Goal: Contribute content: Add original content to the website for others to see

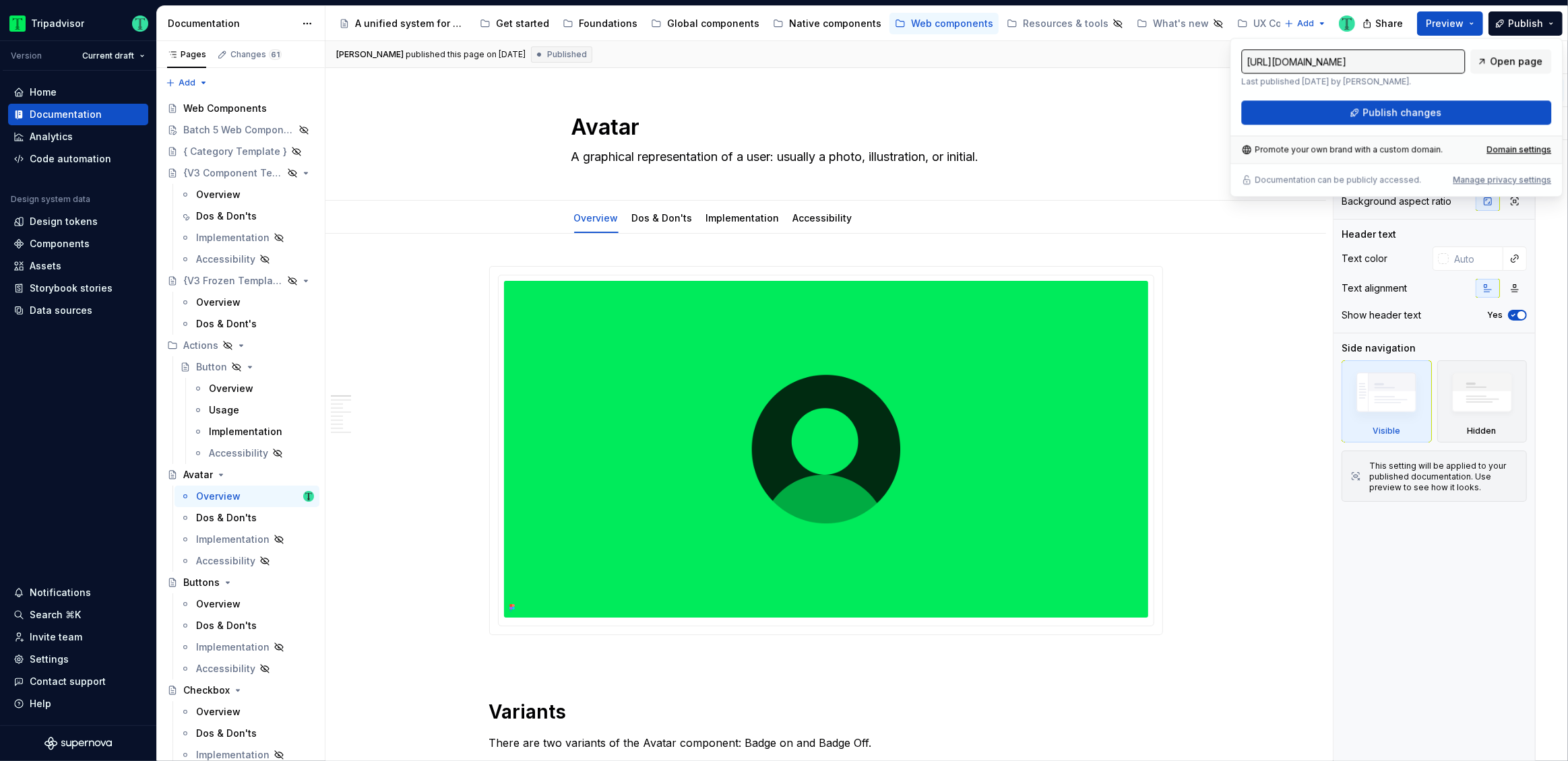
scroll to position [196, 0]
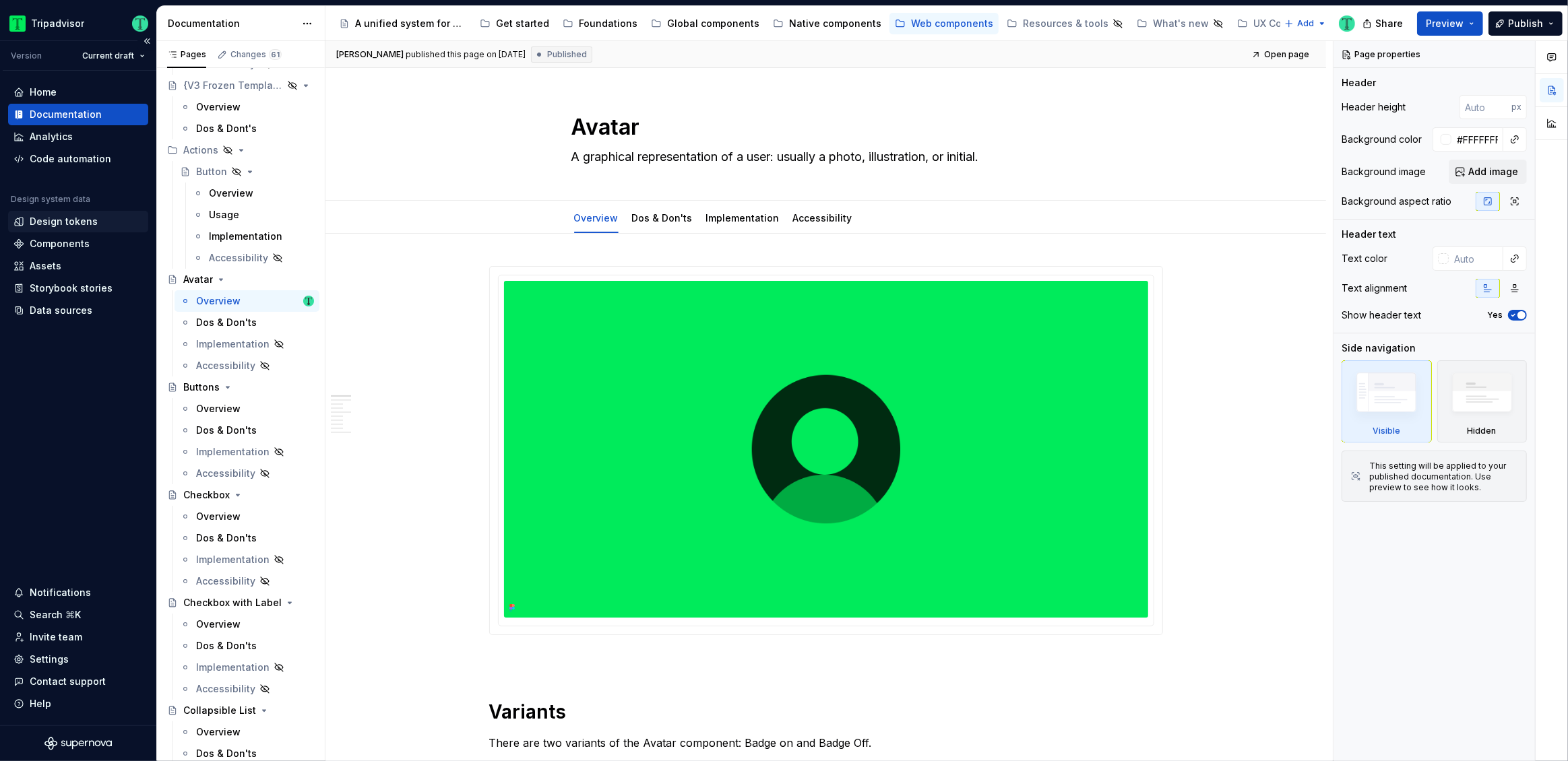
click at [83, 215] on div "Design tokens" at bounding box center [63, 222] width 68 height 14
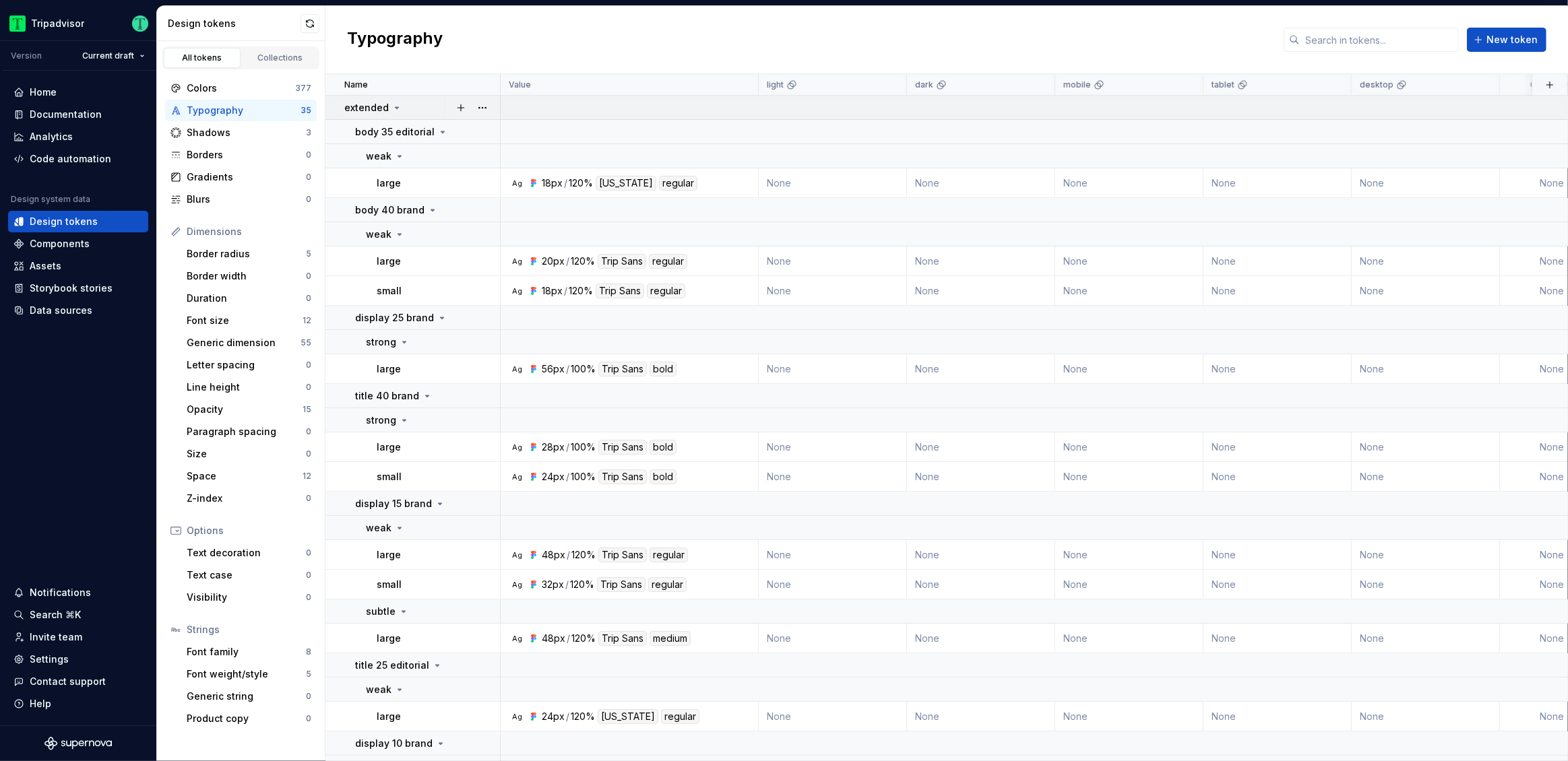
click at [395, 103] on icon at bounding box center [397, 108] width 11 height 11
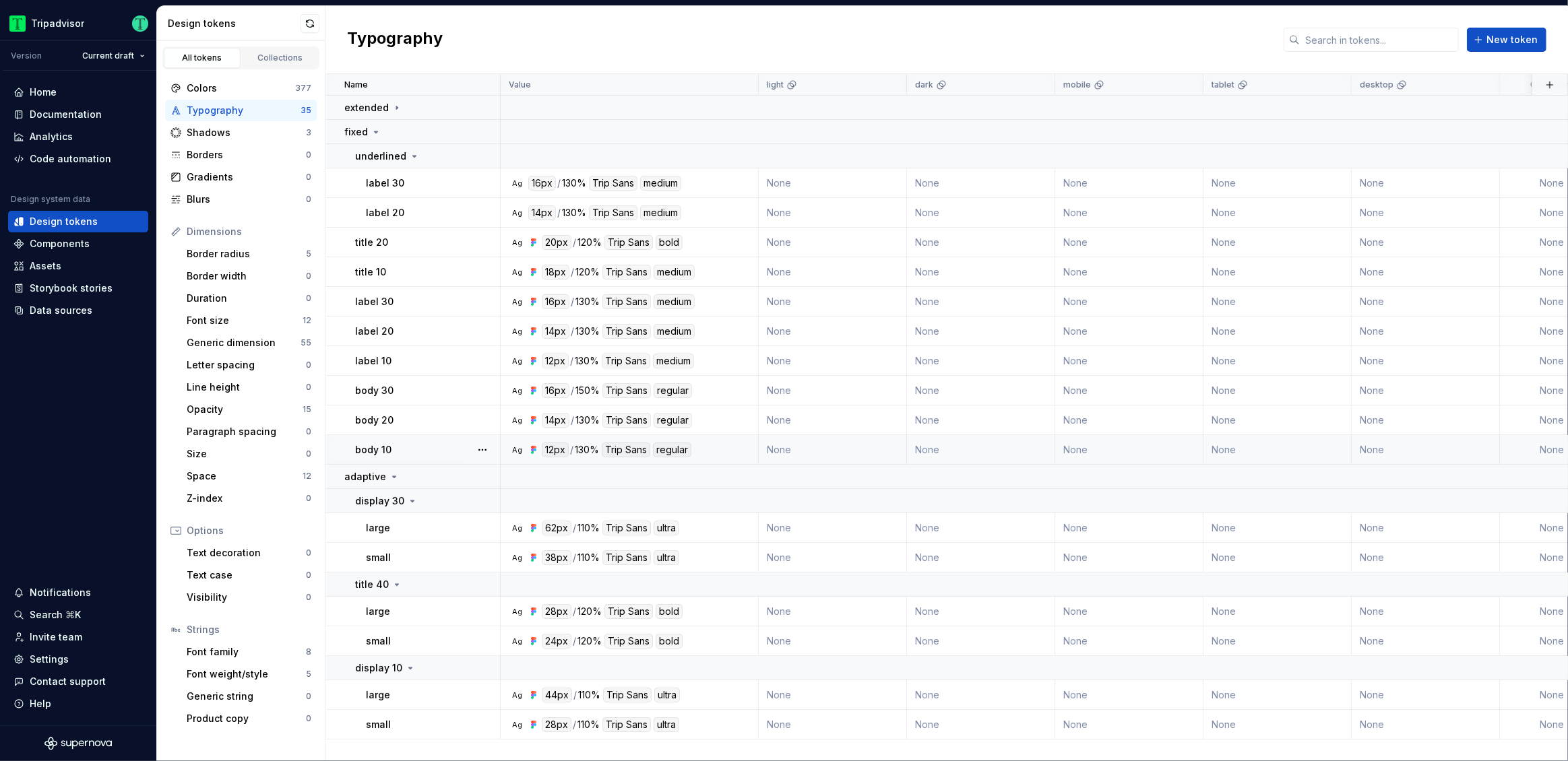
click at [435, 446] on div "body 10" at bounding box center [427, 450] width 144 height 14
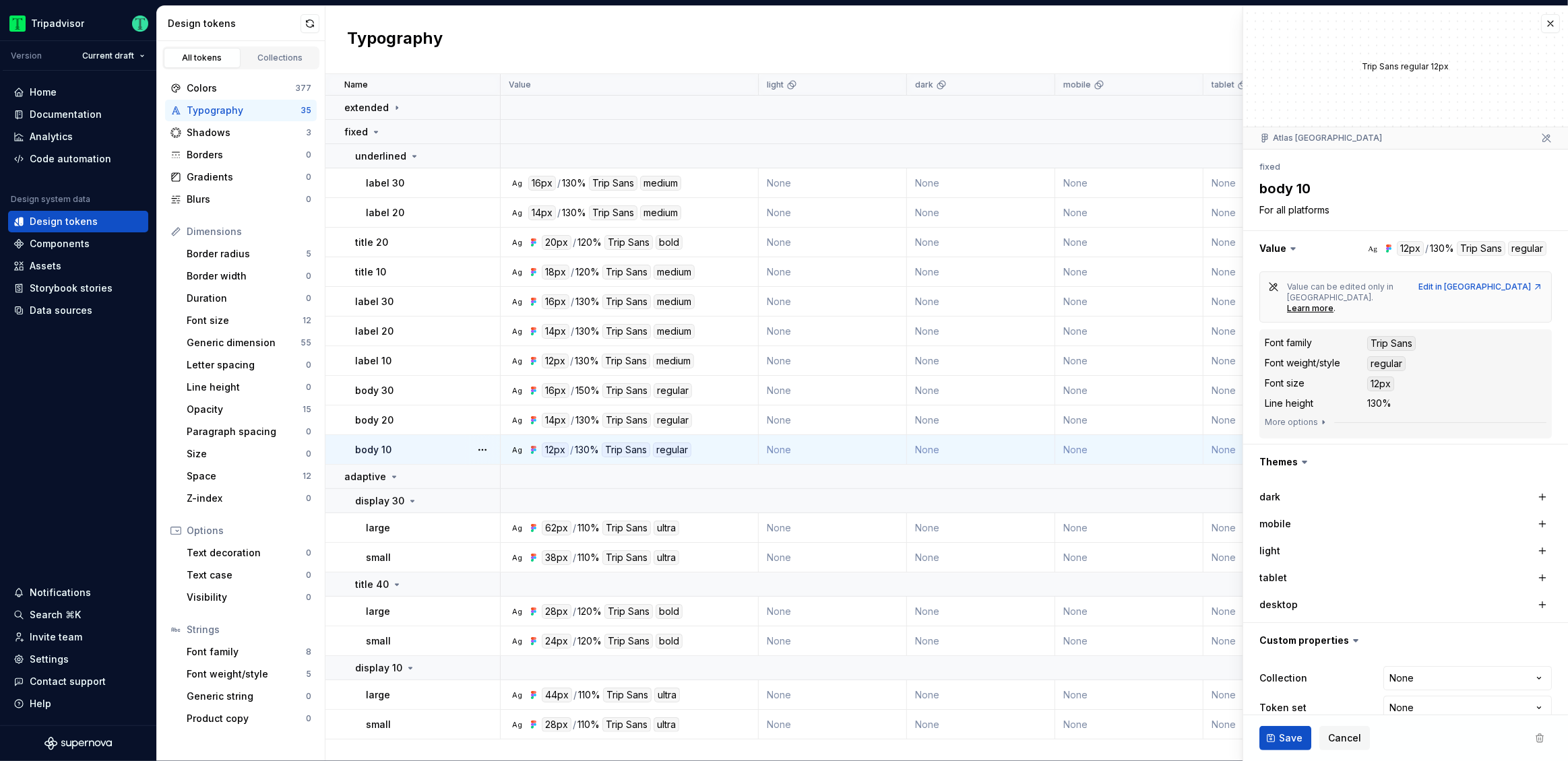
click at [403, 452] on div "body 10" at bounding box center [427, 450] width 144 height 14
click at [45, 112] on div "Documentation" at bounding box center [65, 115] width 72 height 14
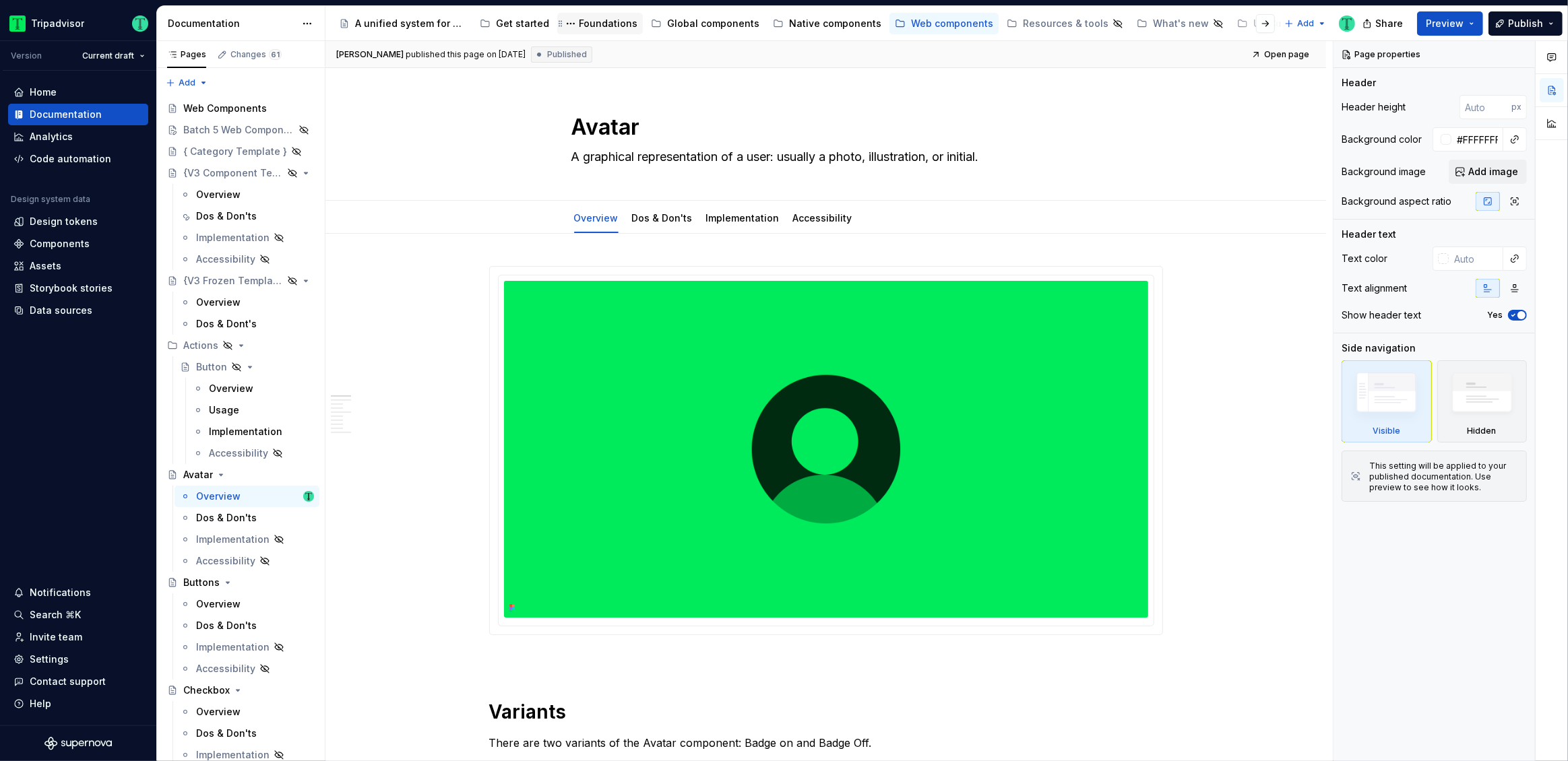
click at [588, 30] on div "Foundations" at bounding box center [600, 23] width 75 height 16
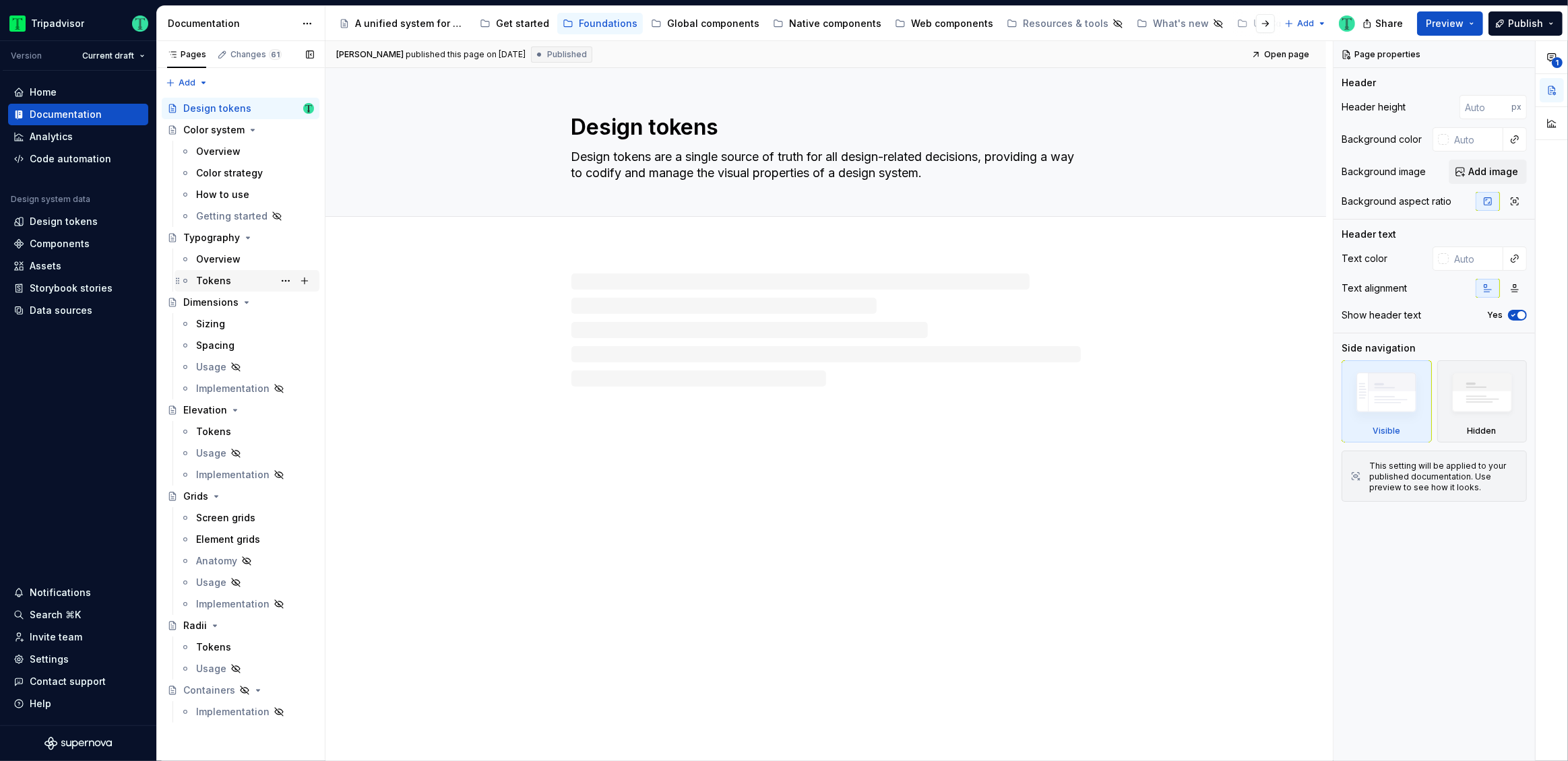
click at [216, 282] on div "Tokens" at bounding box center [214, 281] width 35 height 14
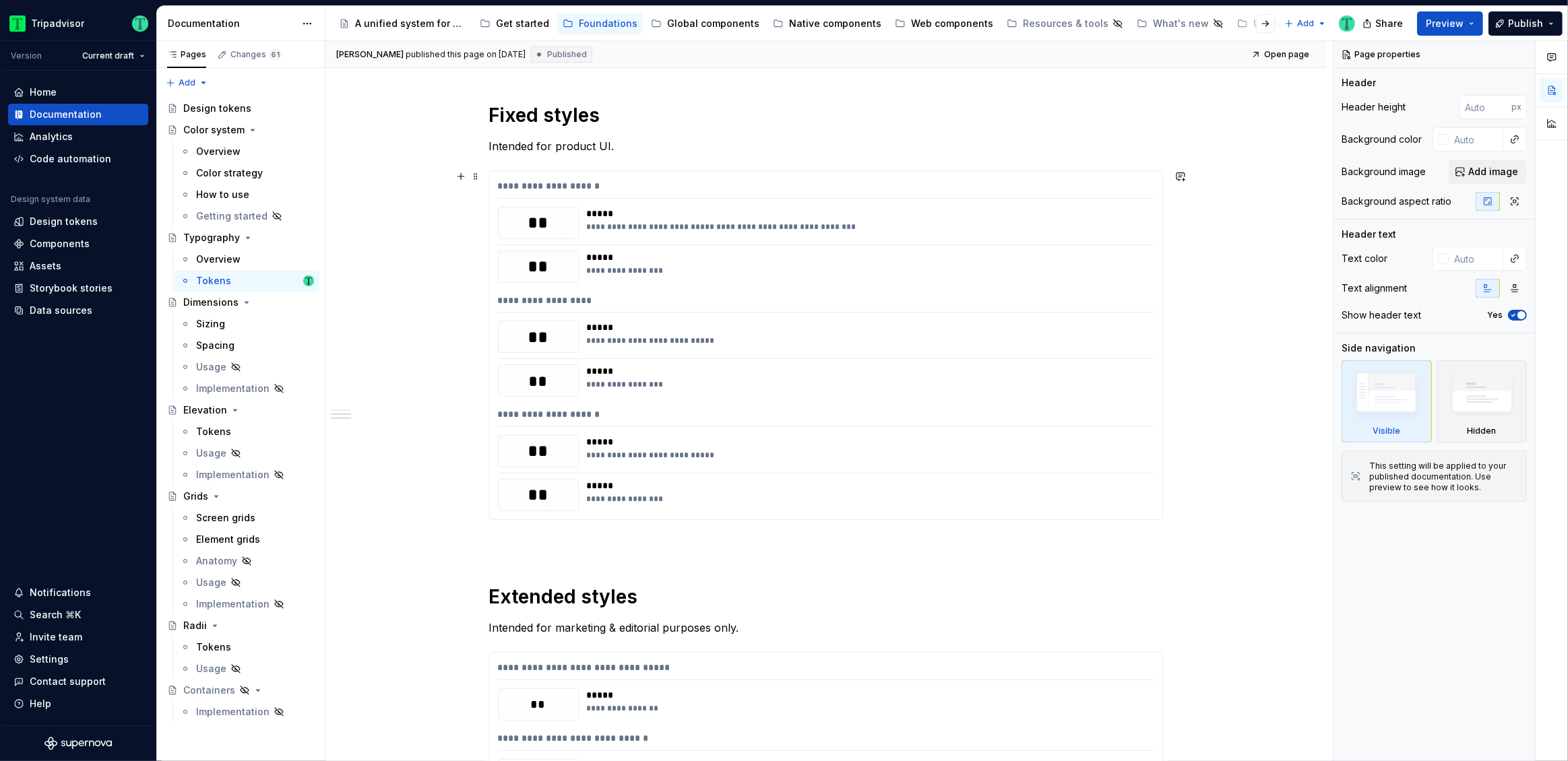
scroll to position [637, 0]
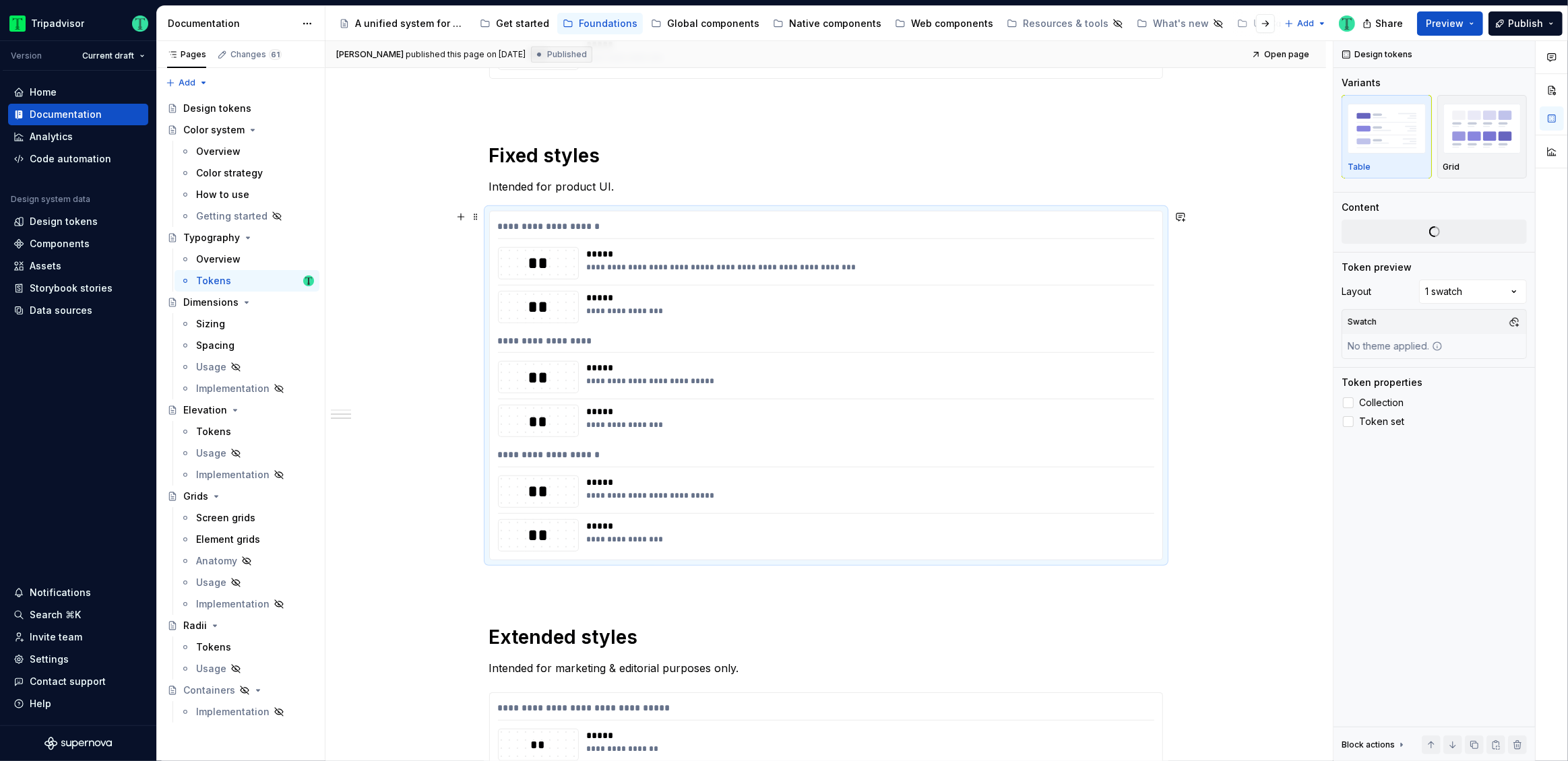
click at [754, 466] on div "**********" at bounding box center [826, 458] width 656 height 20
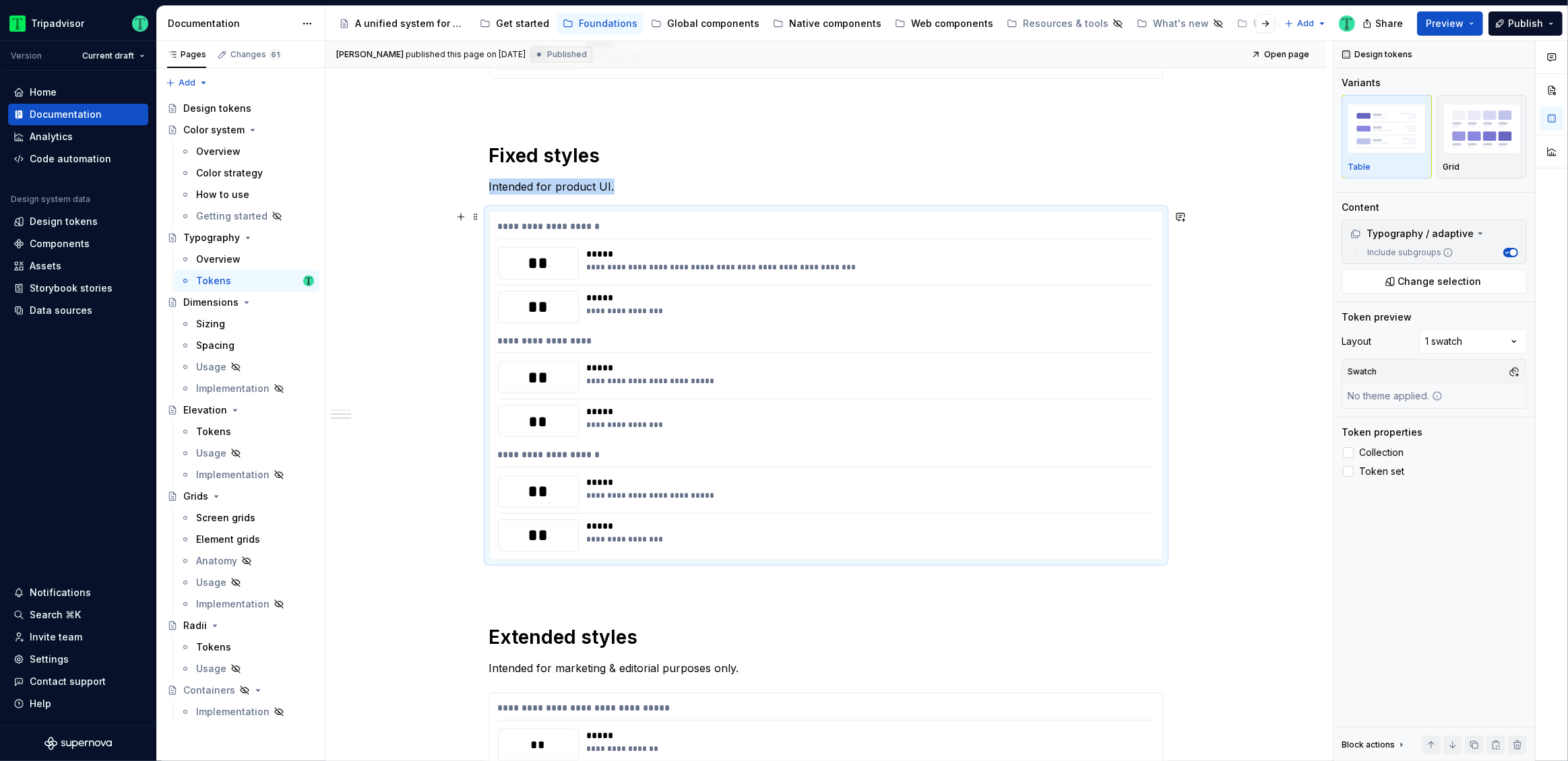
click at [835, 424] on div "**********" at bounding box center [866, 425] width 559 height 11
click at [1471, 276] on span "Change selection" at bounding box center [1440, 282] width 84 height 14
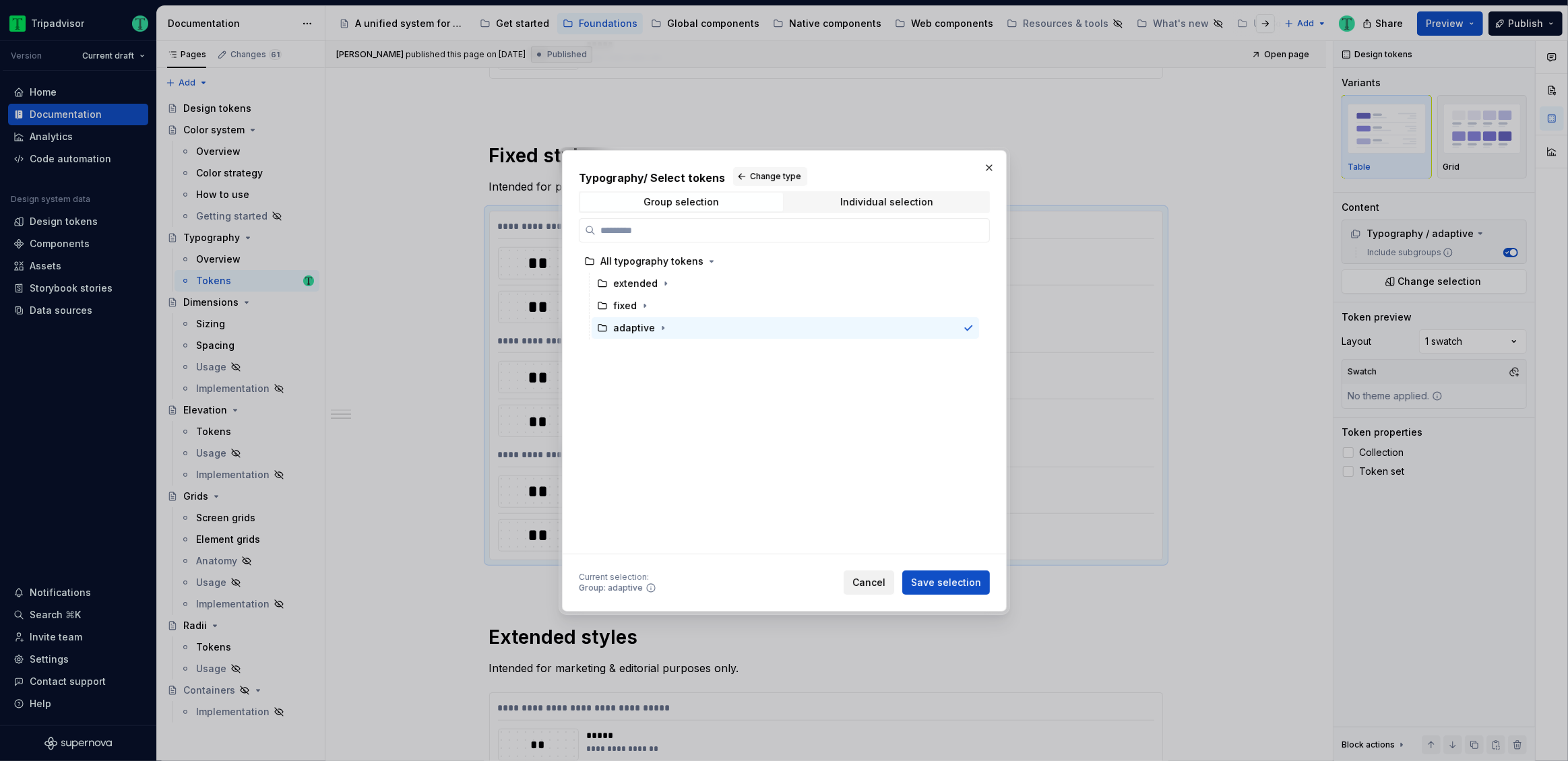
click at [875, 581] on span "Cancel" at bounding box center [869, 583] width 33 height 14
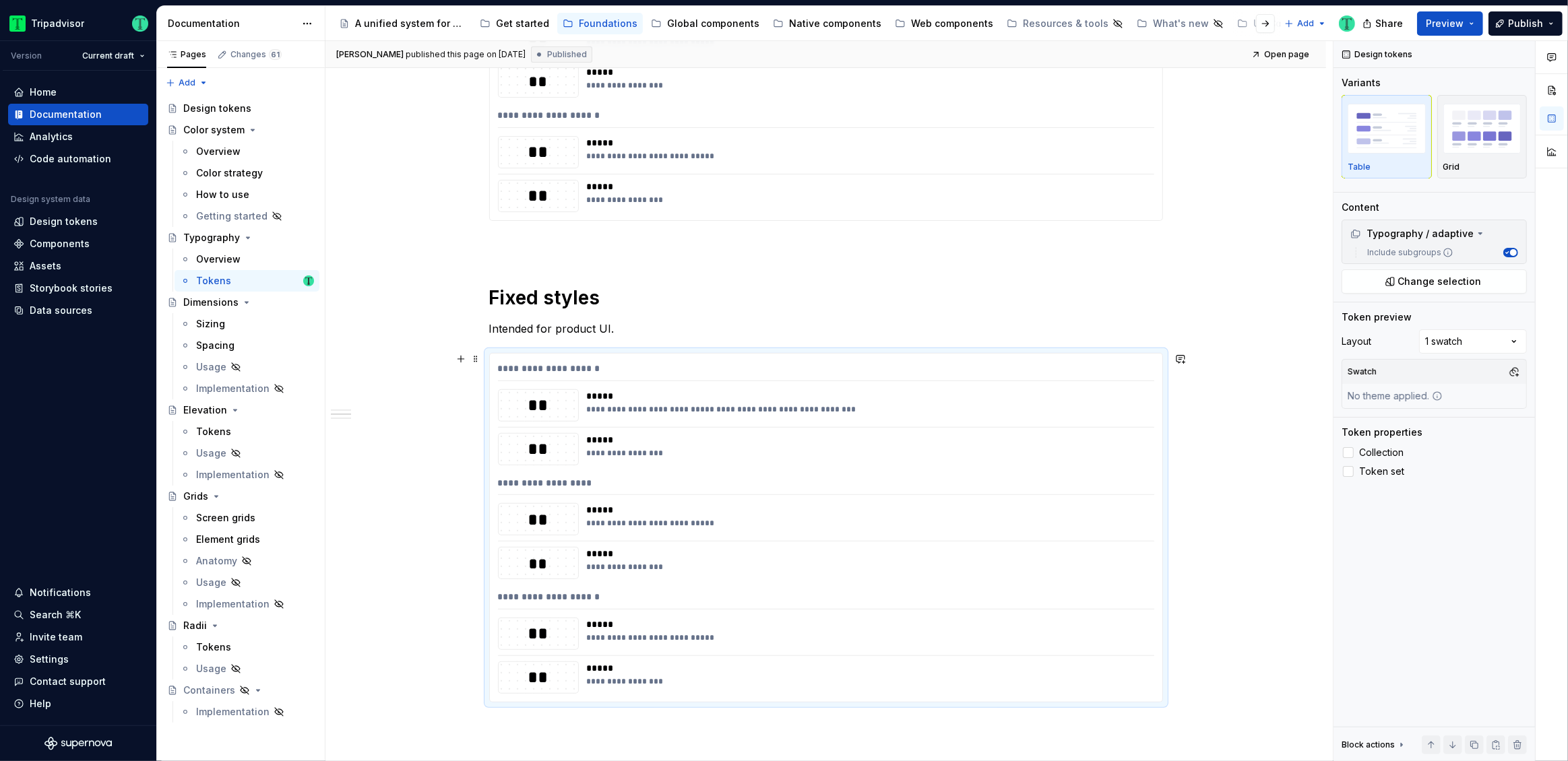
scroll to position [355, 0]
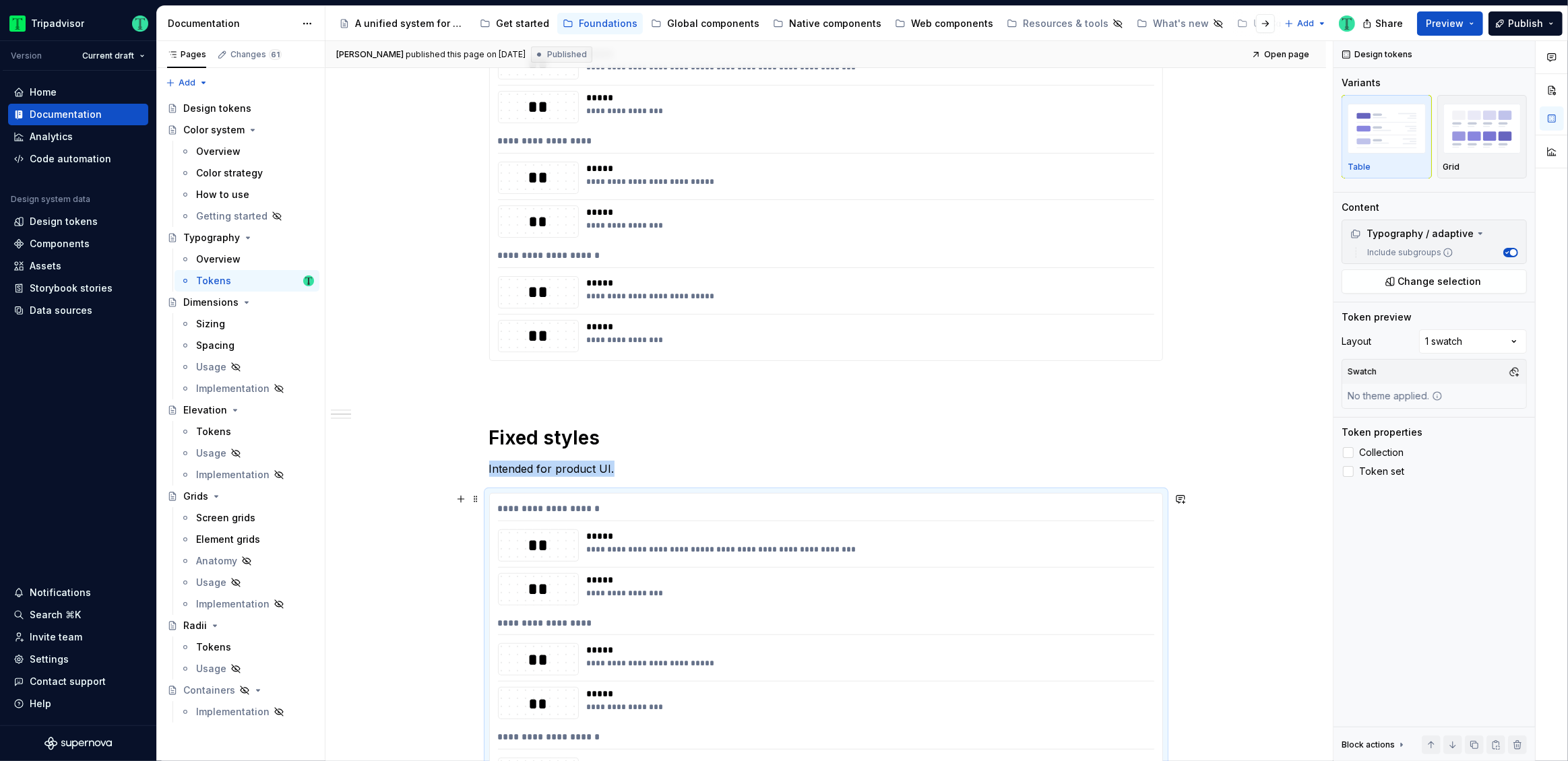
click at [796, 645] on div "*****" at bounding box center [866, 650] width 559 height 14
click at [1480, 284] on button "Change selection" at bounding box center [1434, 282] width 185 height 24
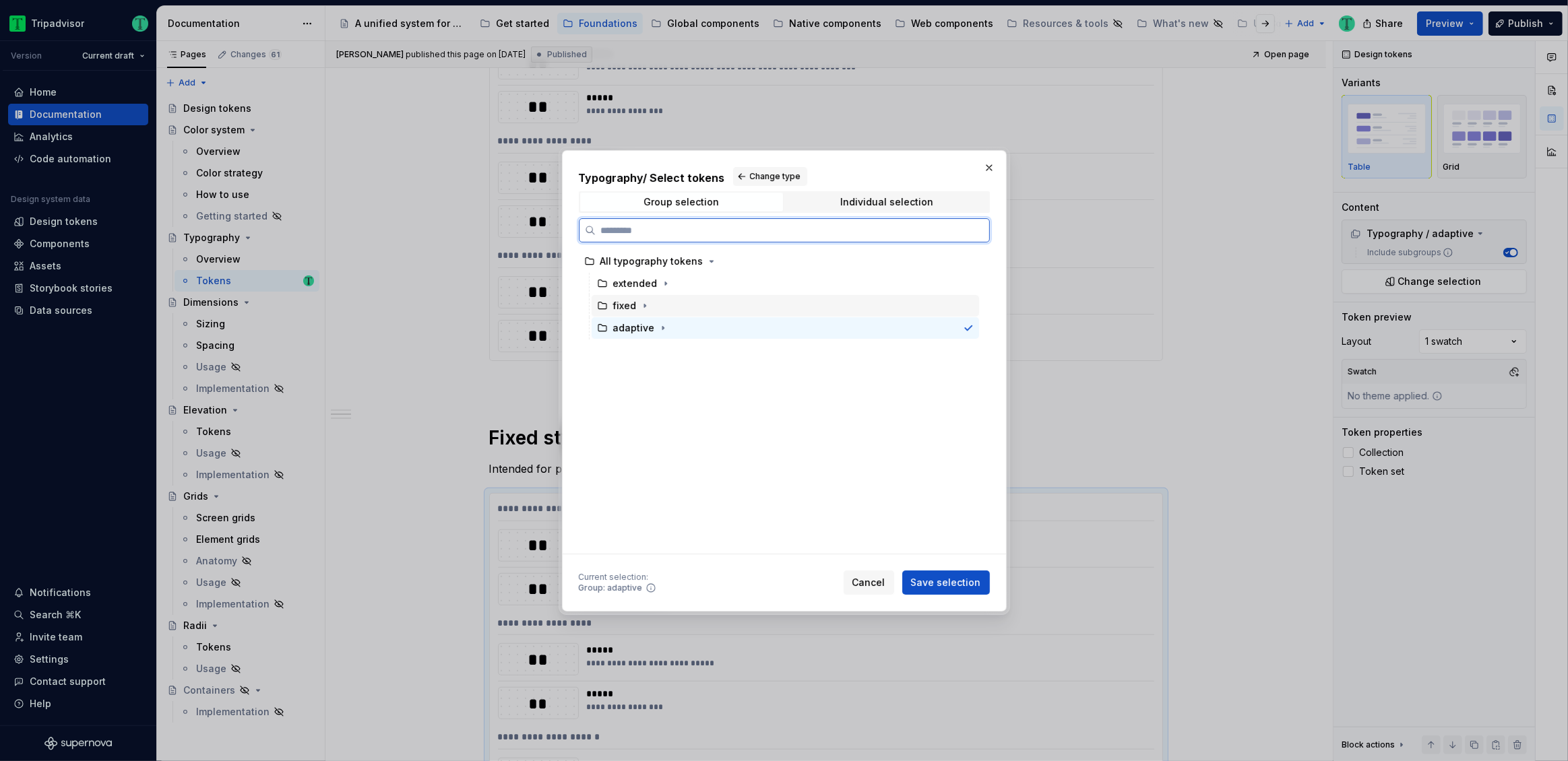
click at [616, 306] on div "fixed" at bounding box center [625, 306] width 23 height 14
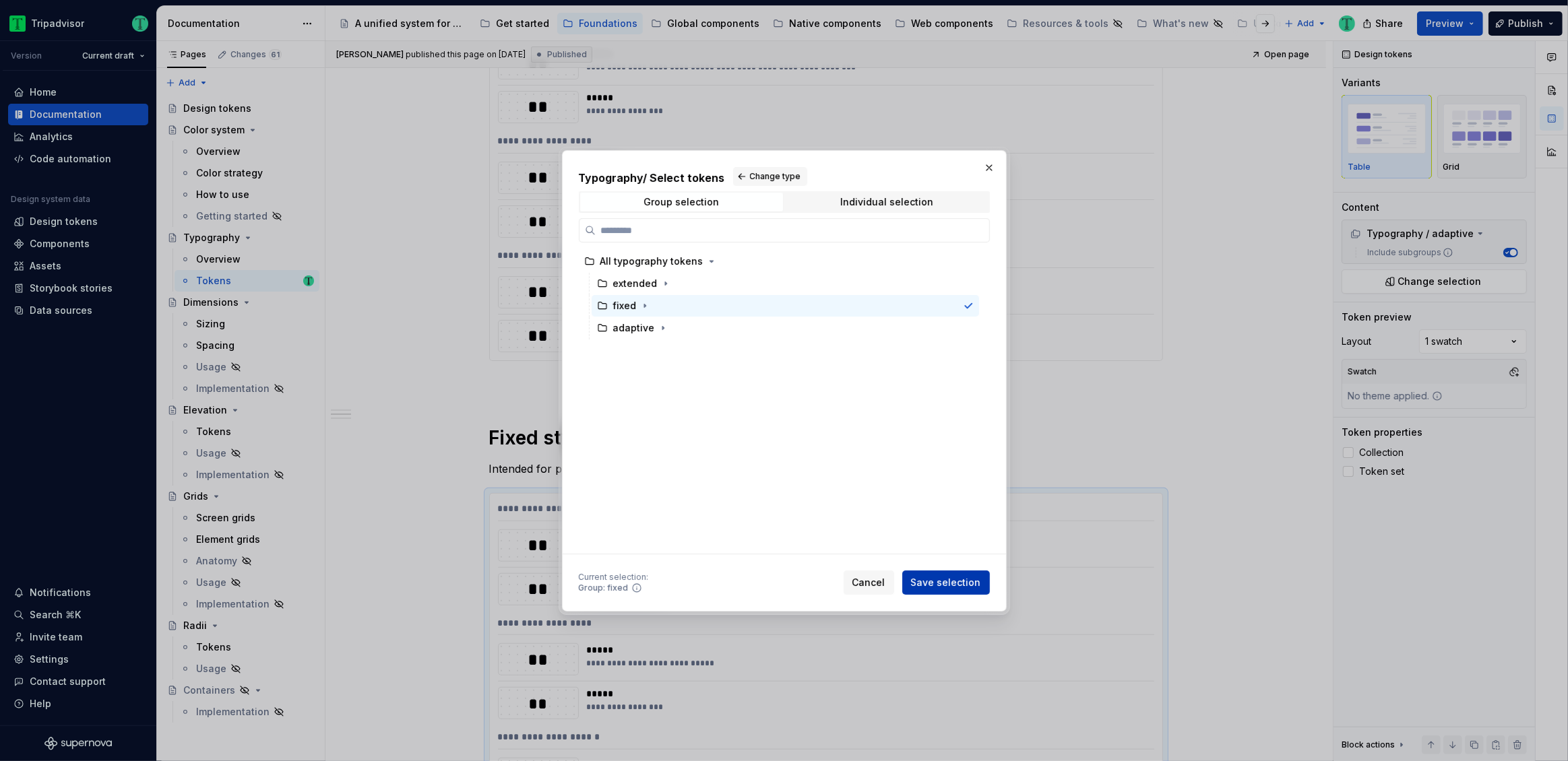
click at [978, 583] on span "Save selection" at bounding box center [946, 583] width 70 height 14
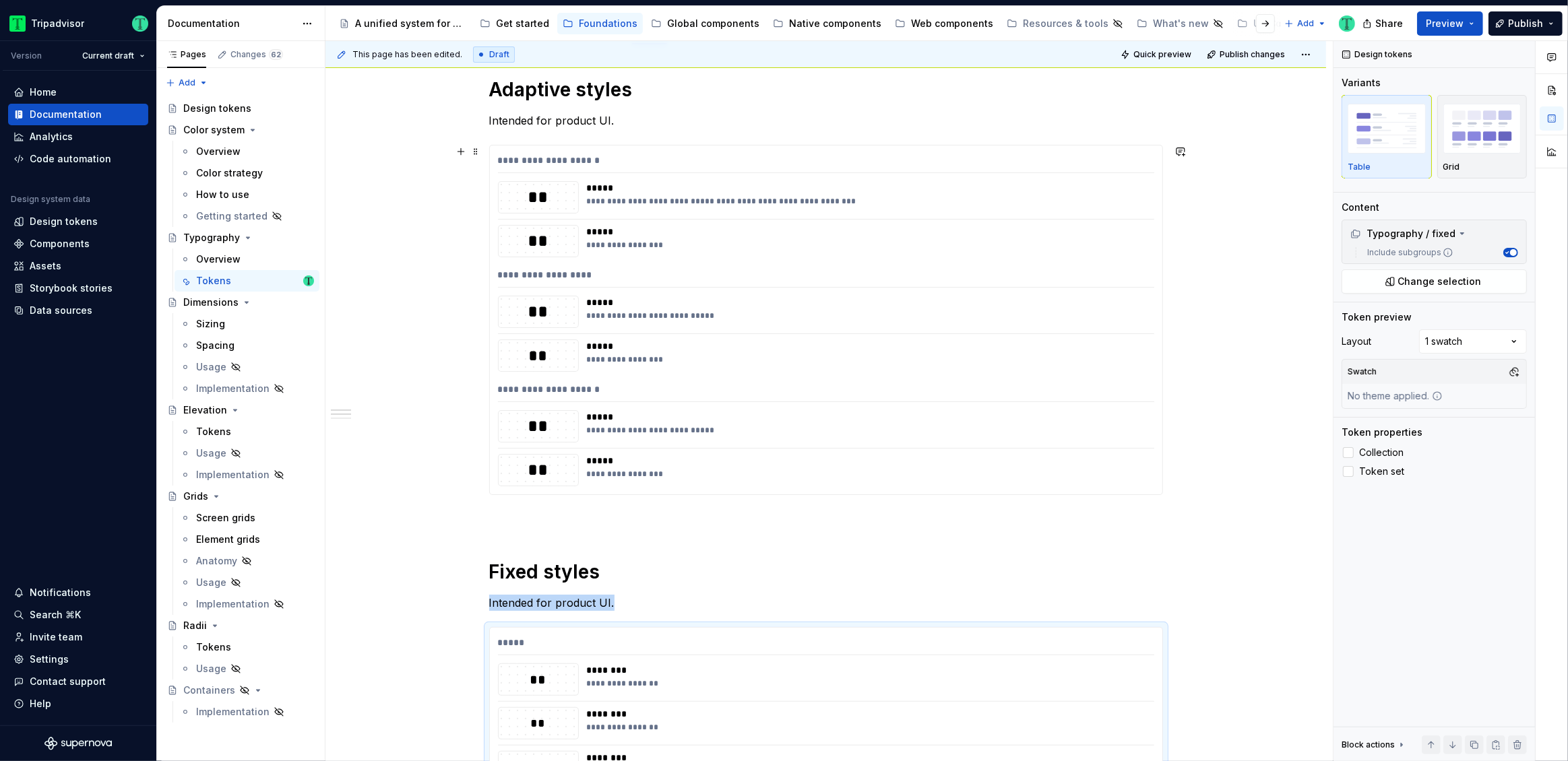
scroll to position [146, 0]
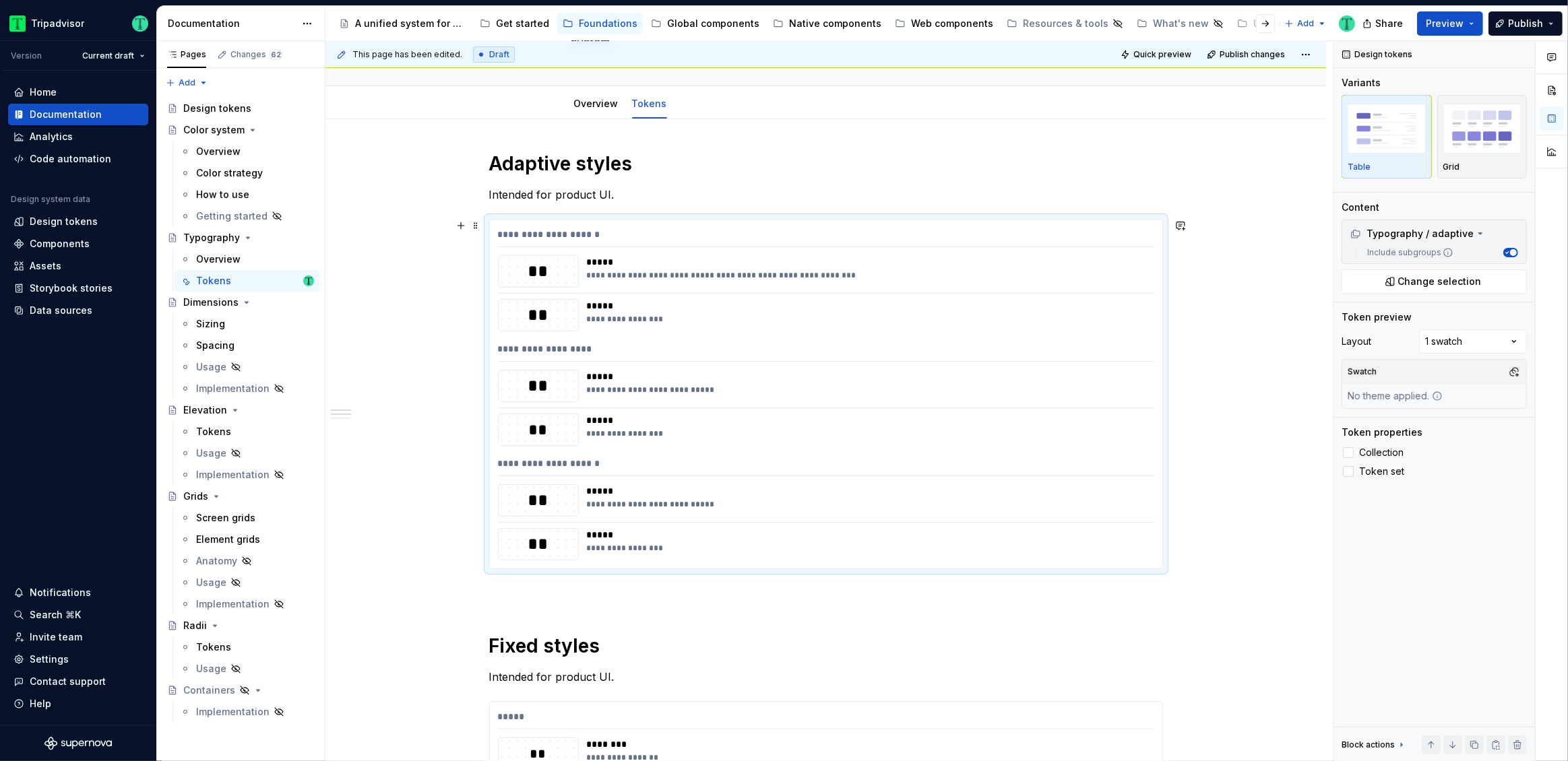
click at [616, 447] on div "**********" at bounding box center [826, 394] width 672 height 349
click at [1444, 286] on span "Change selection" at bounding box center [1440, 282] width 84 height 14
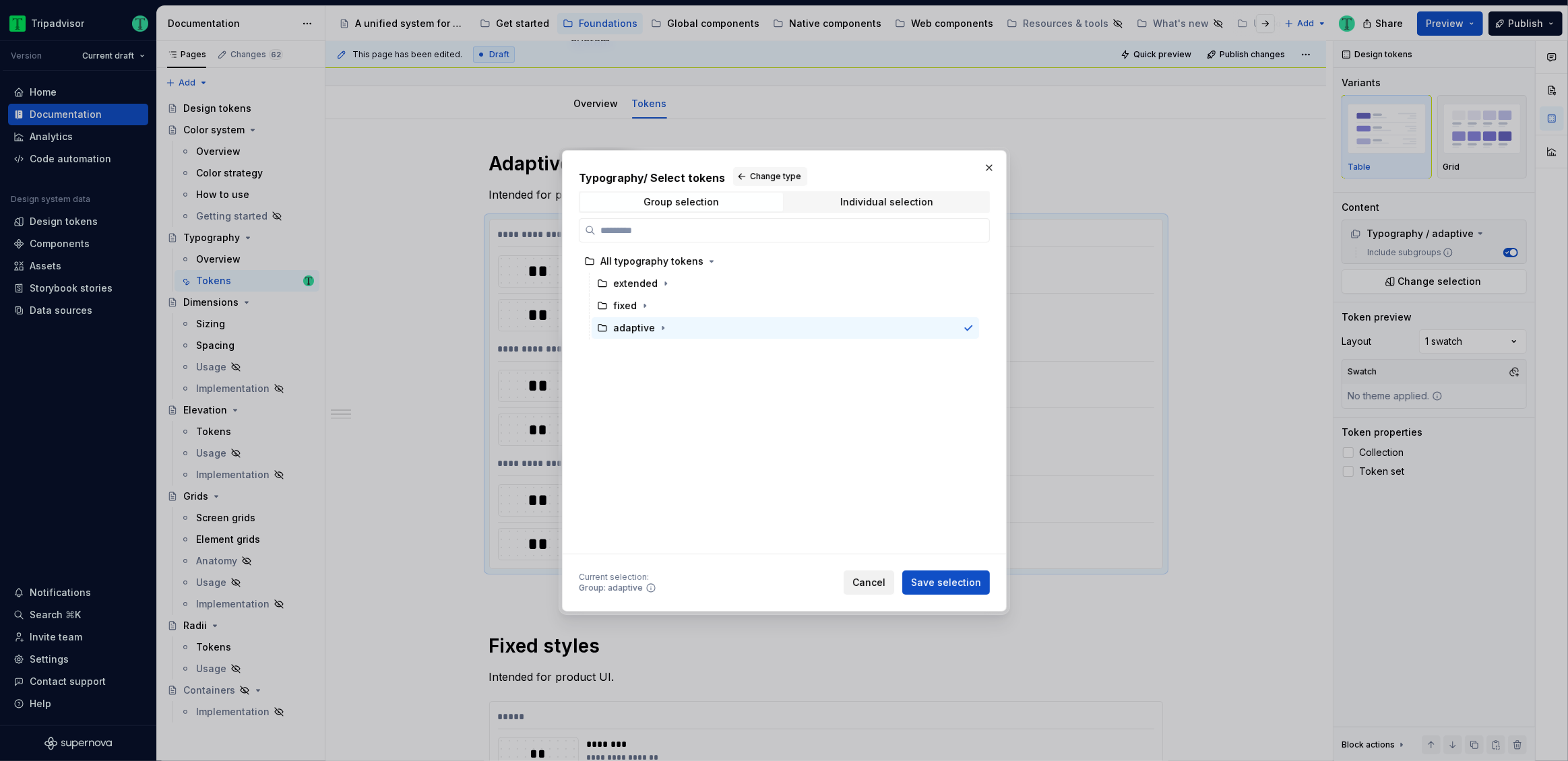
click at [872, 583] on span "Cancel" at bounding box center [869, 583] width 33 height 14
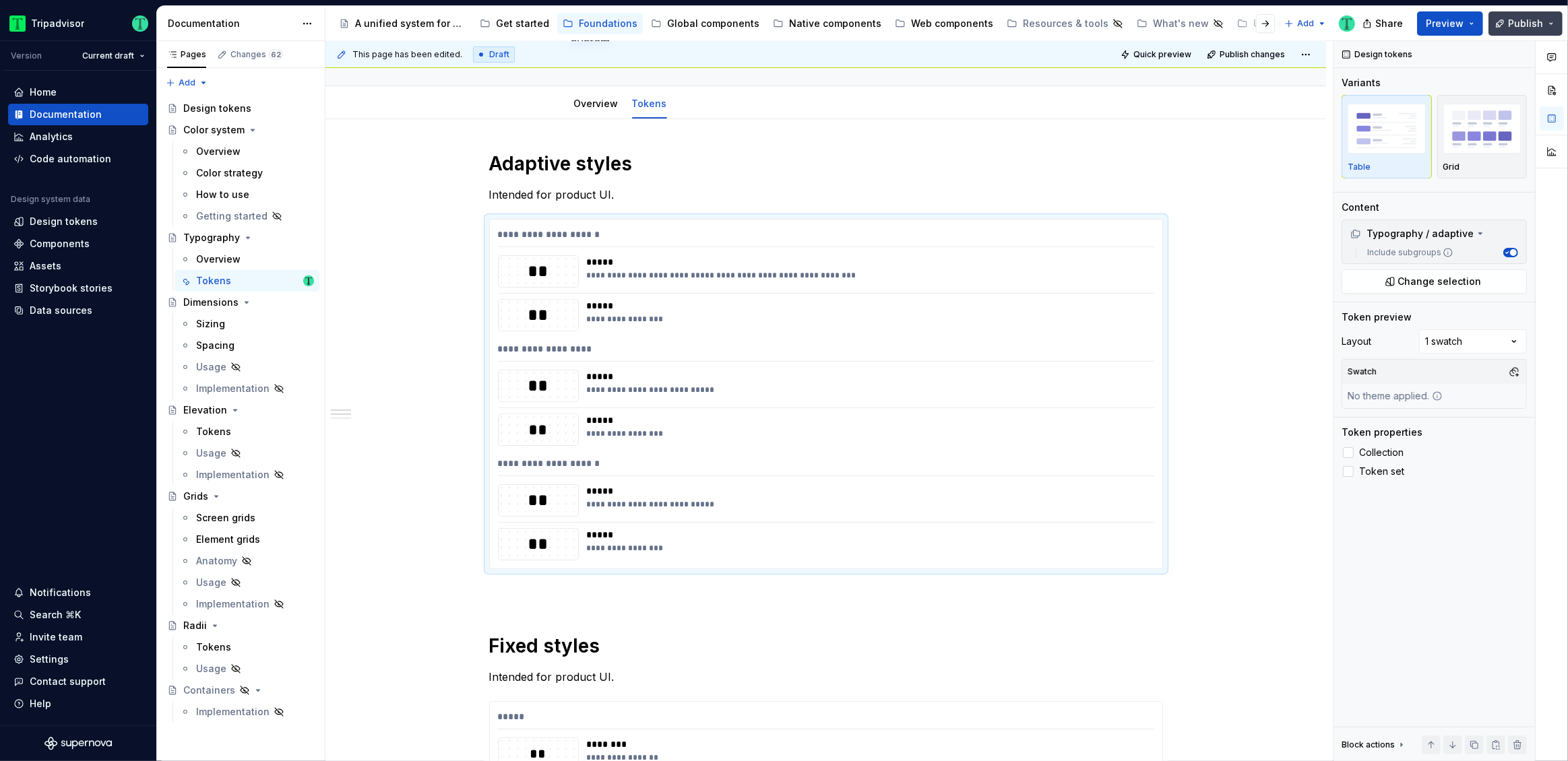
click at [1527, 23] on span "Publish" at bounding box center [1526, 23] width 35 height 14
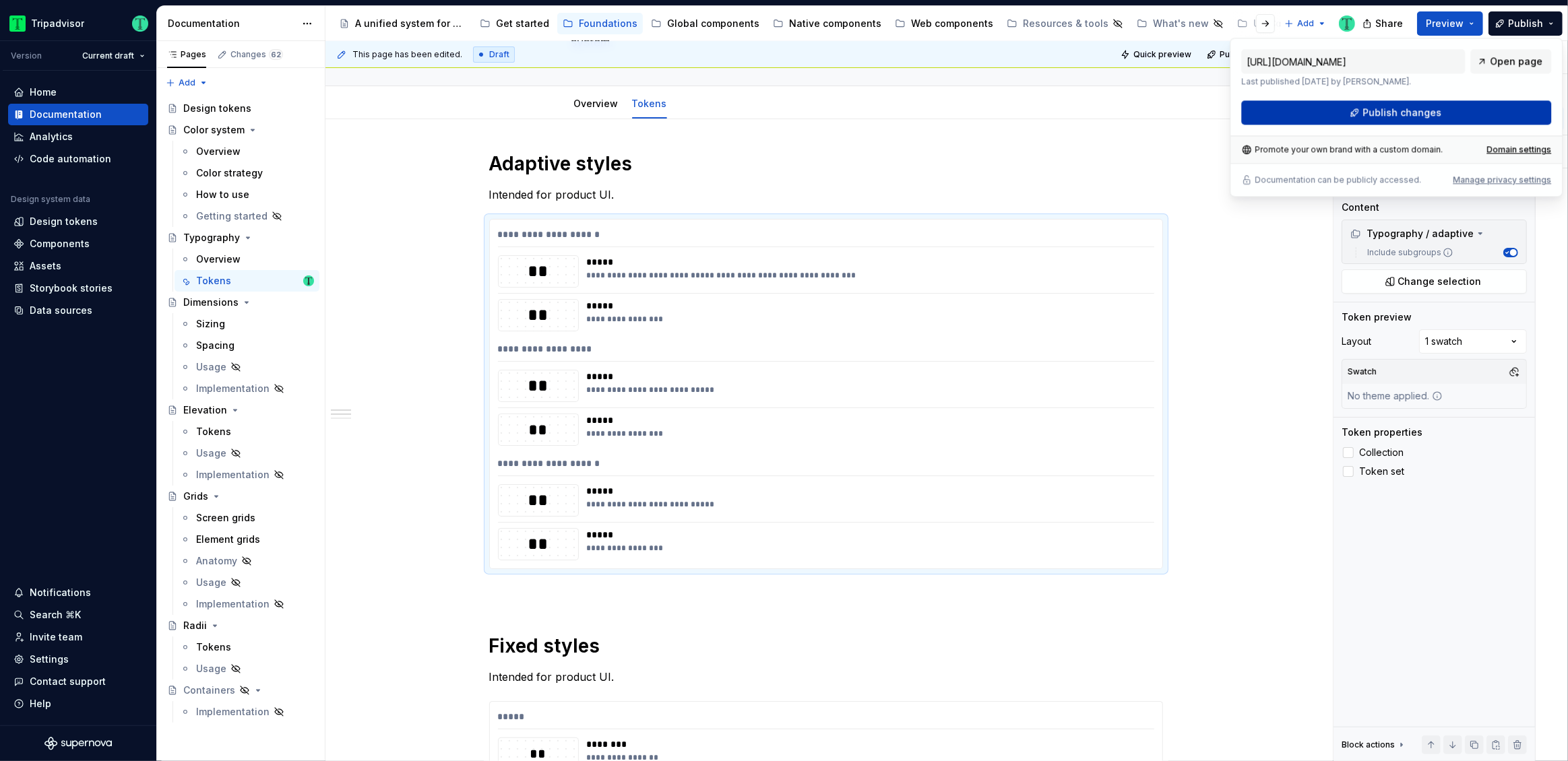
click at [1490, 113] on button "Publish changes" at bounding box center [1396, 112] width 310 height 24
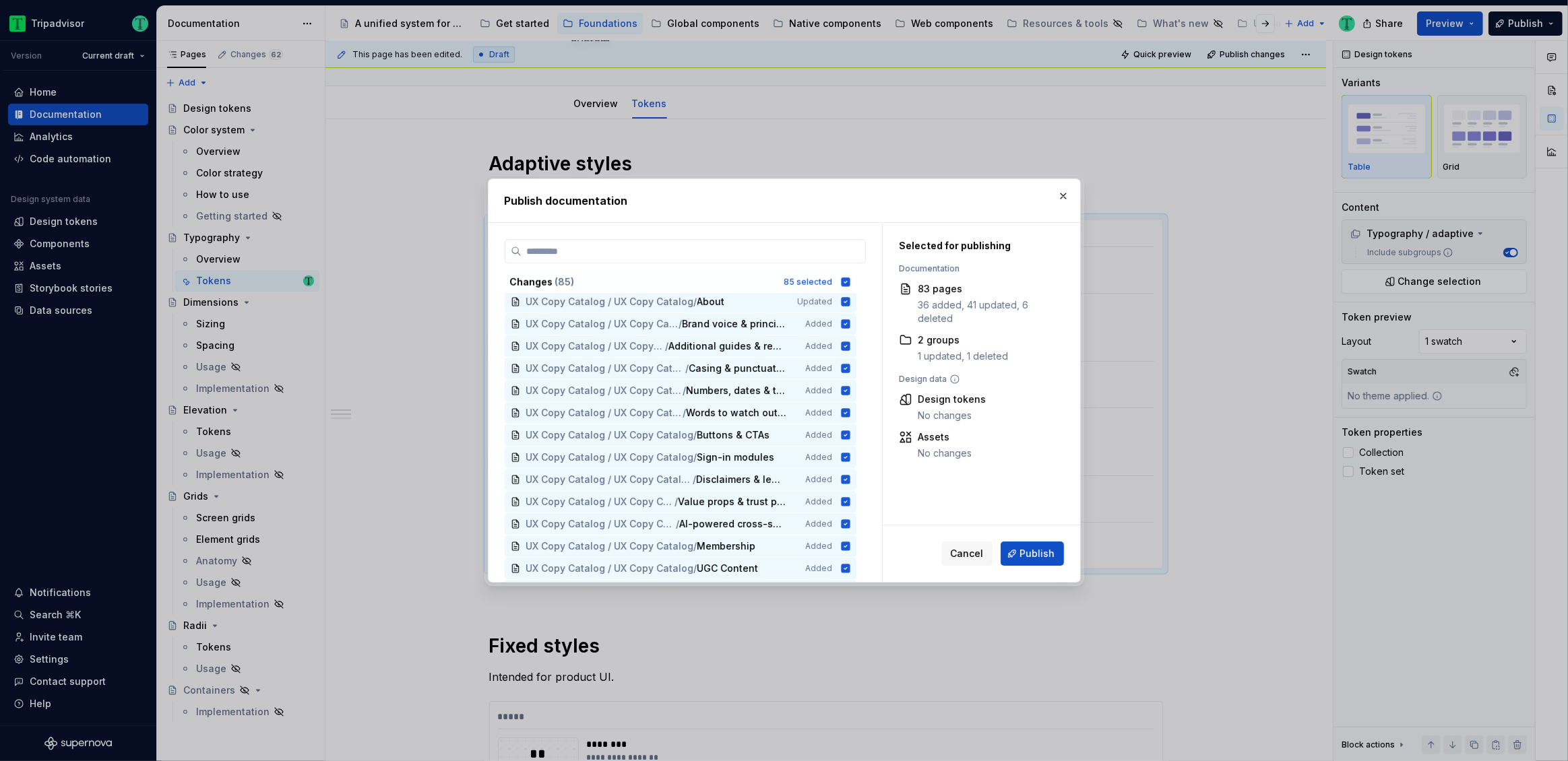
scroll to position [1549, 0]
click at [847, 277] on icon at bounding box center [846, 282] width 11 height 11
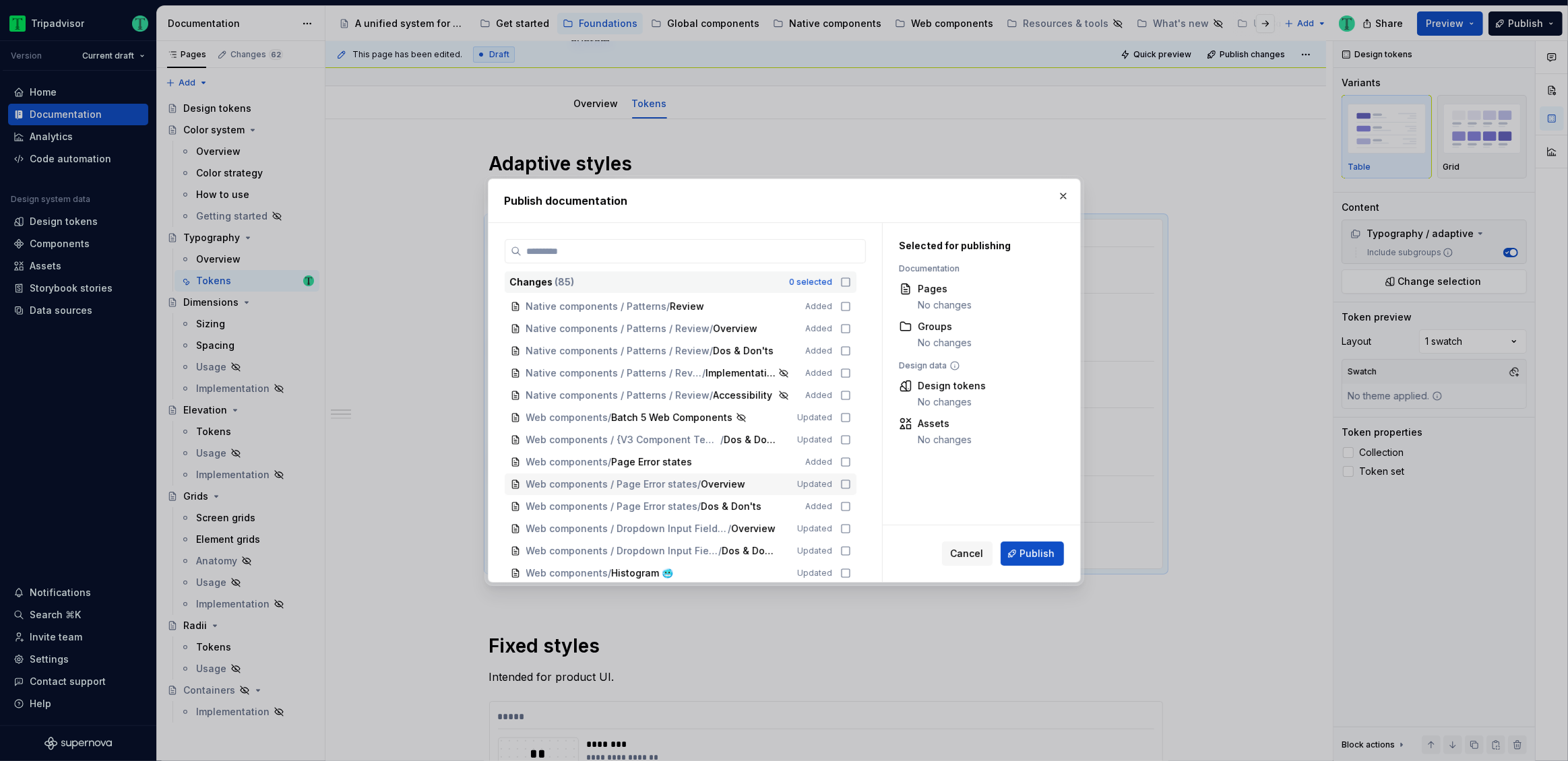
scroll to position [0, 0]
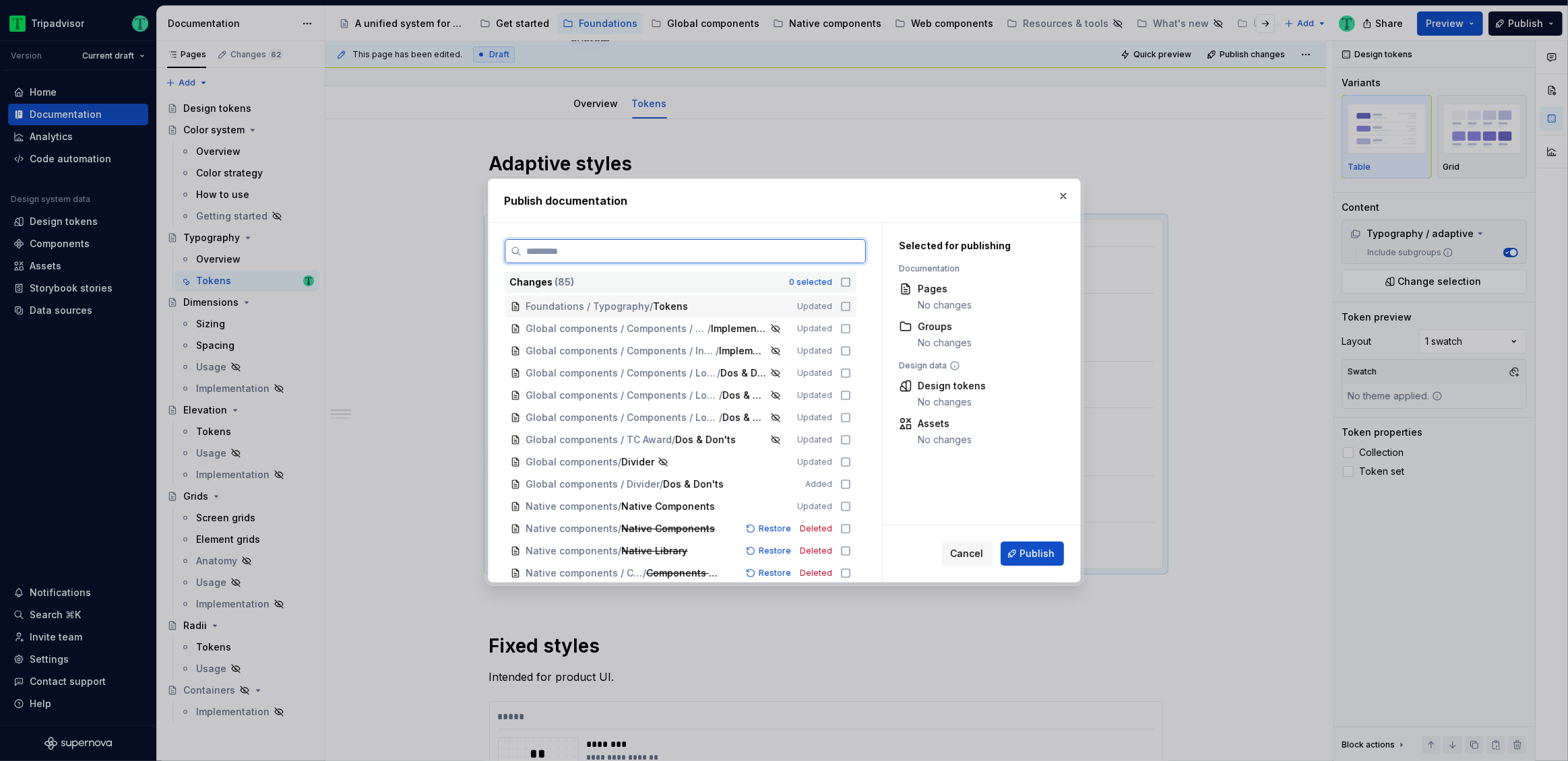
click at [845, 303] on icon at bounding box center [846, 307] width 11 height 11
click at [1054, 552] on button "Publish" at bounding box center [1032, 553] width 63 height 24
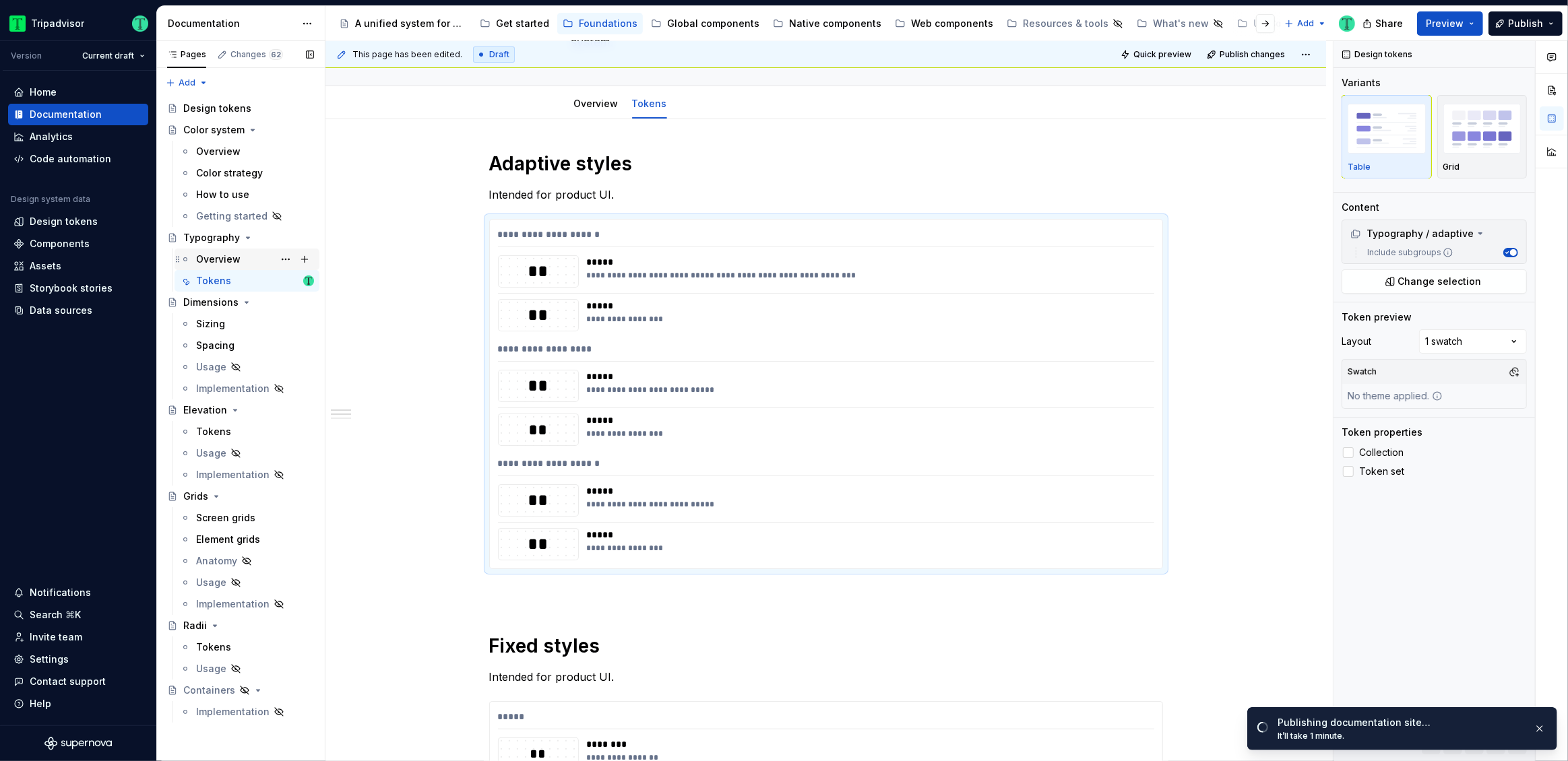
click at [212, 257] on div "Overview" at bounding box center [218, 260] width 45 height 14
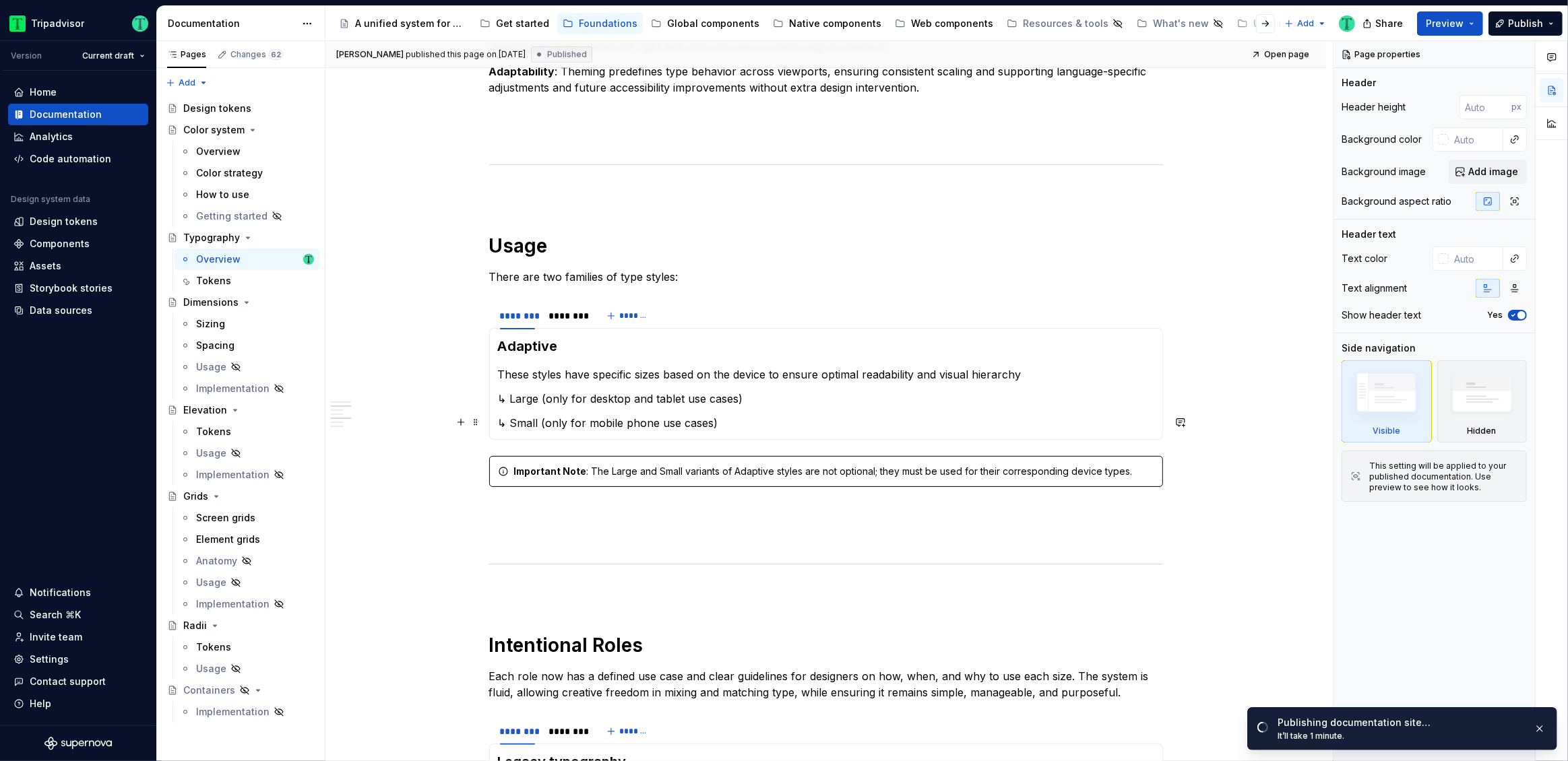
scroll to position [805, 0]
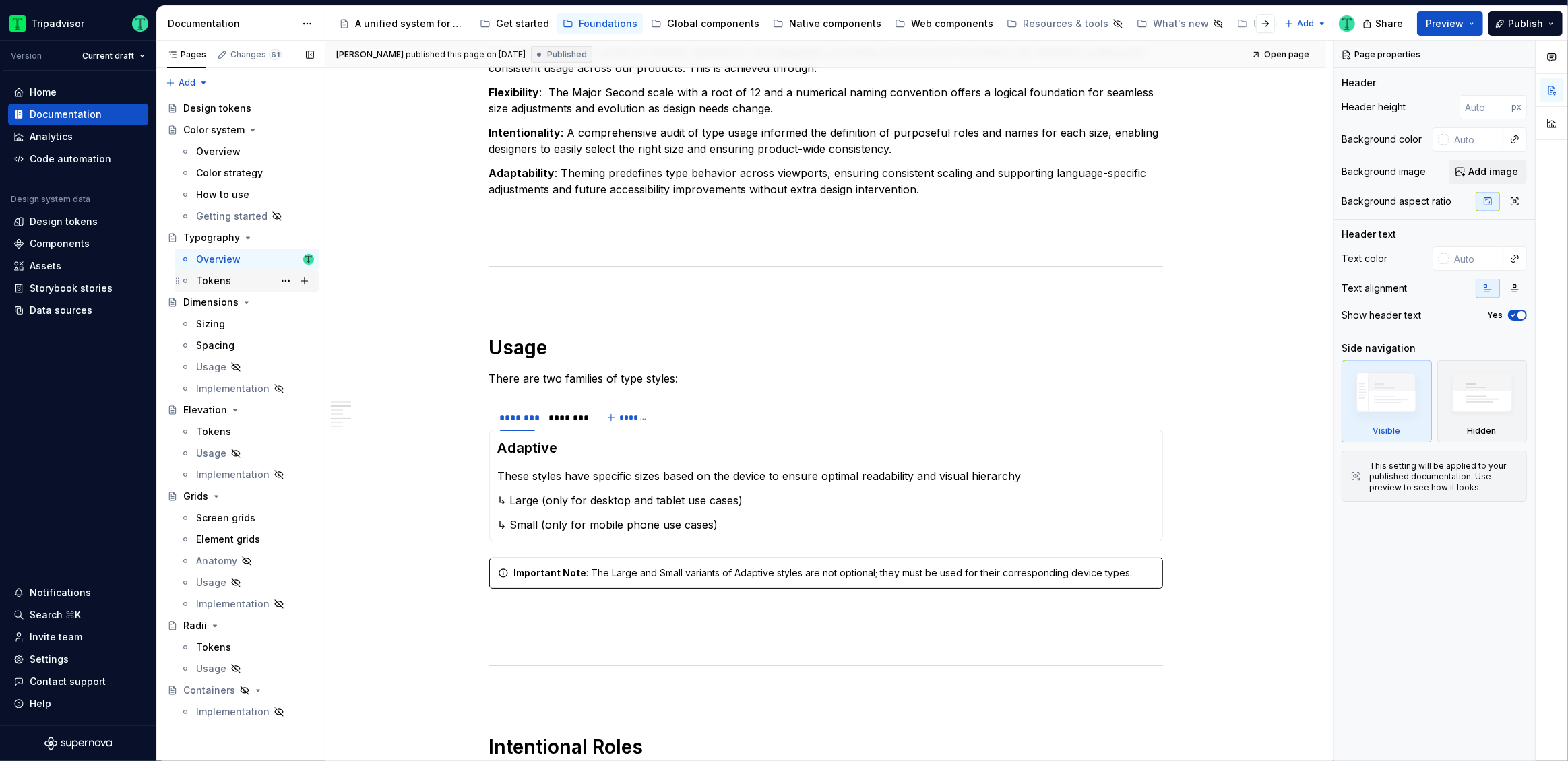
click at [236, 281] on div "Tokens" at bounding box center [255, 281] width 118 height 19
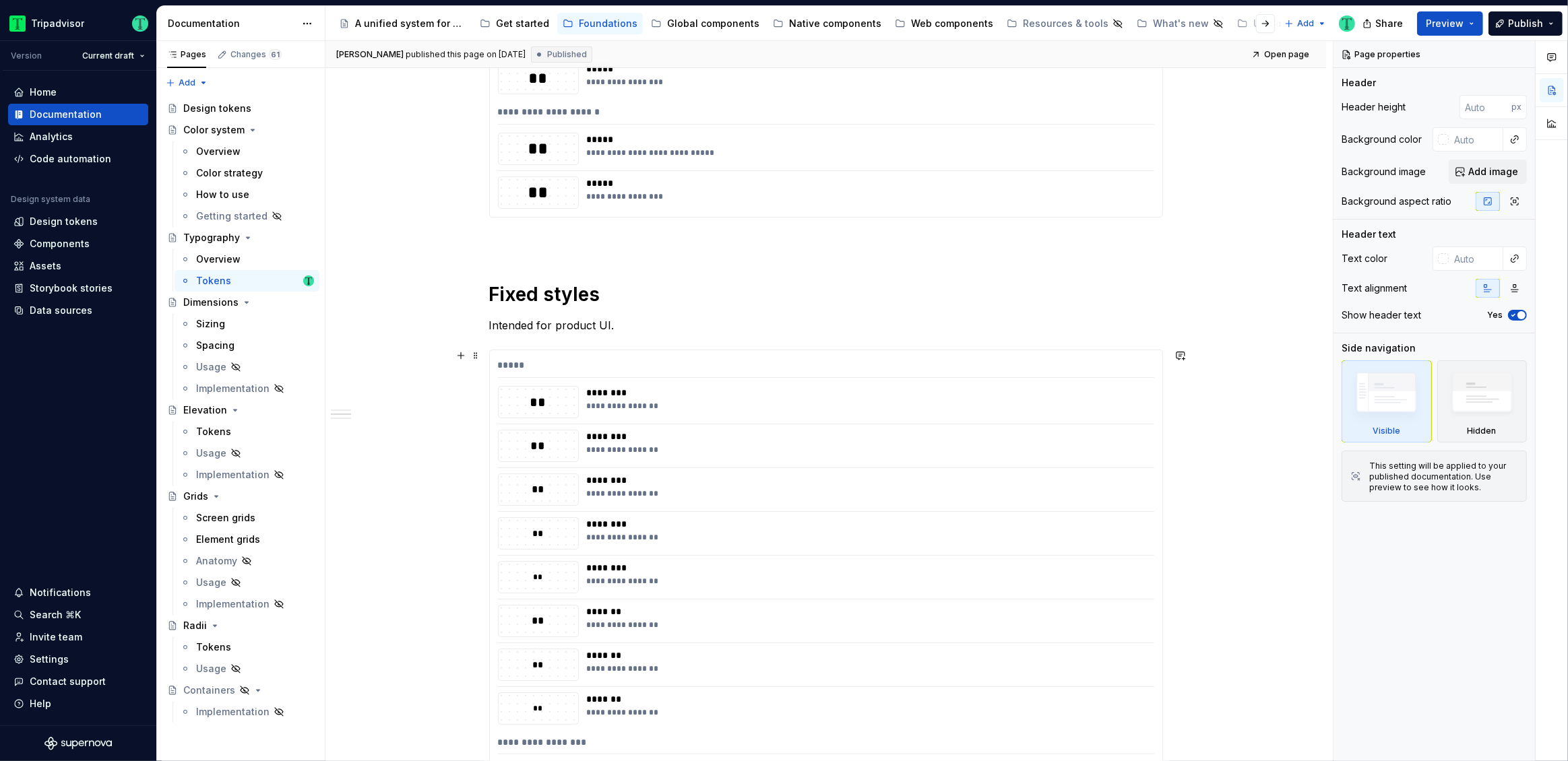
scroll to position [586, 0]
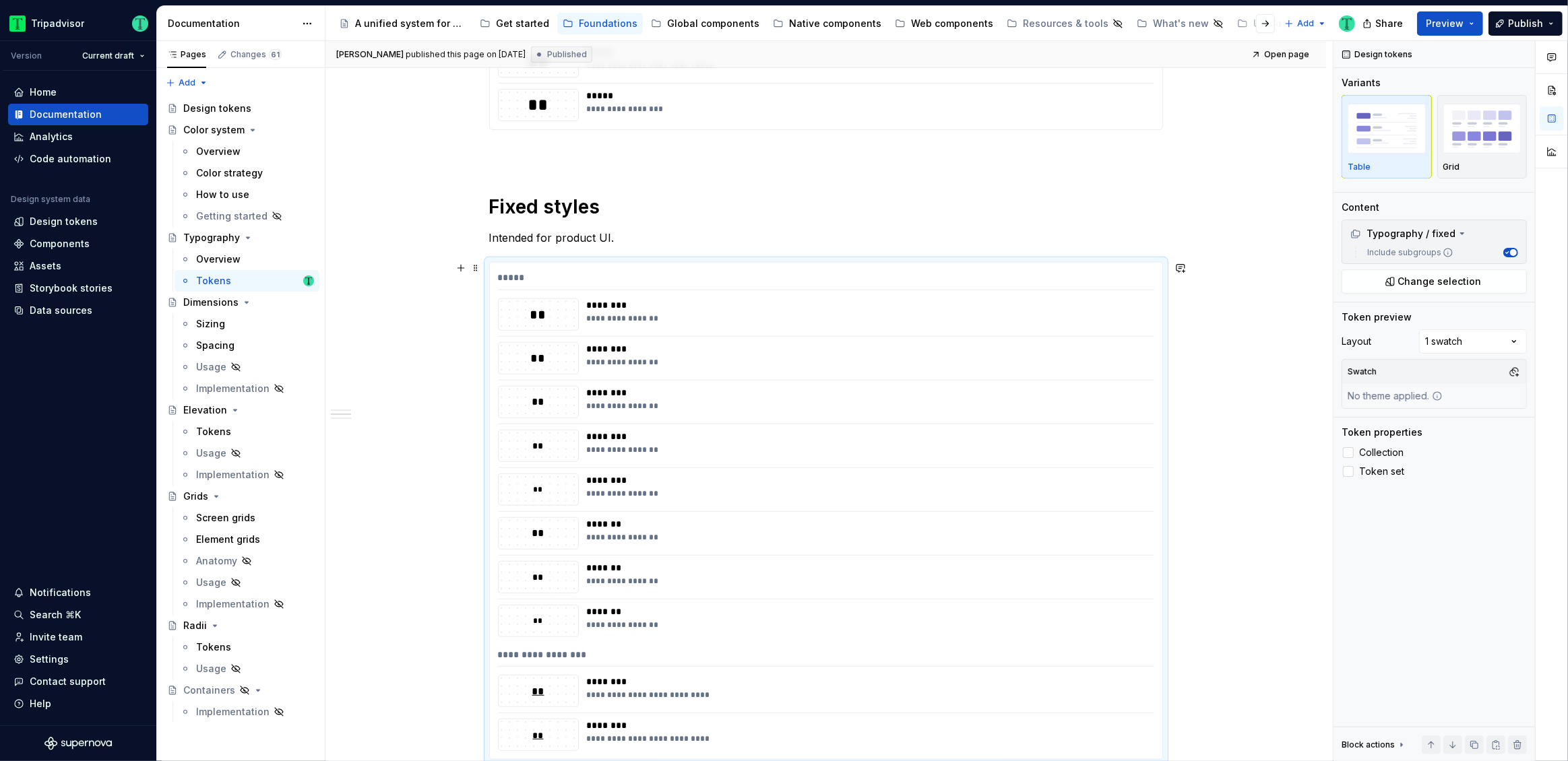
click at [678, 324] on div "**********" at bounding box center [866, 314] width 559 height 32
click at [1509, 340] on div "Comments Open comments No comments yet Select ‘Comment’ from the block context …" at bounding box center [1451, 401] width 234 height 721
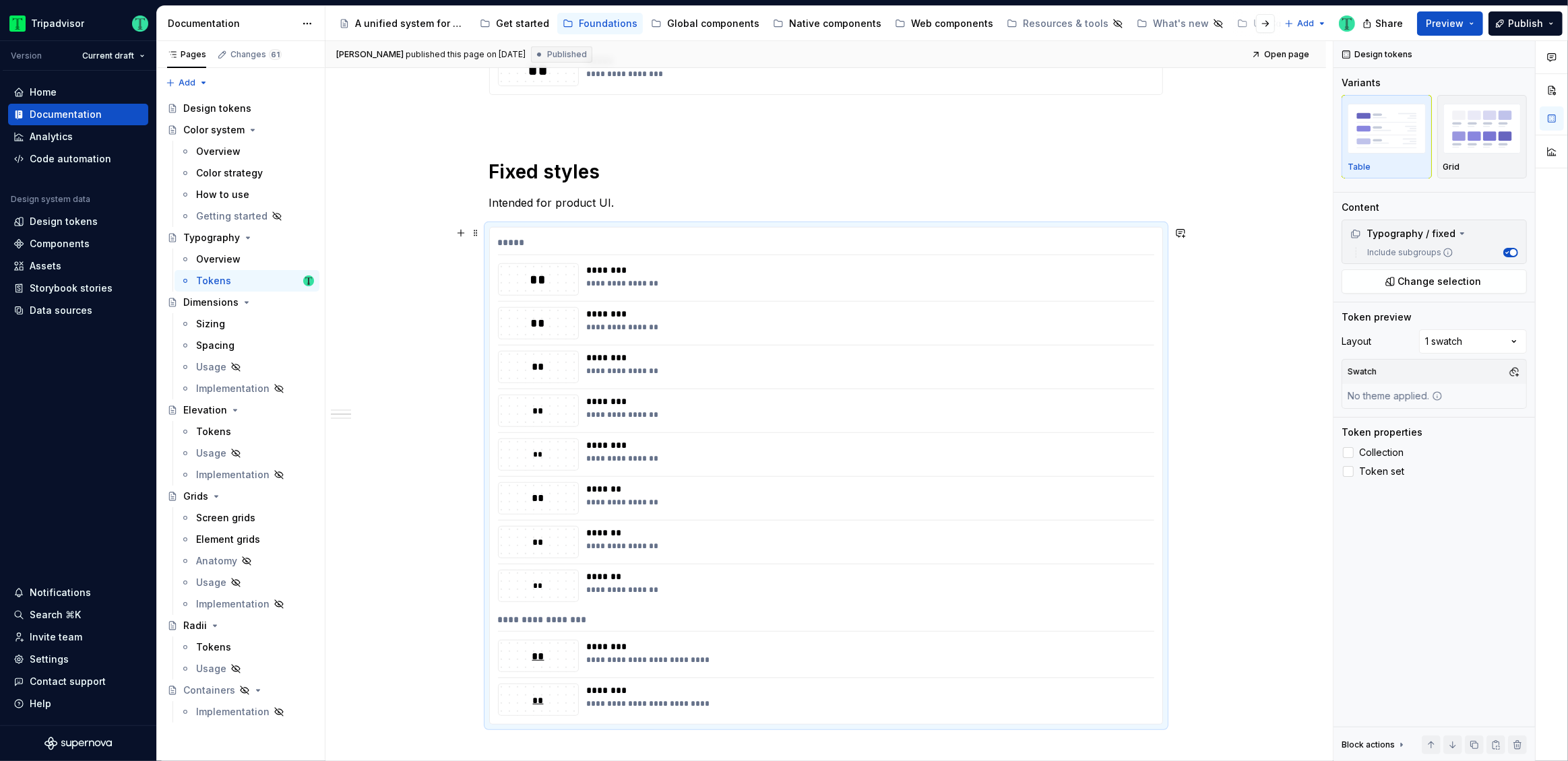
scroll to position [621, 0]
click at [718, 502] on div "**********" at bounding box center [866, 502] width 559 height 11
click at [561, 565] on div "**********" at bounding box center [826, 476] width 672 height 497
click at [976, 350] on div "********" at bounding box center [866, 357] width 559 height 14
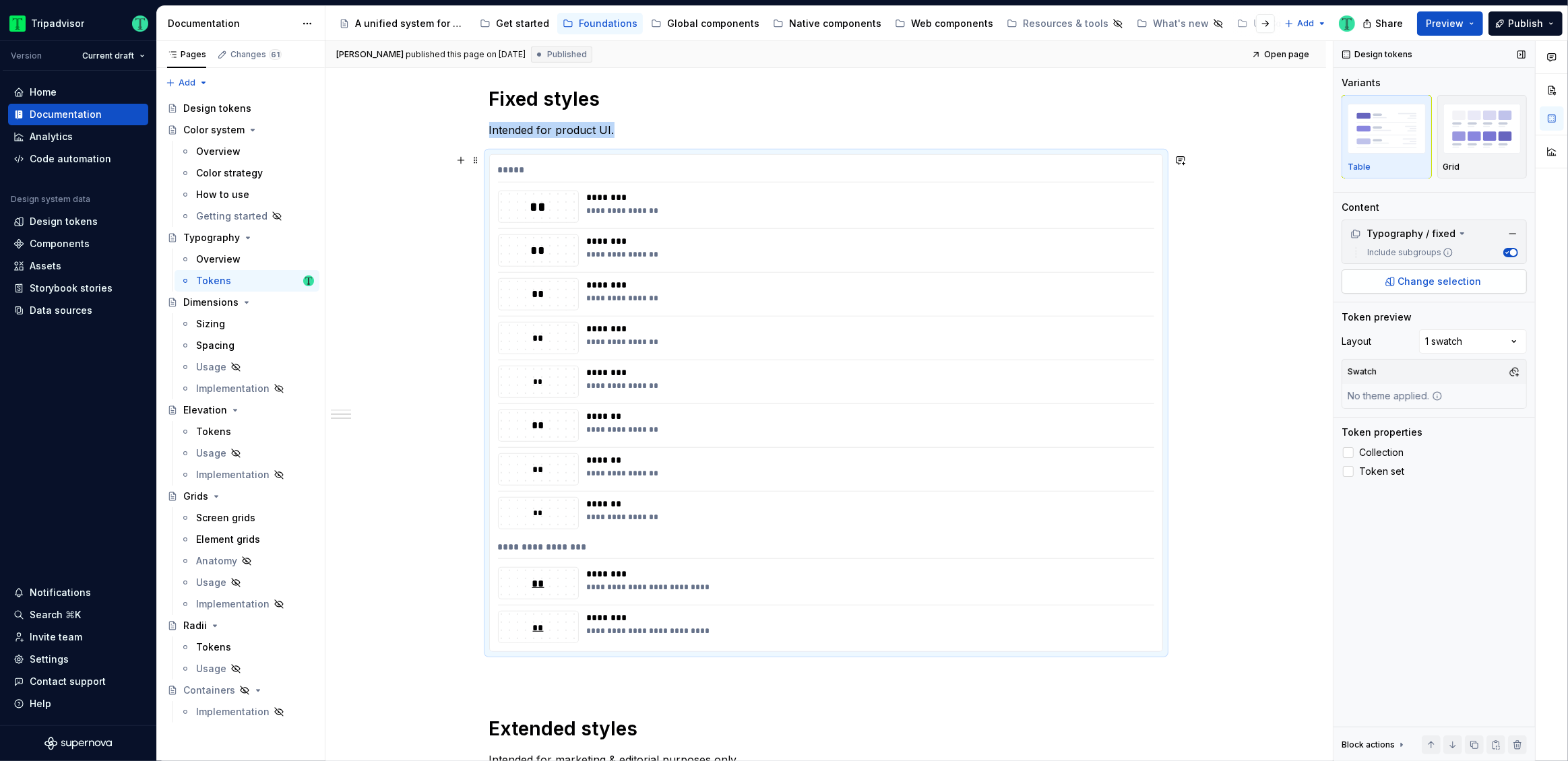
scroll to position [695, 0]
click at [1477, 158] on div "Grid" at bounding box center [1482, 137] width 78 height 72
click at [931, 20] on div "Web components" at bounding box center [952, 23] width 82 height 14
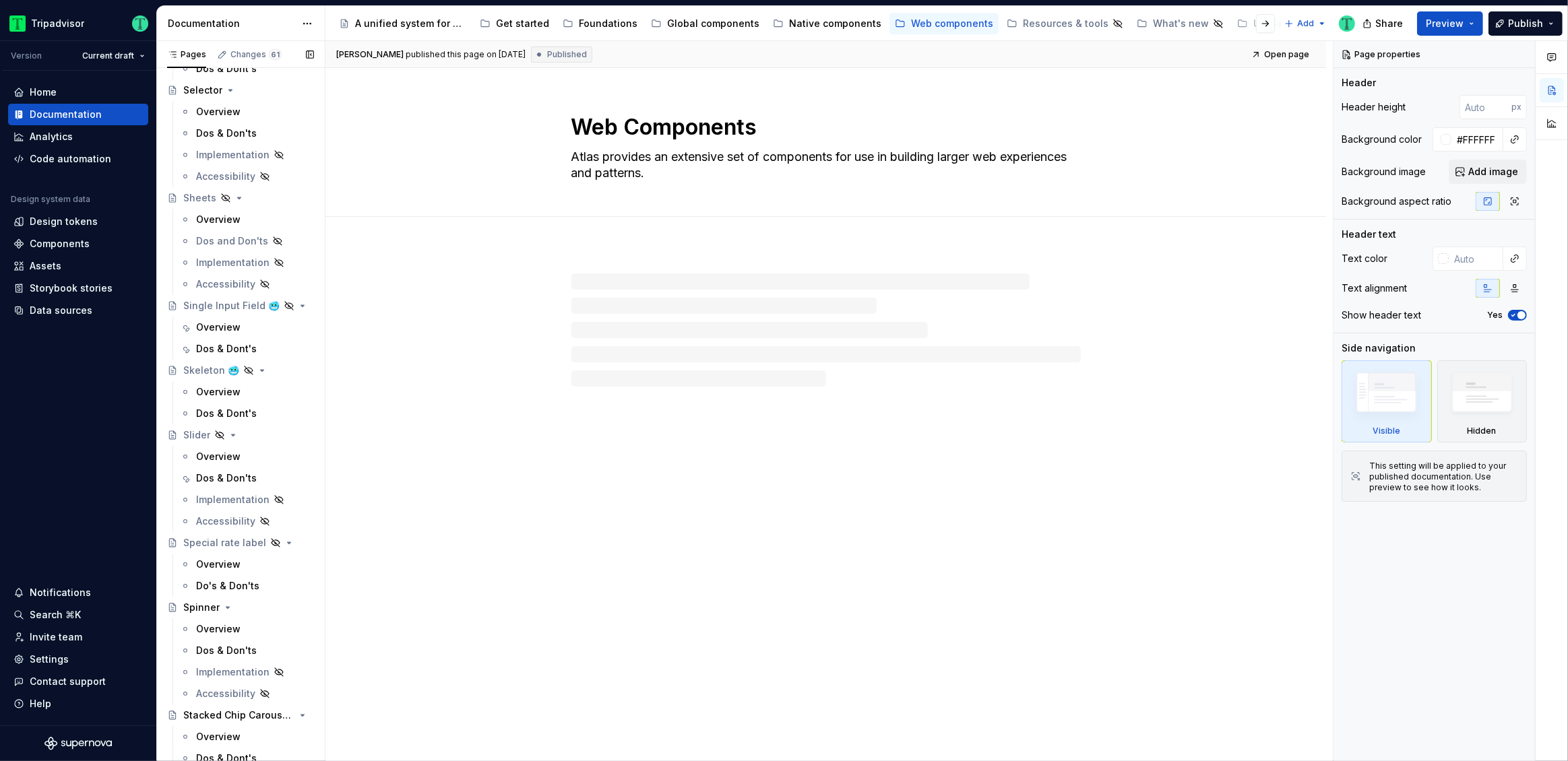
scroll to position [4181, 0]
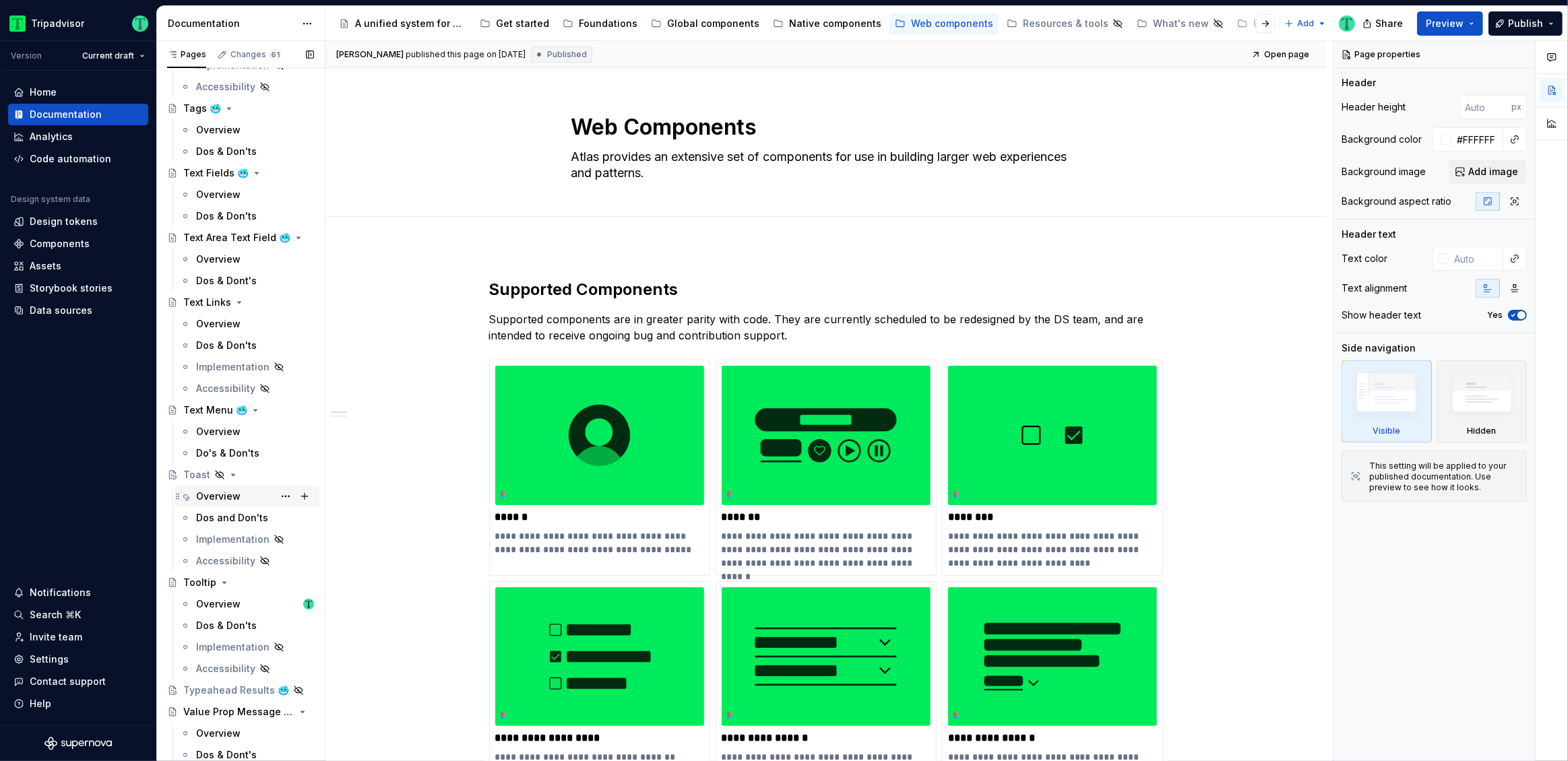
click at [215, 498] on div "Overview" at bounding box center [218, 497] width 45 height 14
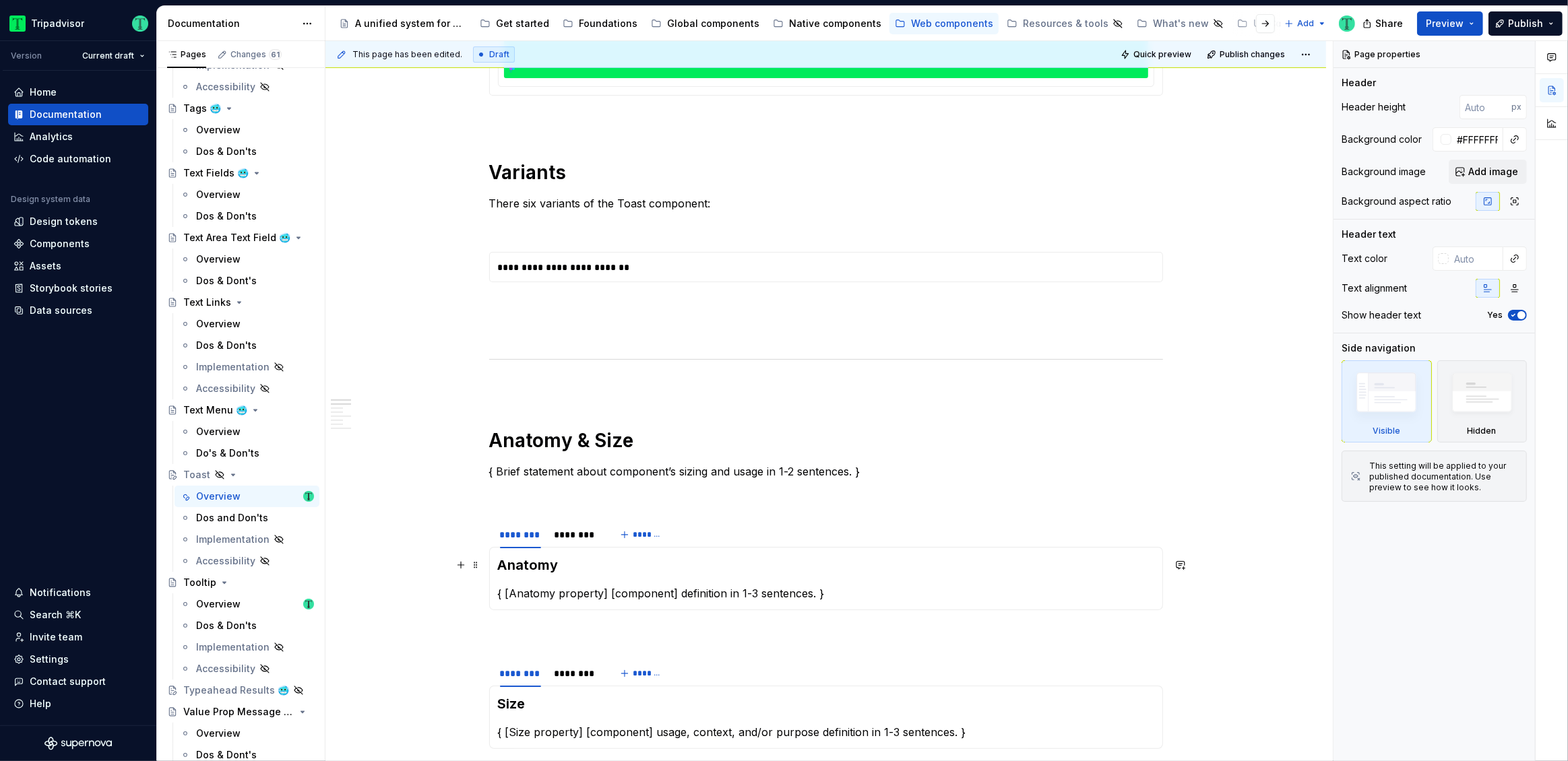
scroll to position [586, 0]
type textarea "*"
click at [566, 540] on div "********" at bounding box center [576, 537] width 43 height 14
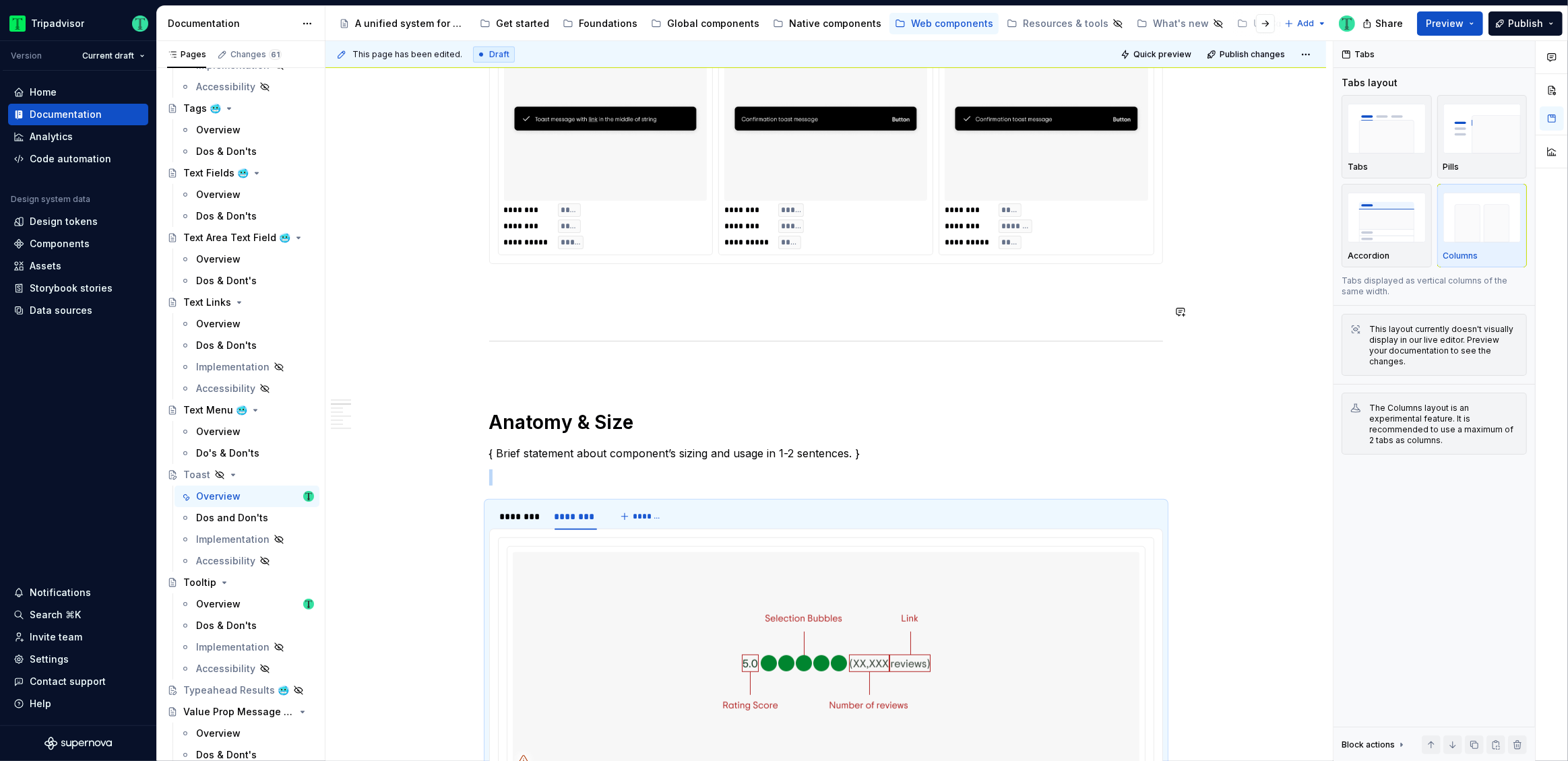
scroll to position [1096, 0]
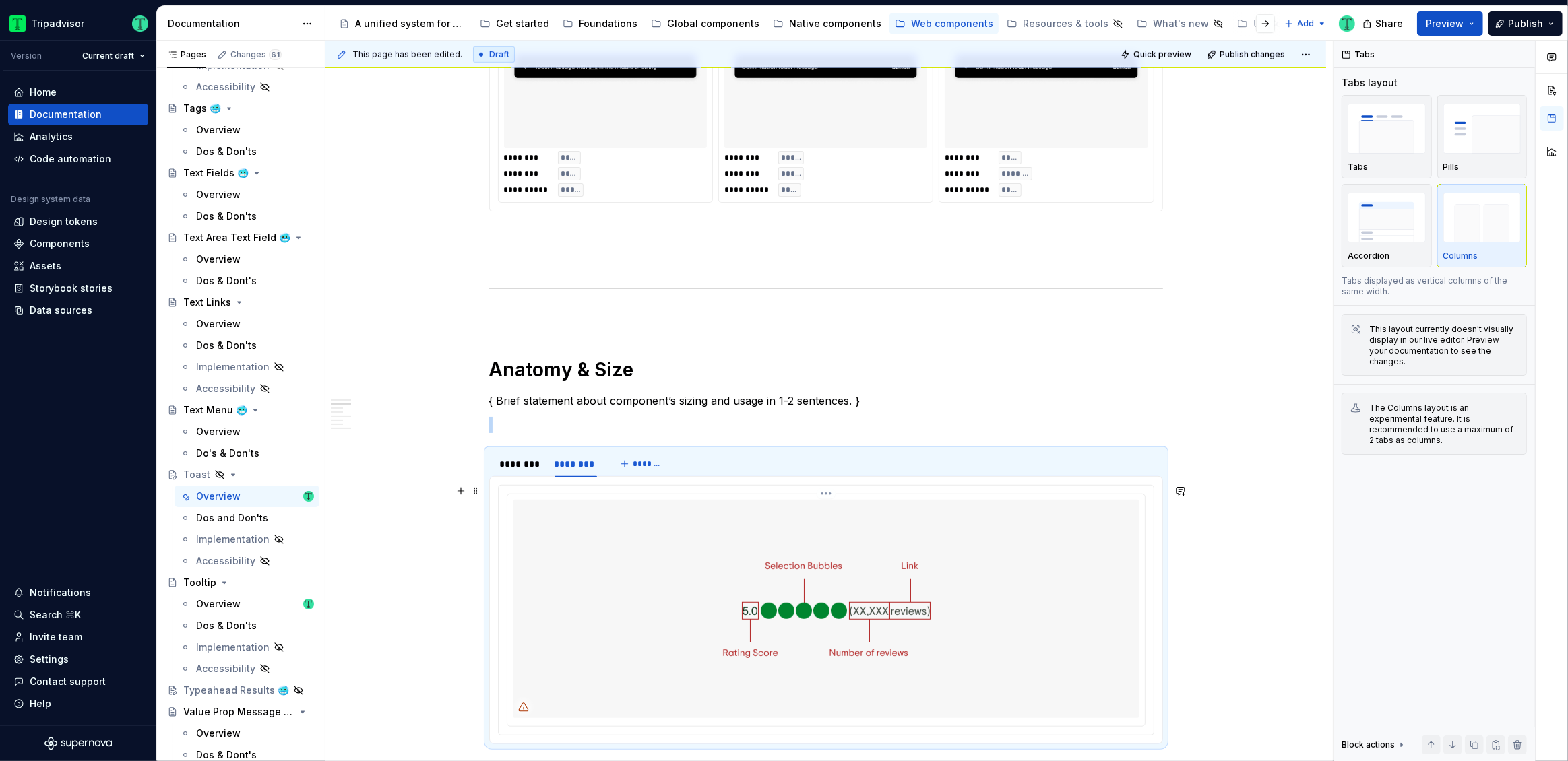
click at [747, 596] on img at bounding box center [826, 608] width 493 height 218
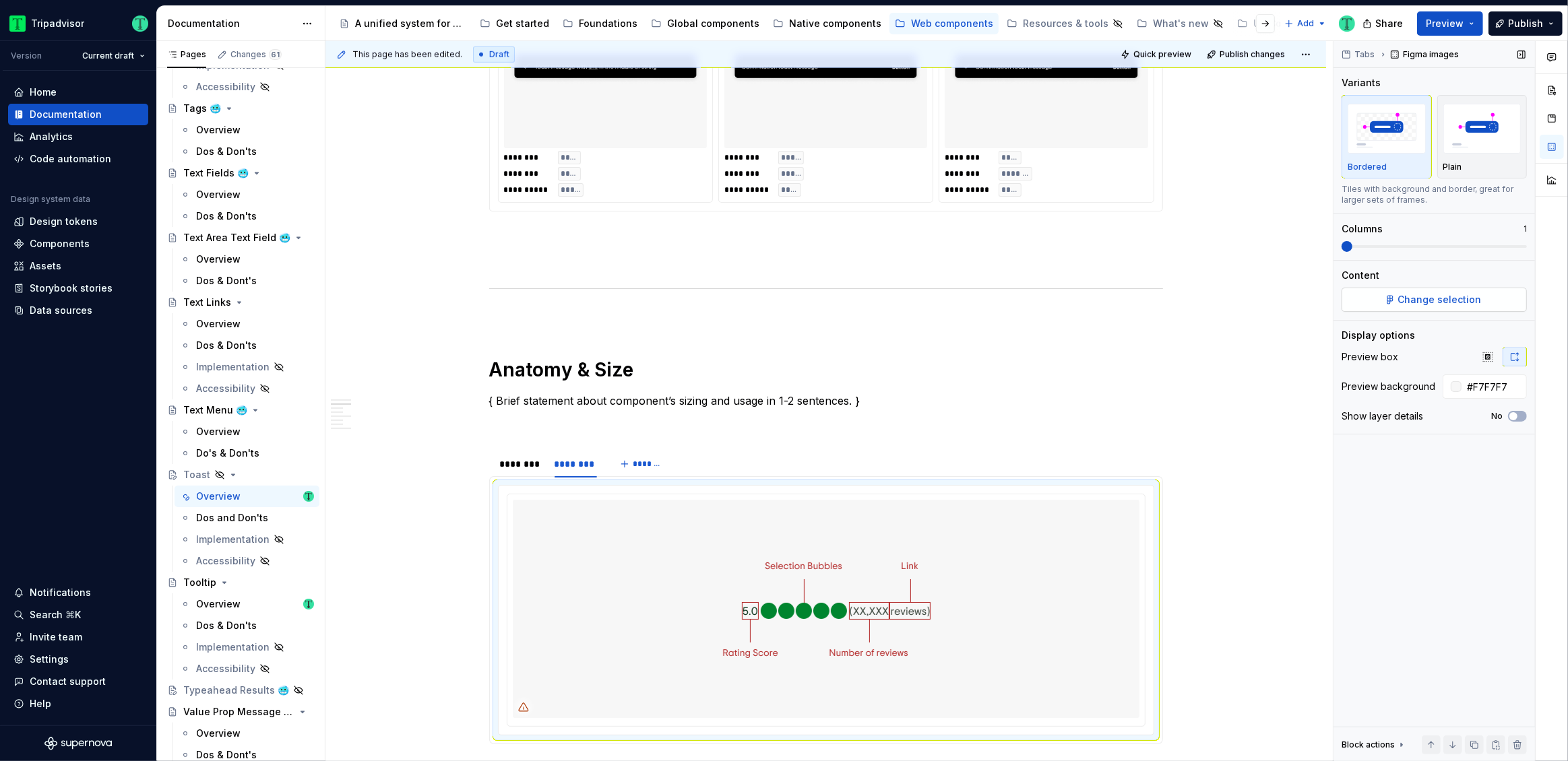
click at [1418, 307] on button "Change selection" at bounding box center [1434, 300] width 185 height 24
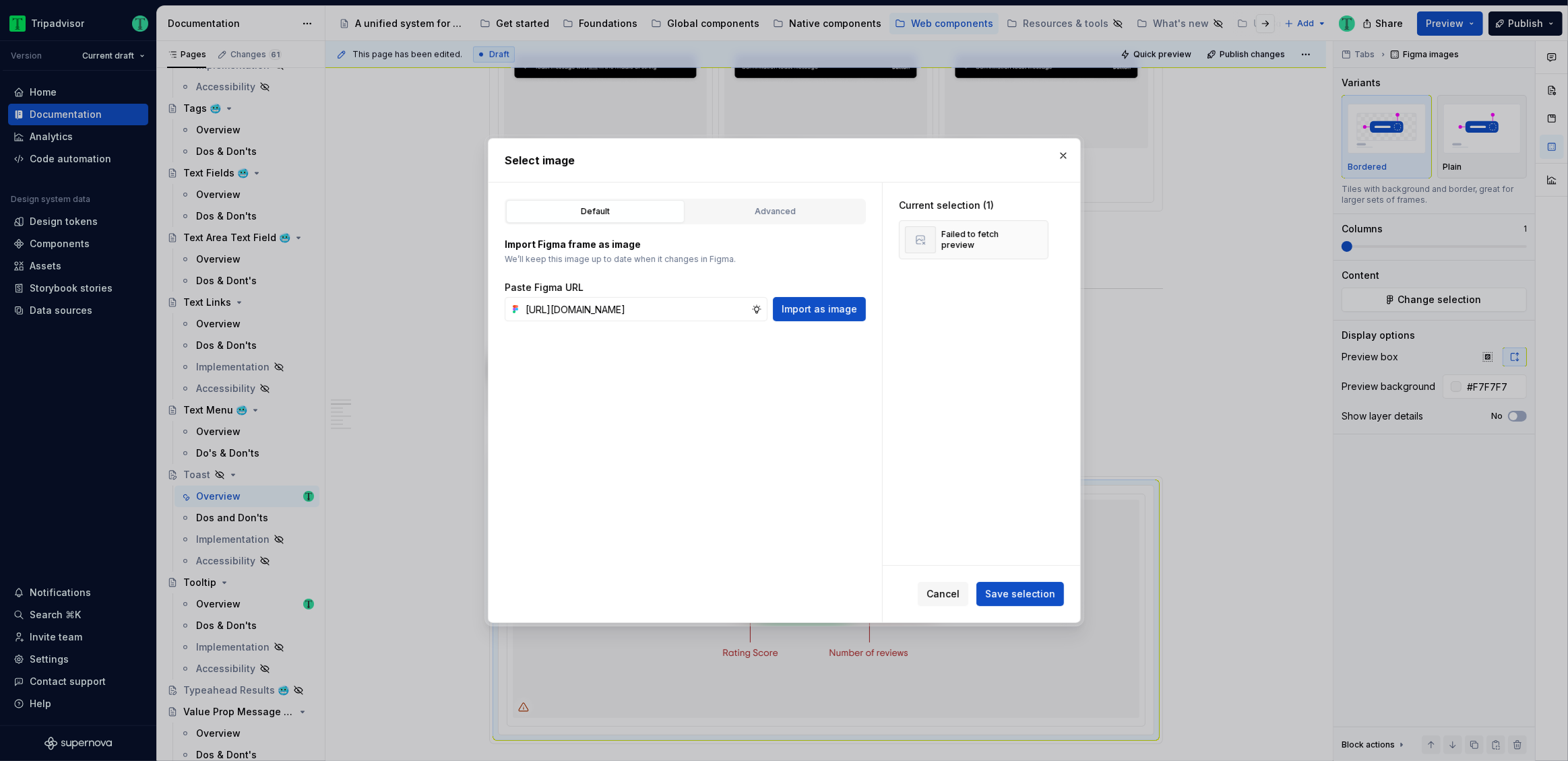
scroll to position [0, 367]
type input "[URL][DOMAIN_NAME]"
click at [826, 312] on span "Import as image" at bounding box center [819, 310] width 76 height 14
click at [1030, 239] on button "button" at bounding box center [1032, 239] width 19 height 19
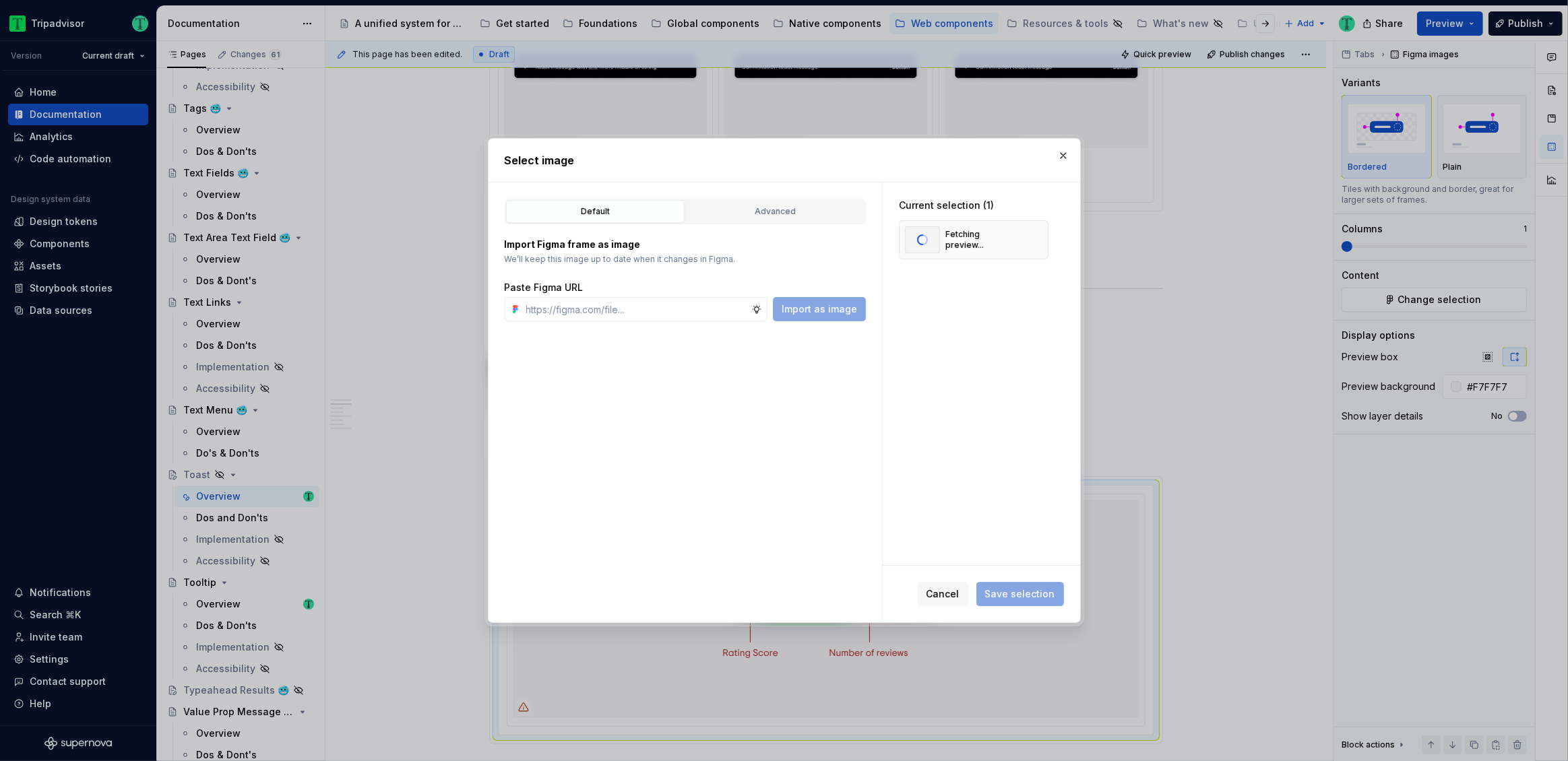
click at [1026, 596] on span "Save selection" at bounding box center [1020, 594] width 88 height 24
click at [1006, 602] on button "Save selection" at bounding box center [1020, 594] width 88 height 24
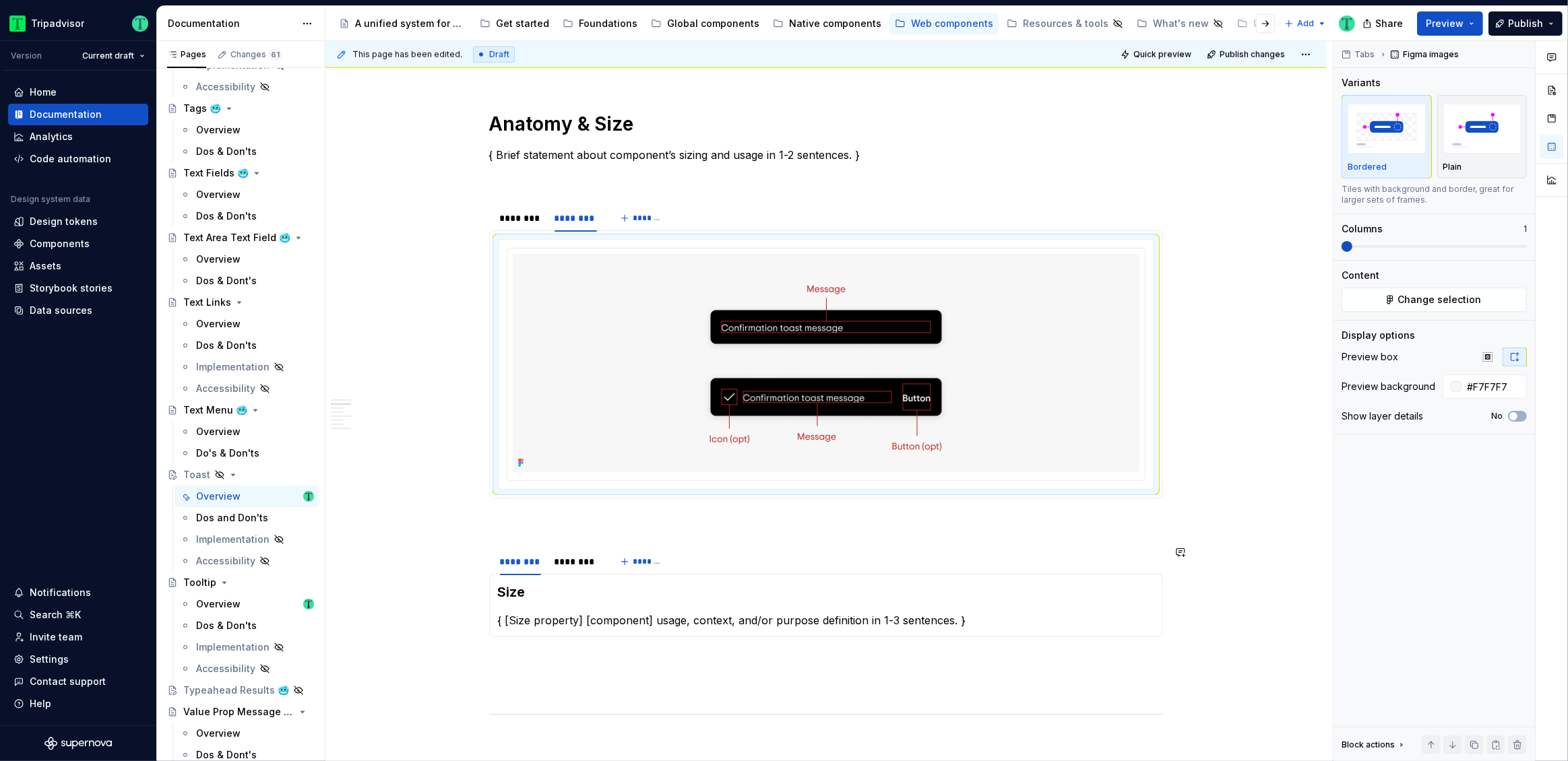
scroll to position [1362, 0]
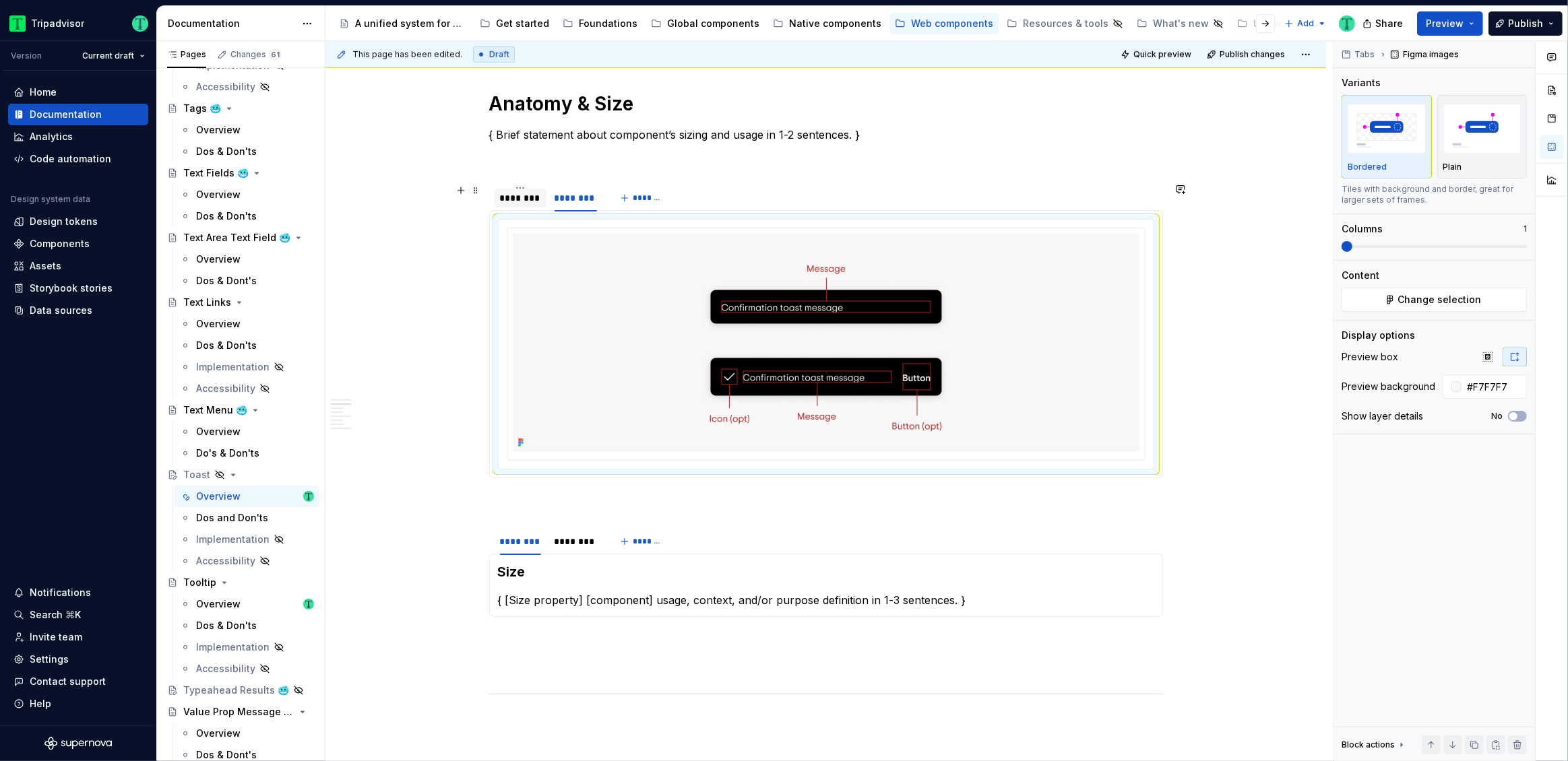
click at [525, 193] on div "********" at bounding box center [520, 198] width 41 height 14
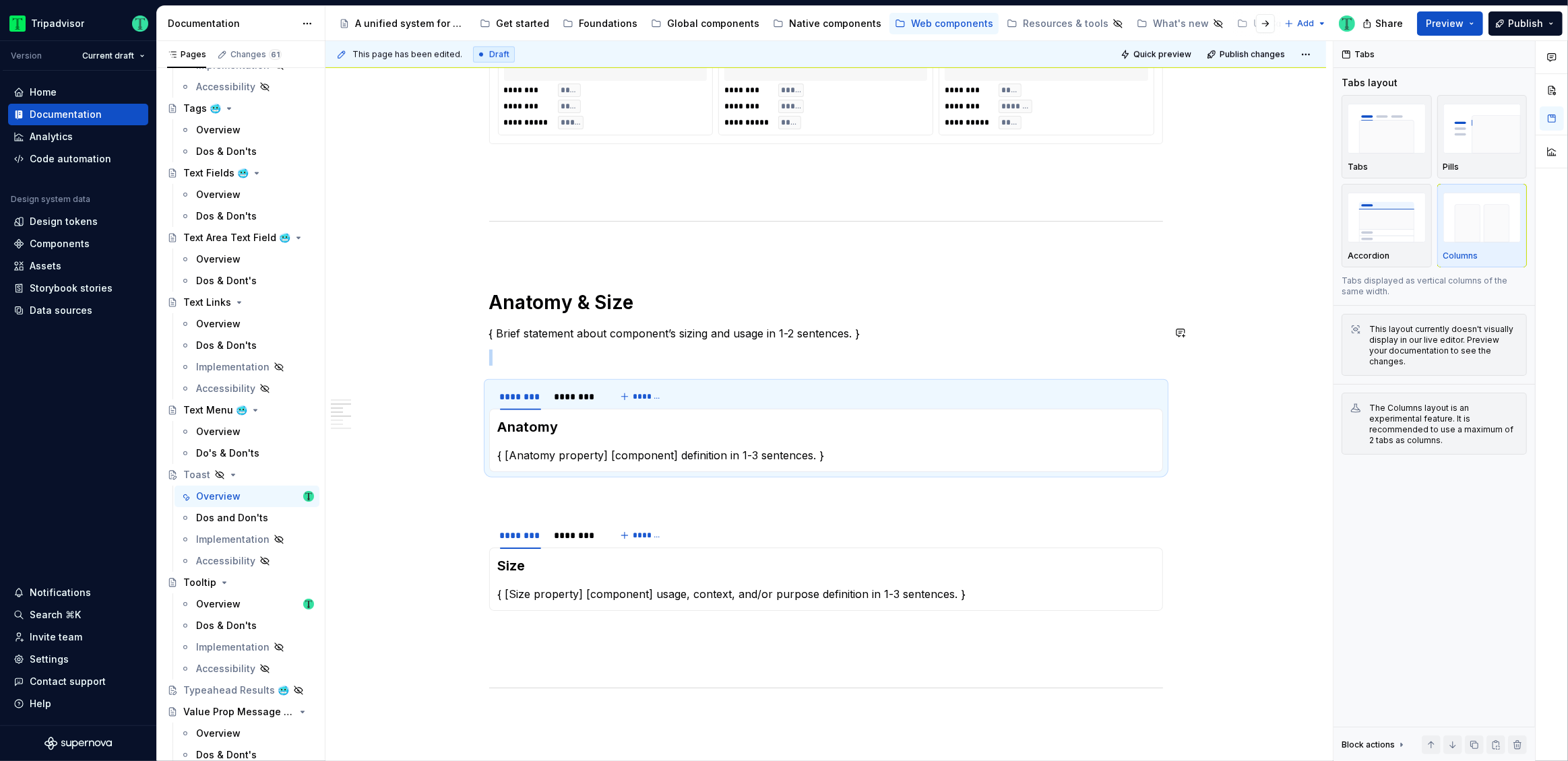
scroll to position [1165, 0]
type textarea "*"
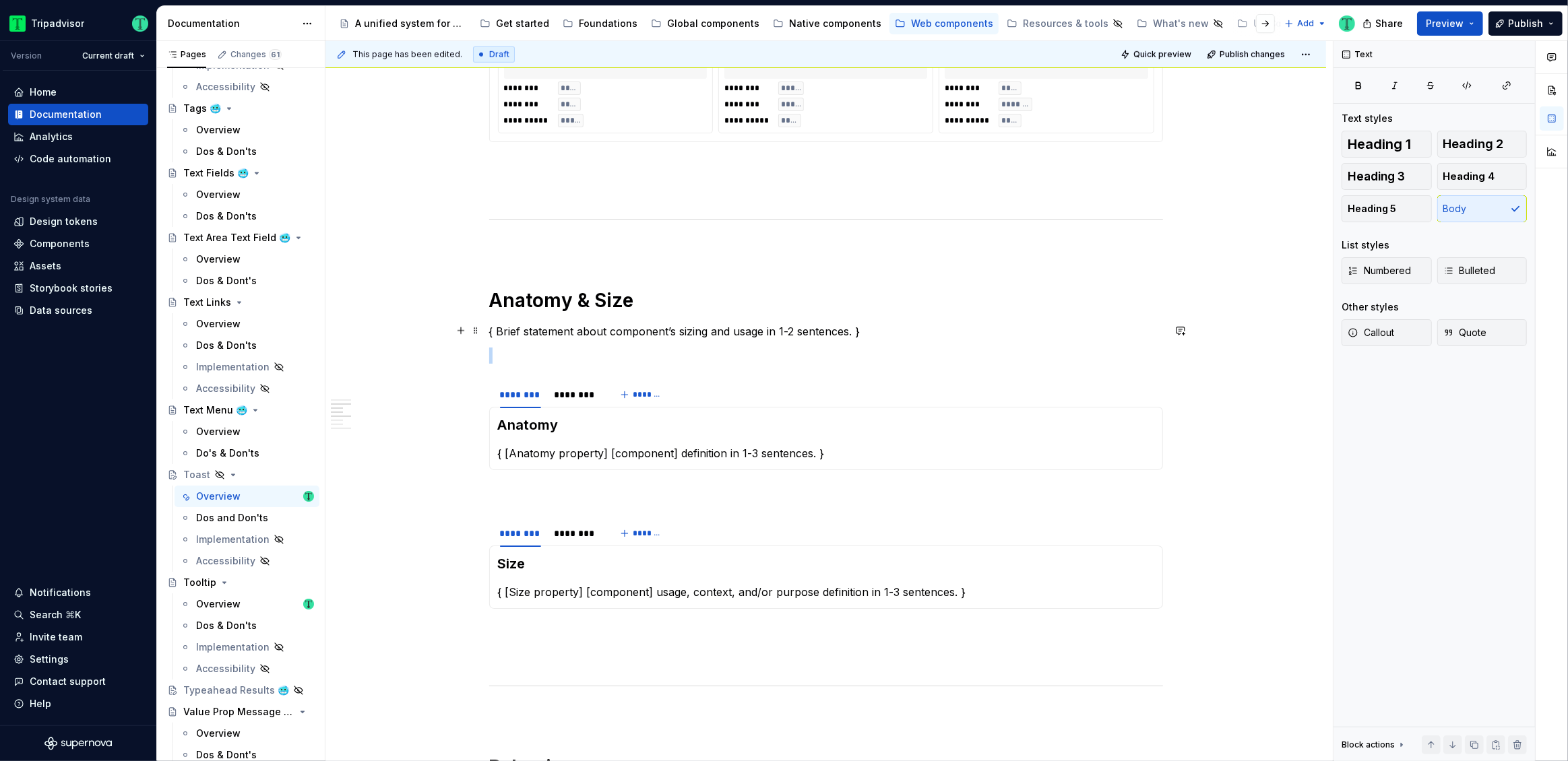
click at [583, 325] on p "{ Brief statement about component’s sizing and usage in 1-2 sentences. }" at bounding box center [826, 331] width 674 height 16
paste div
click at [511, 328] on p "Avatars consist of multiple smaller elements, and come in wide a range of sizes." at bounding box center [826, 331] width 674 height 16
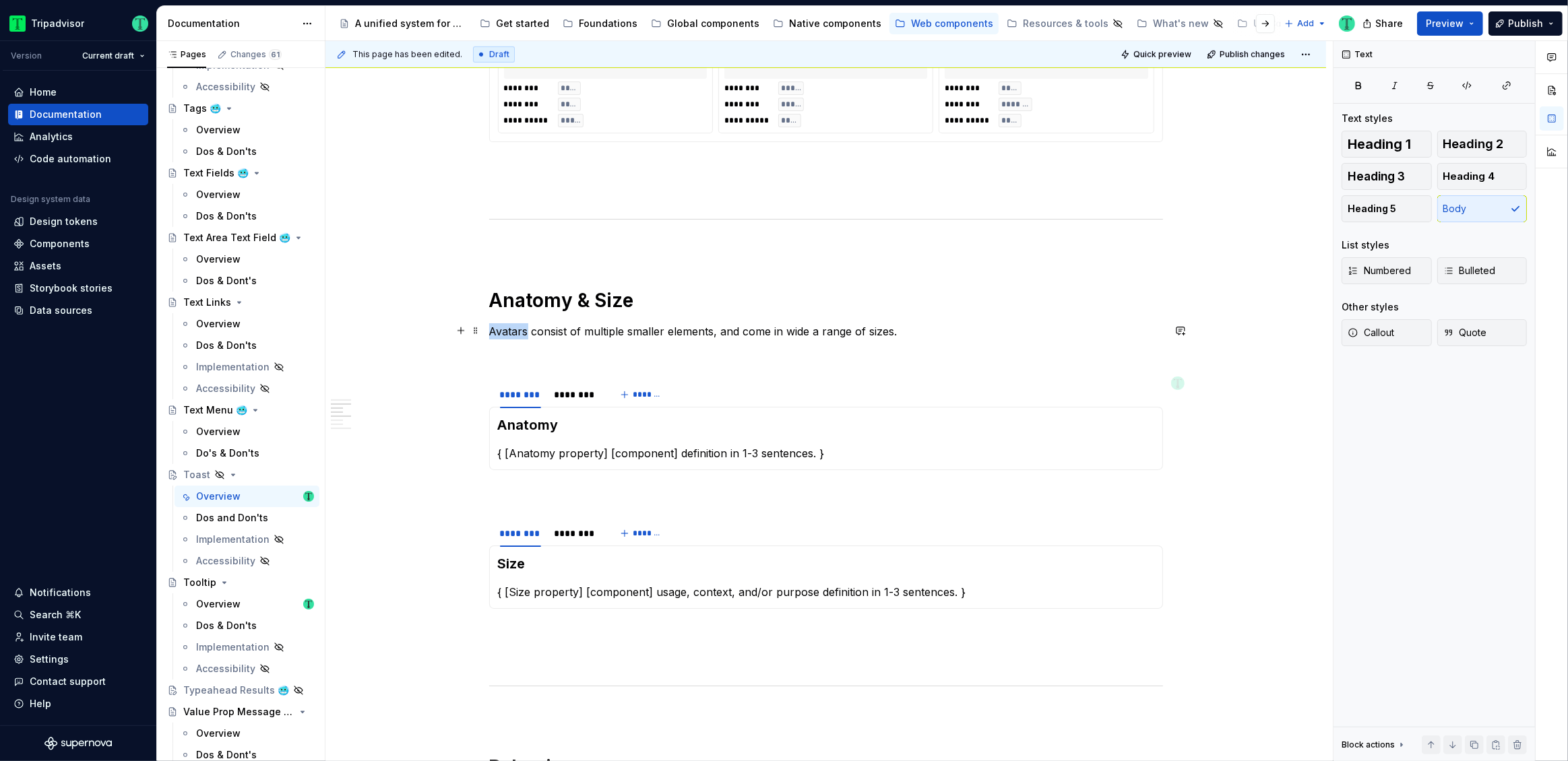
click at [511, 328] on p "Avatars consist of multiple smaller elements, and come in wide a range of sizes." at bounding box center [826, 331] width 674 height 16
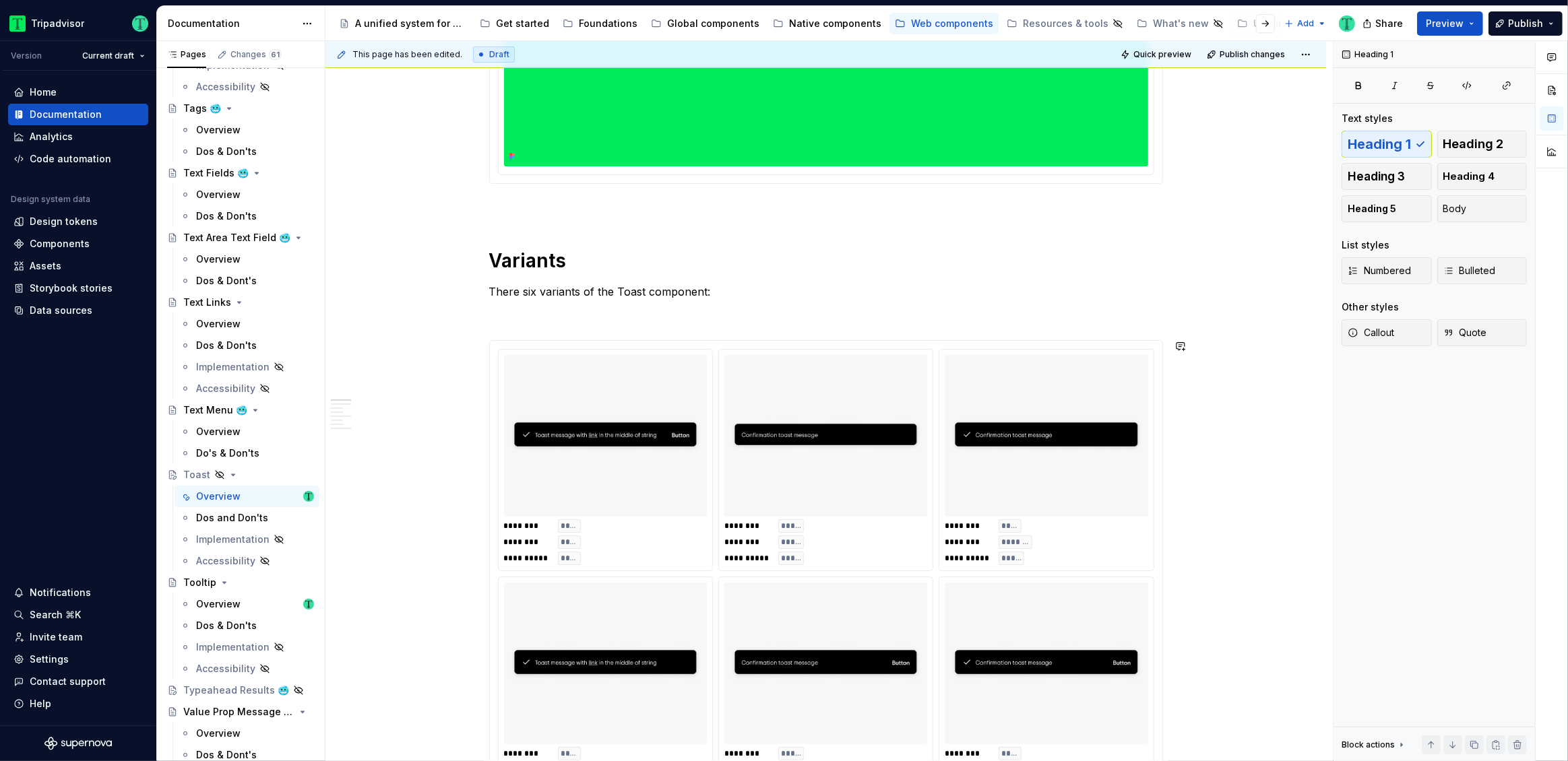
scroll to position [409, 0]
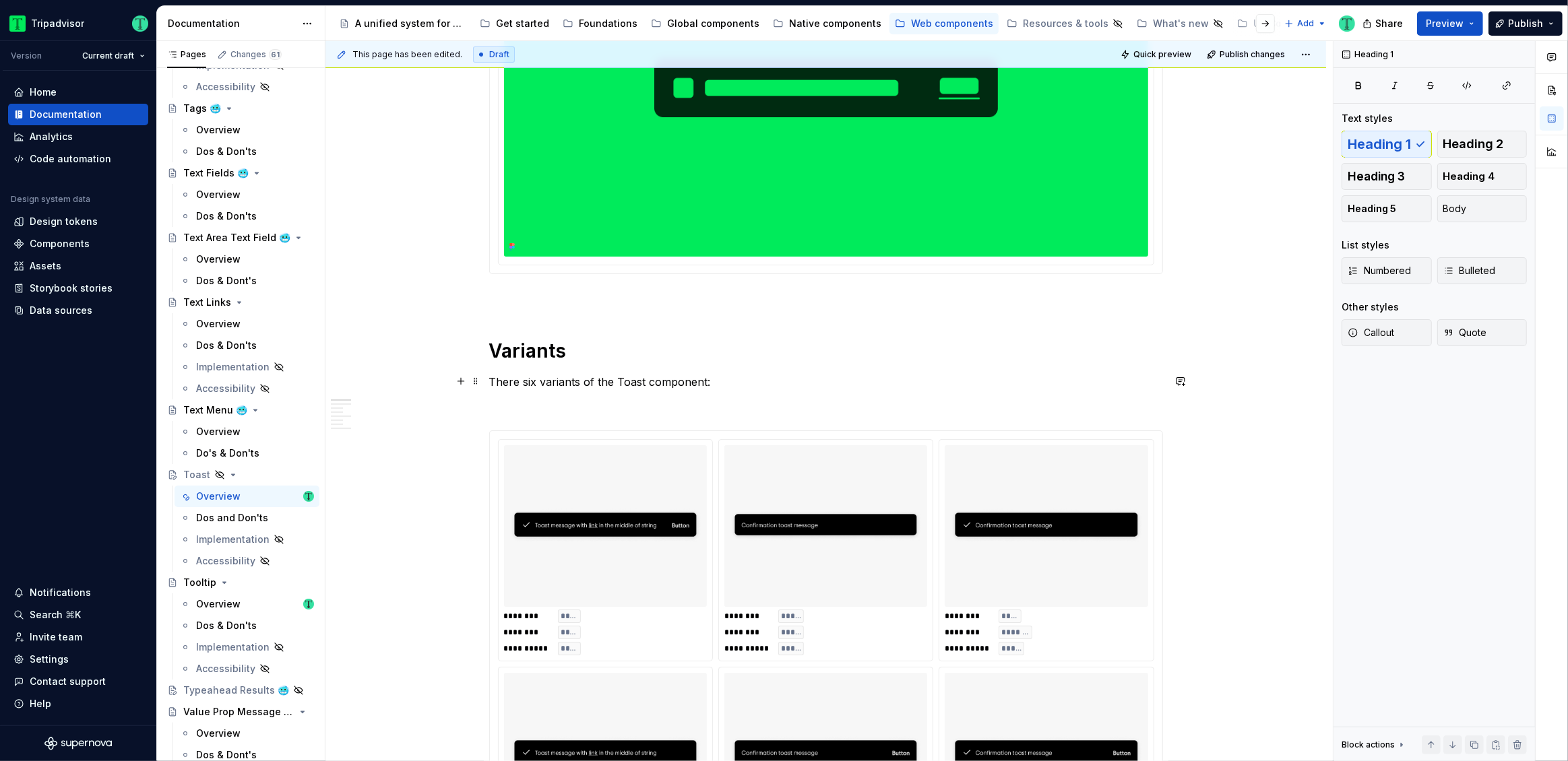
click at [554, 382] on p "There six variants of the Toast component:" at bounding box center [826, 381] width 674 height 16
click at [783, 375] on p "There is a single variant of the Toast component:" at bounding box center [826, 381] width 674 height 16
click at [890, 517] on img at bounding box center [826, 526] width 192 height 151
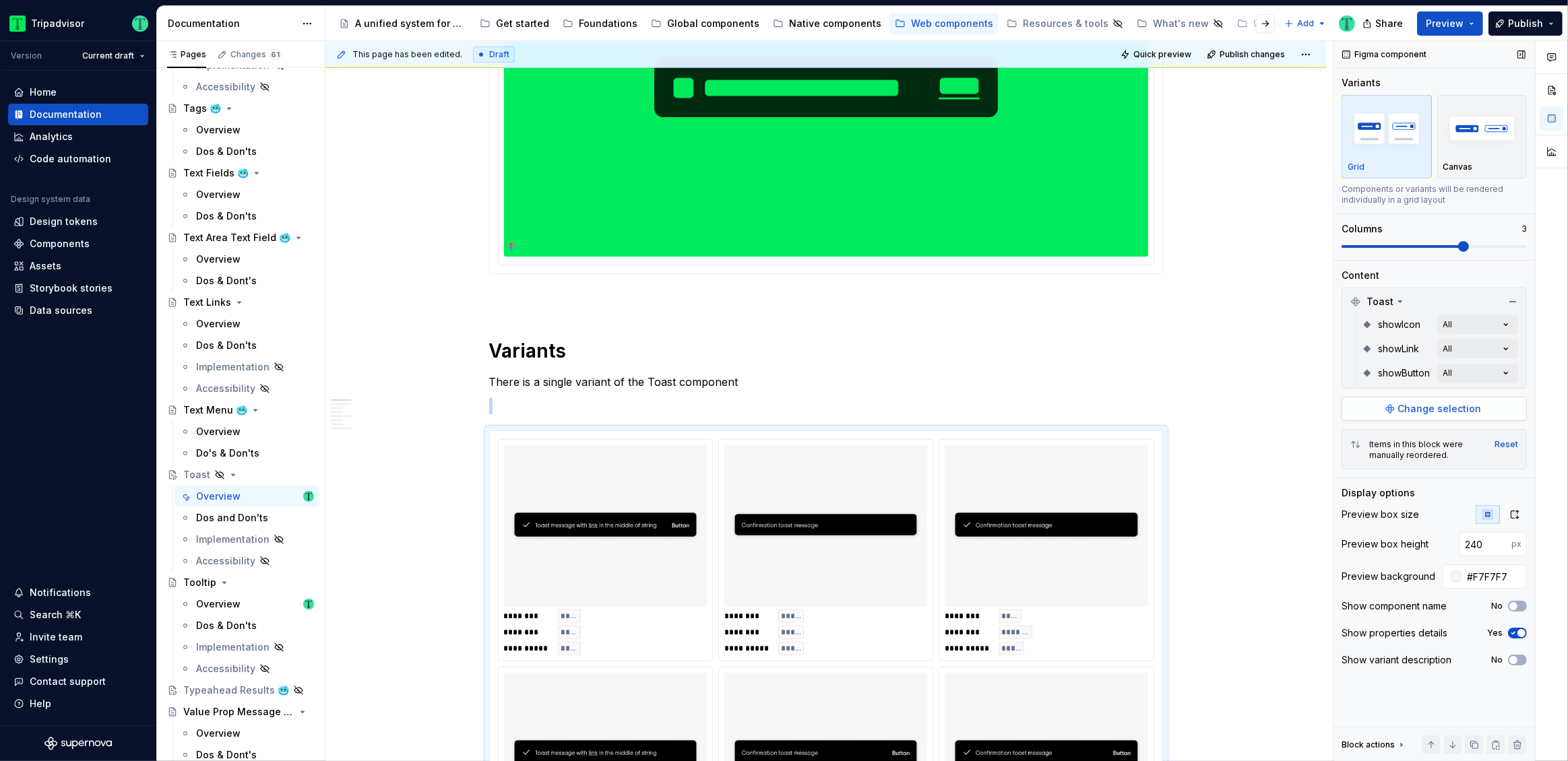
click at [1432, 414] on span "Change selection" at bounding box center [1440, 409] width 84 height 14
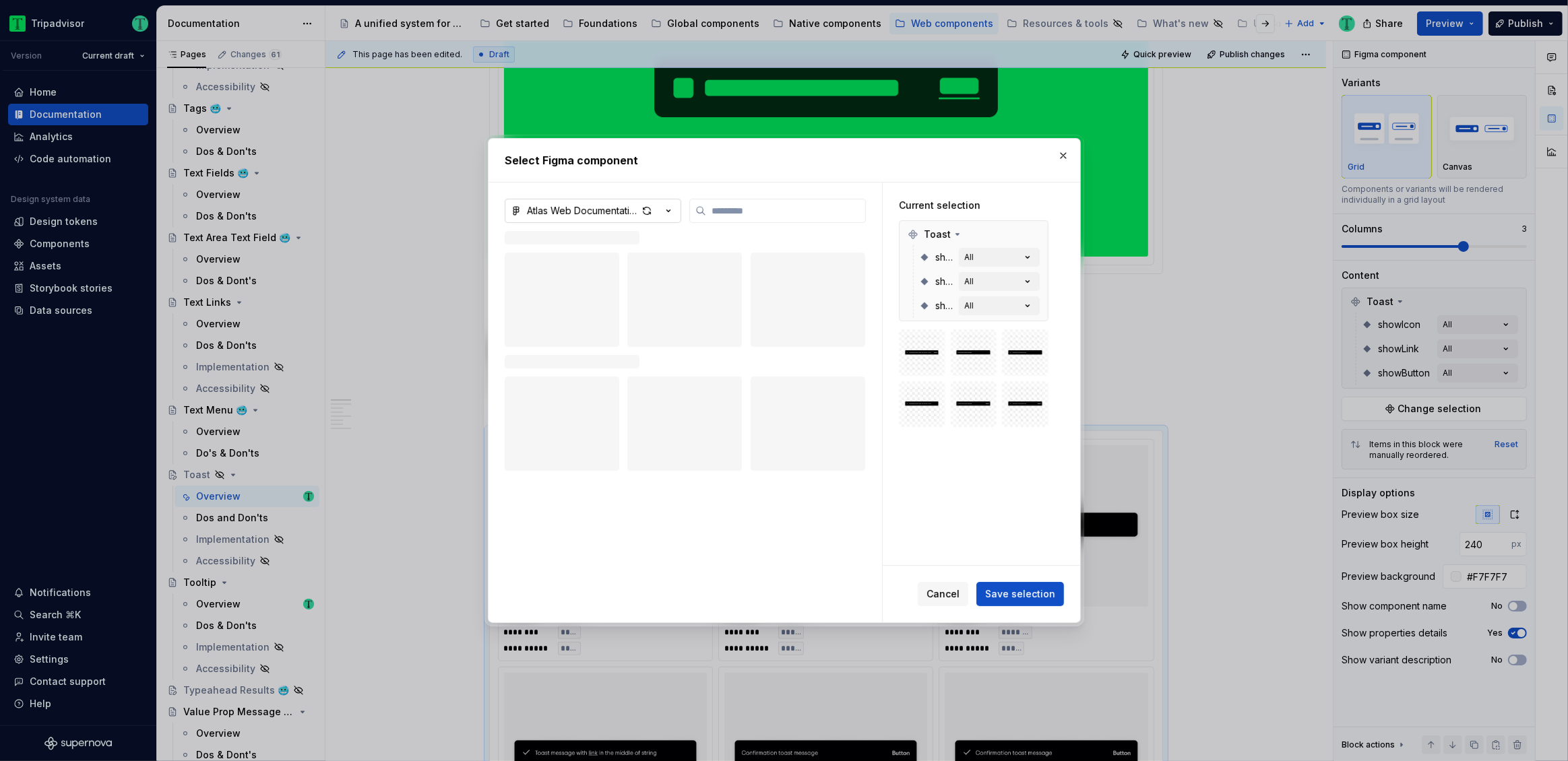
type textarea "*"
click at [586, 205] on div "Atlas Web Documentation" at bounding box center [582, 211] width 110 height 14
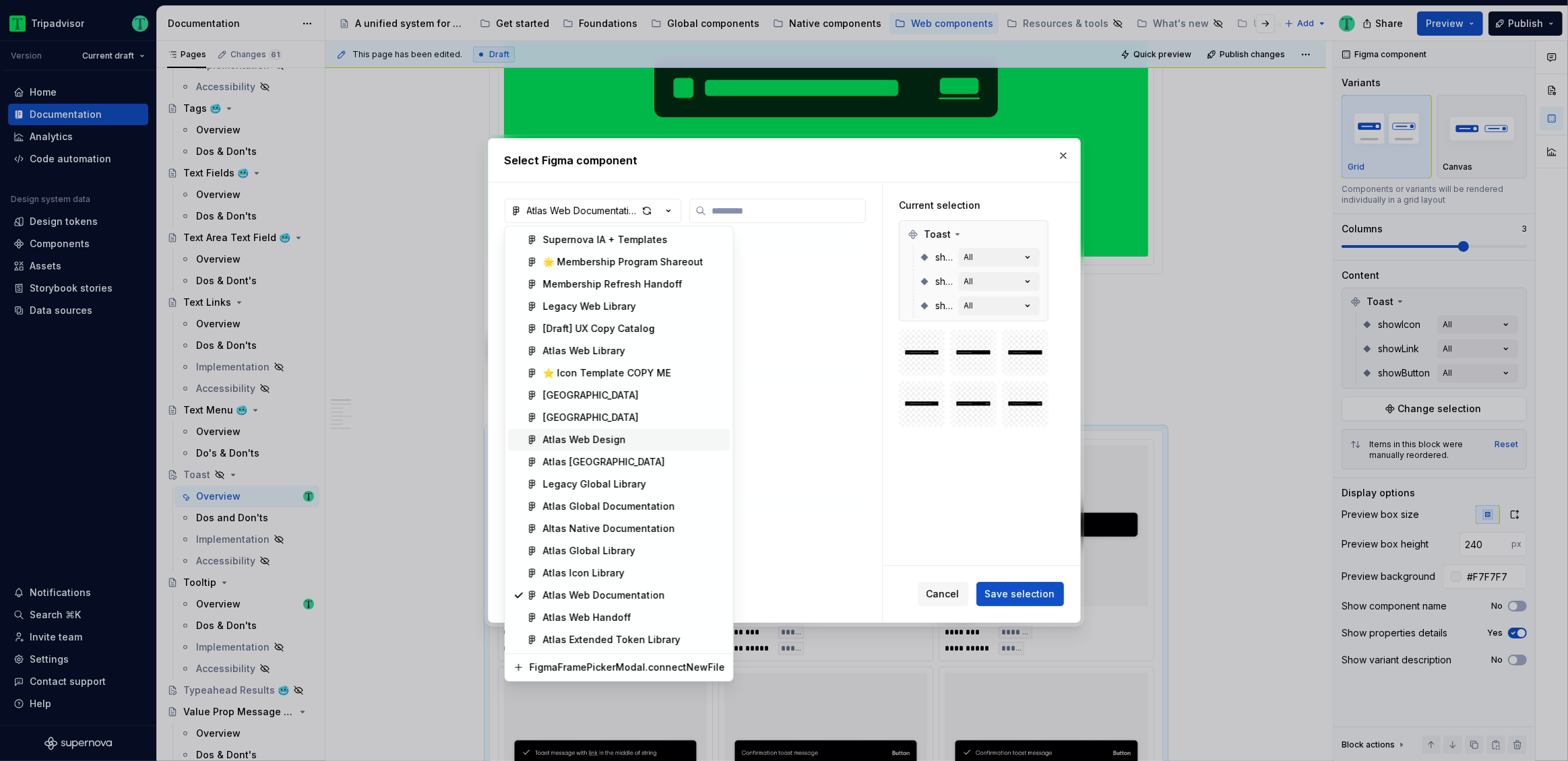
click at [584, 440] on div "Atlas Web Design" at bounding box center [585, 440] width 83 height 14
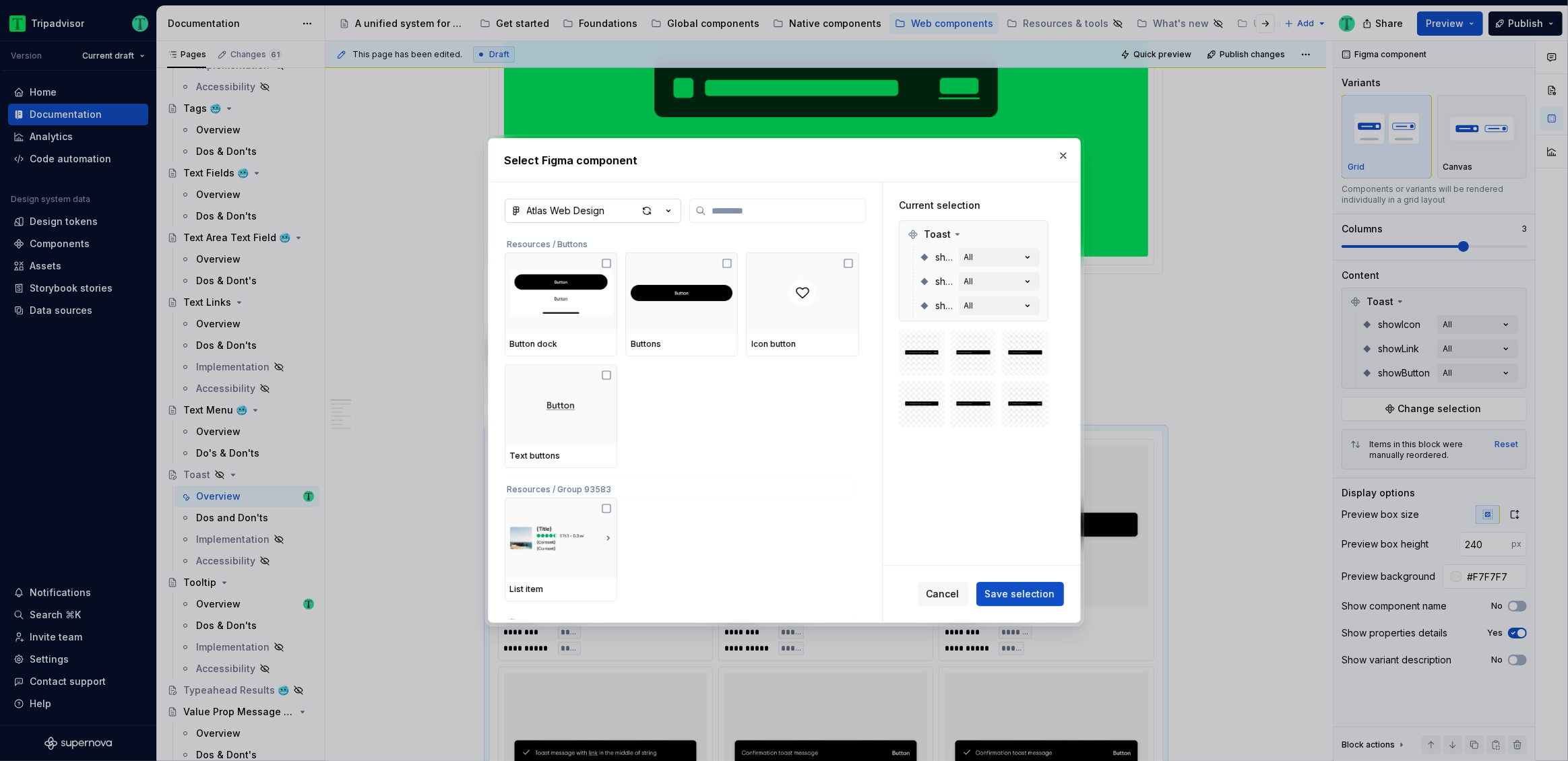
click at [605, 212] on button "Atlas Web Design" at bounding box center [593, 211] width 177 height 24
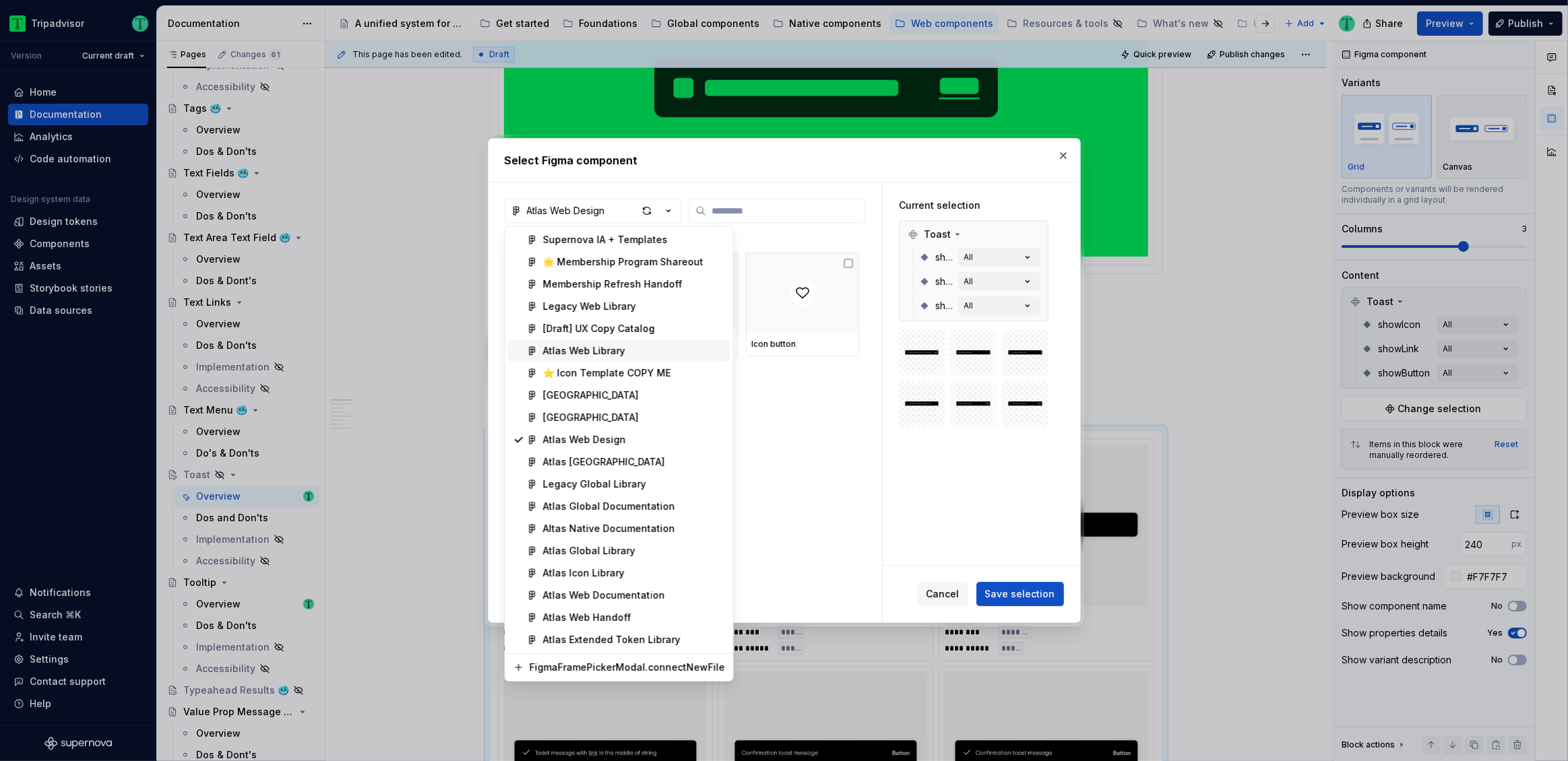
click at [608, 350] on div "Atlas Web Library" at bounding box center [584, 351] width 82 height 14
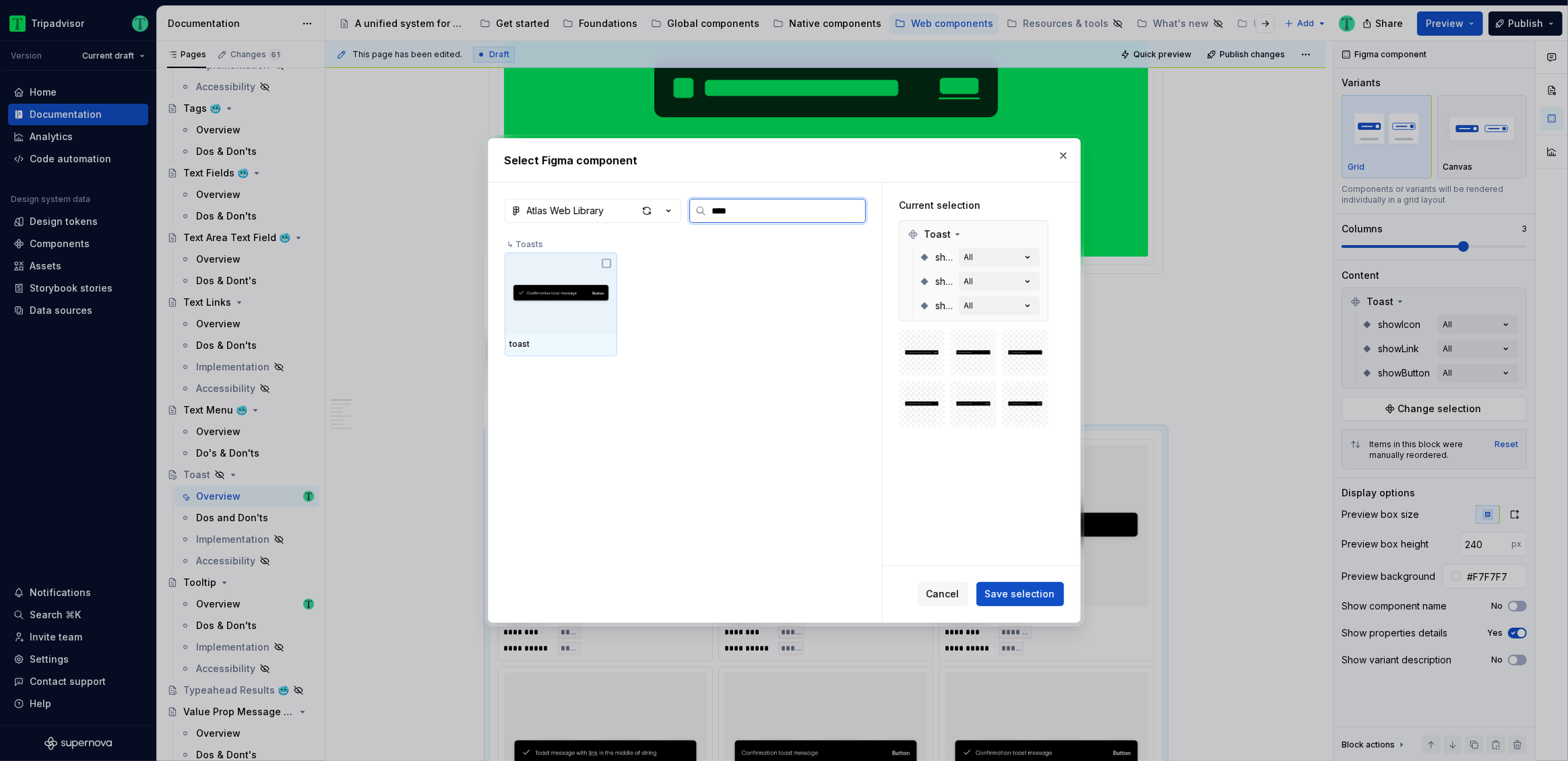
type input "*****"
click at [592, 325] on div at bounding box center [560, 293] width 113 height 81
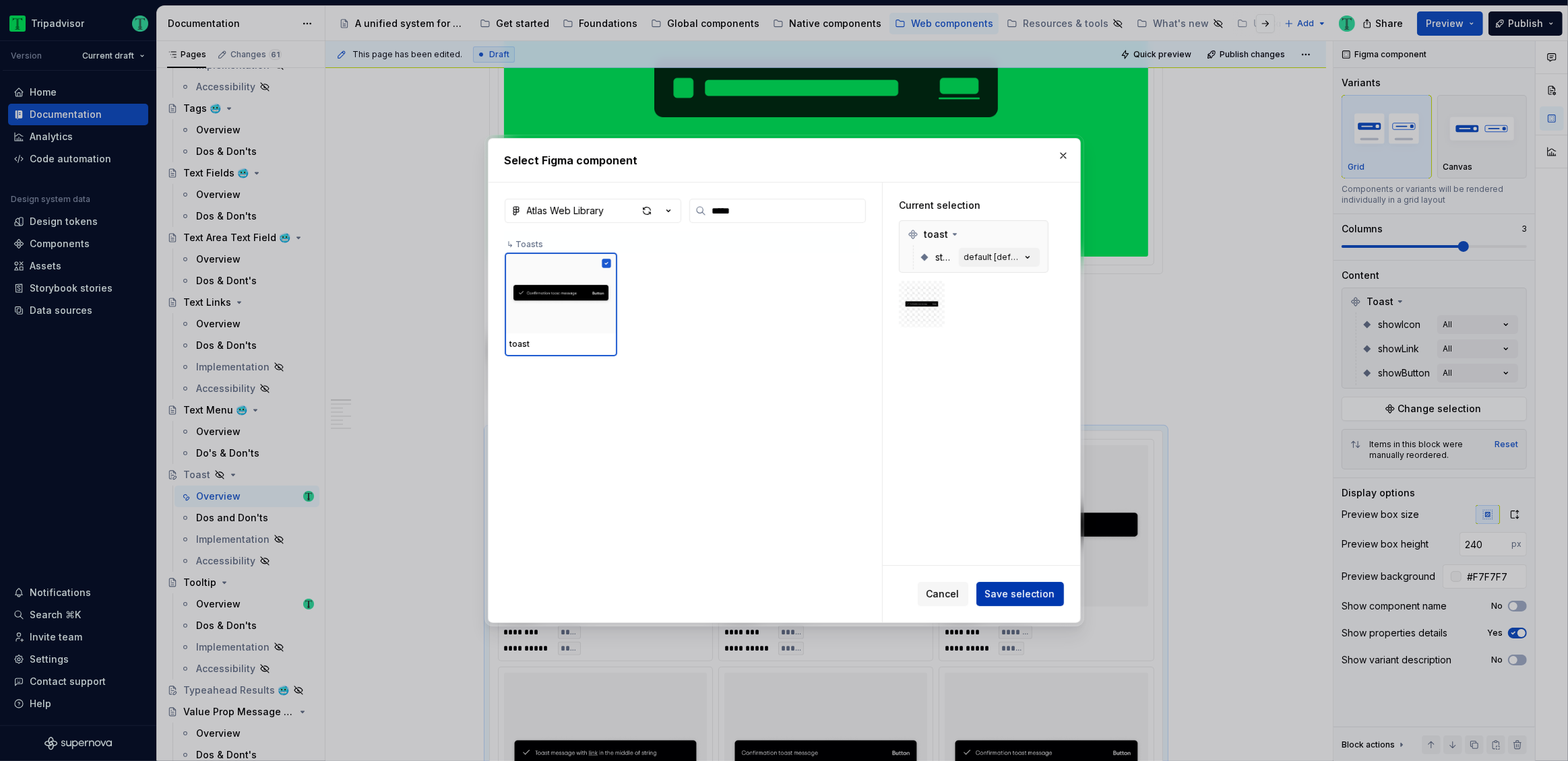
click at [1002, 587] on span "Save selection" at bounding box center [1020, 594] width 70 height 14
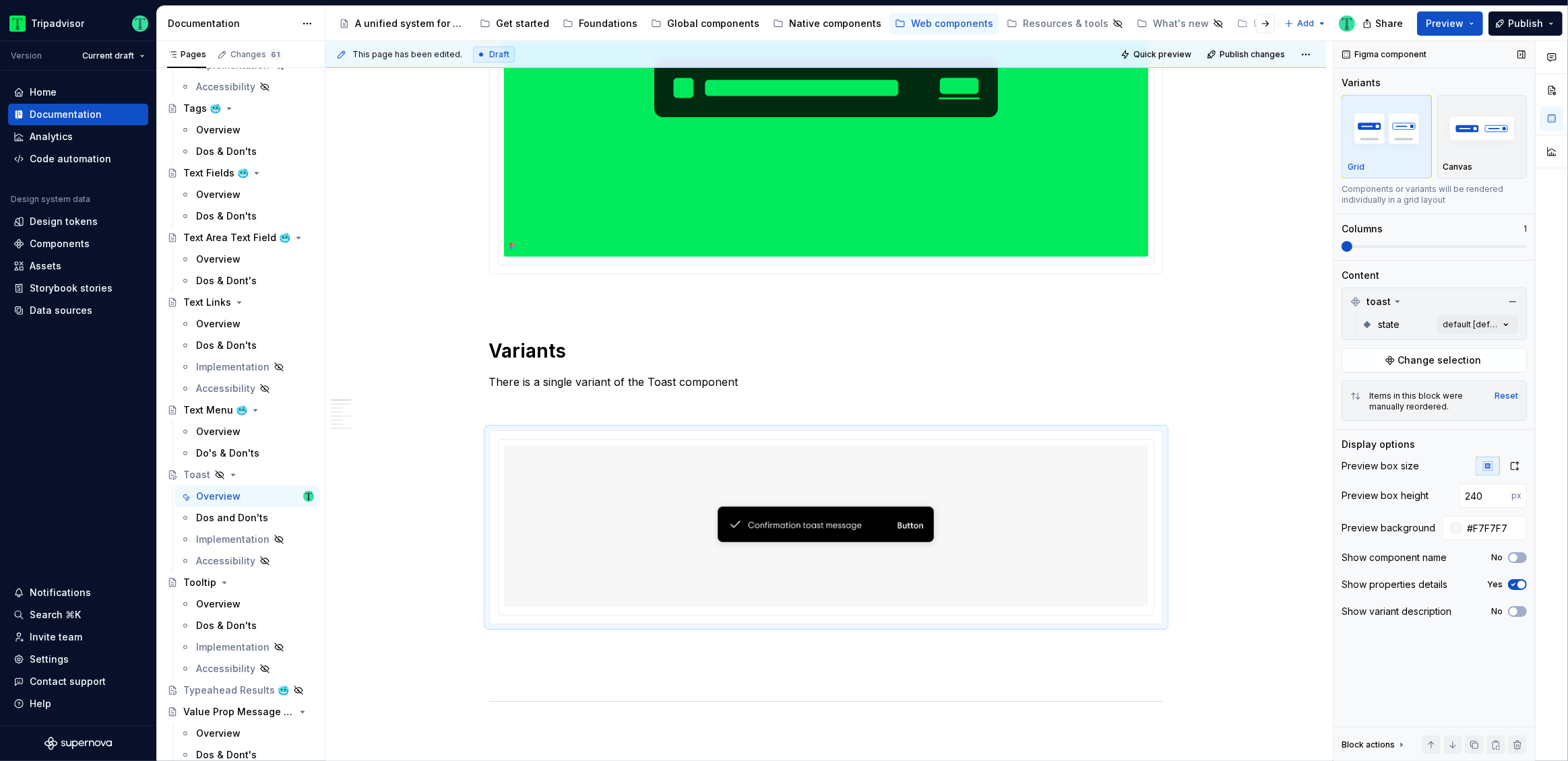
click at [1341, 245] on span at bounding box center [1347, 246] width 11 height 11
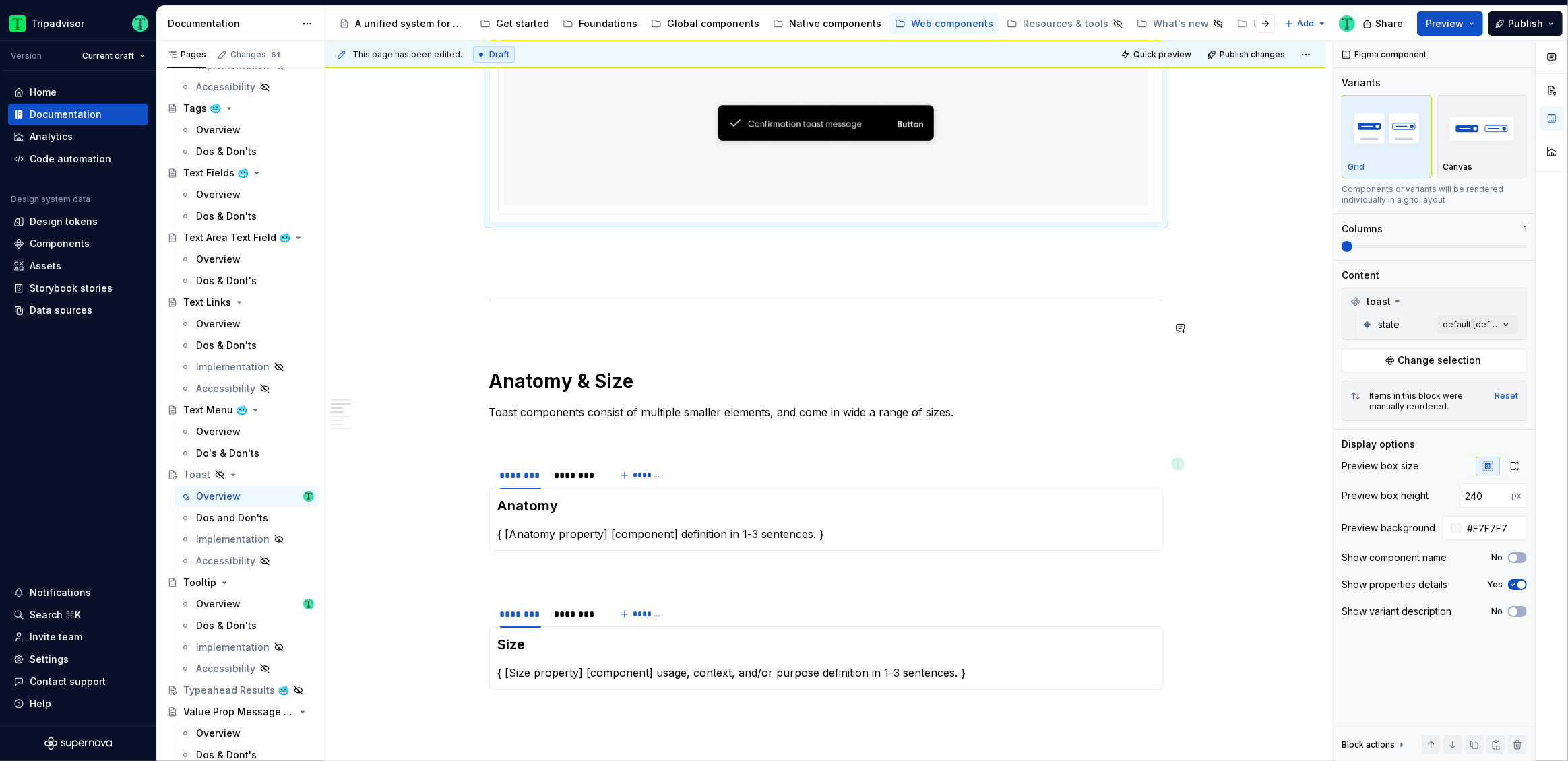
scroll to position [814, 0]
click at [776, 409] on p "Toast components consist of multiple smaller elements, and come in wide a range…" at bounding box center [826, 409] width 674 height 16
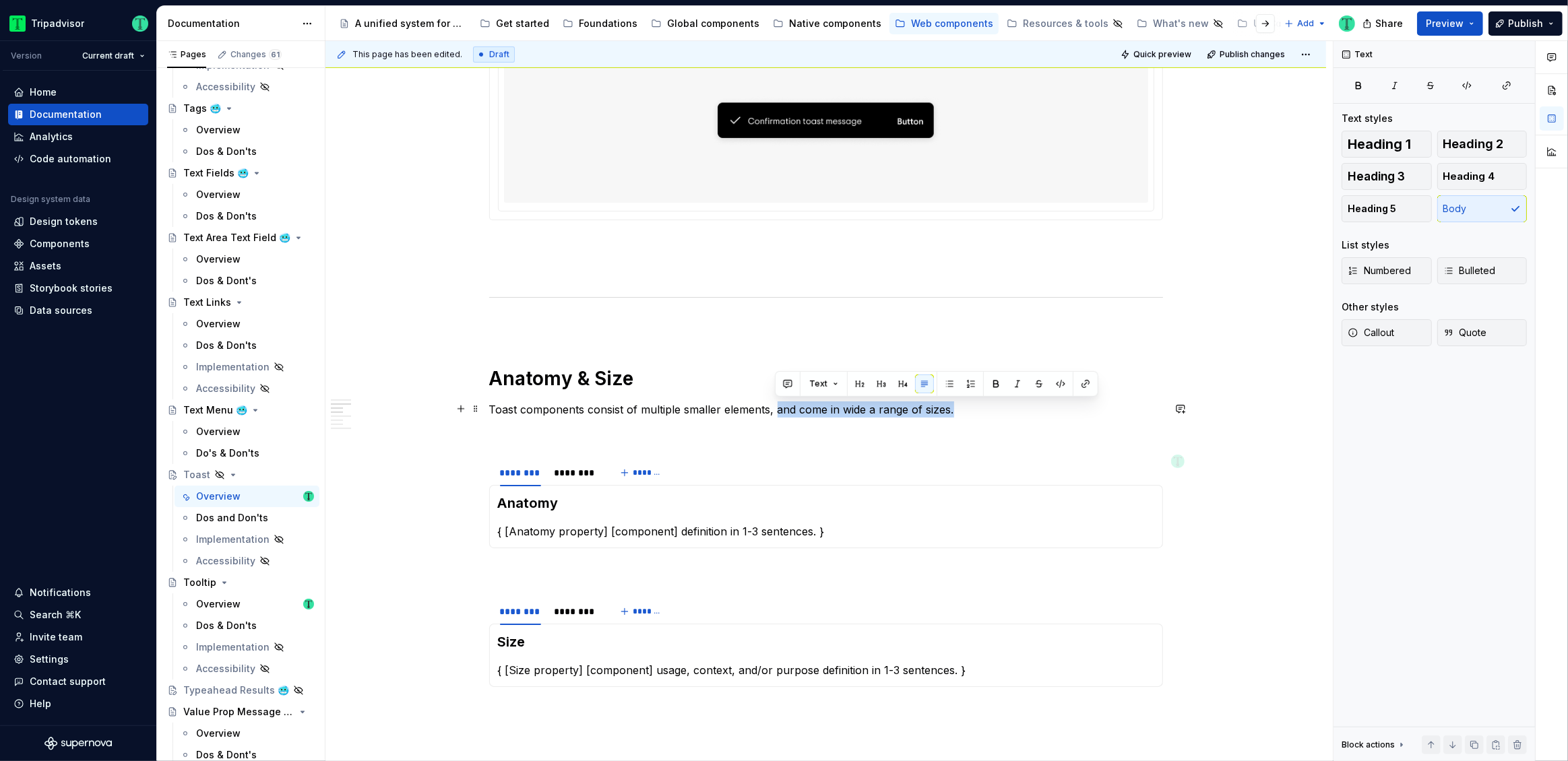
drag, startPoint x: 775, startPoint y: 409, endPoint x: 970, endPoint y: 409, distance: 195.0
click at [970, 409] on p "Toast components consist of multiple smaller elements, and come in wide a range…" at bounding box center [826, 409] width 674 height 16
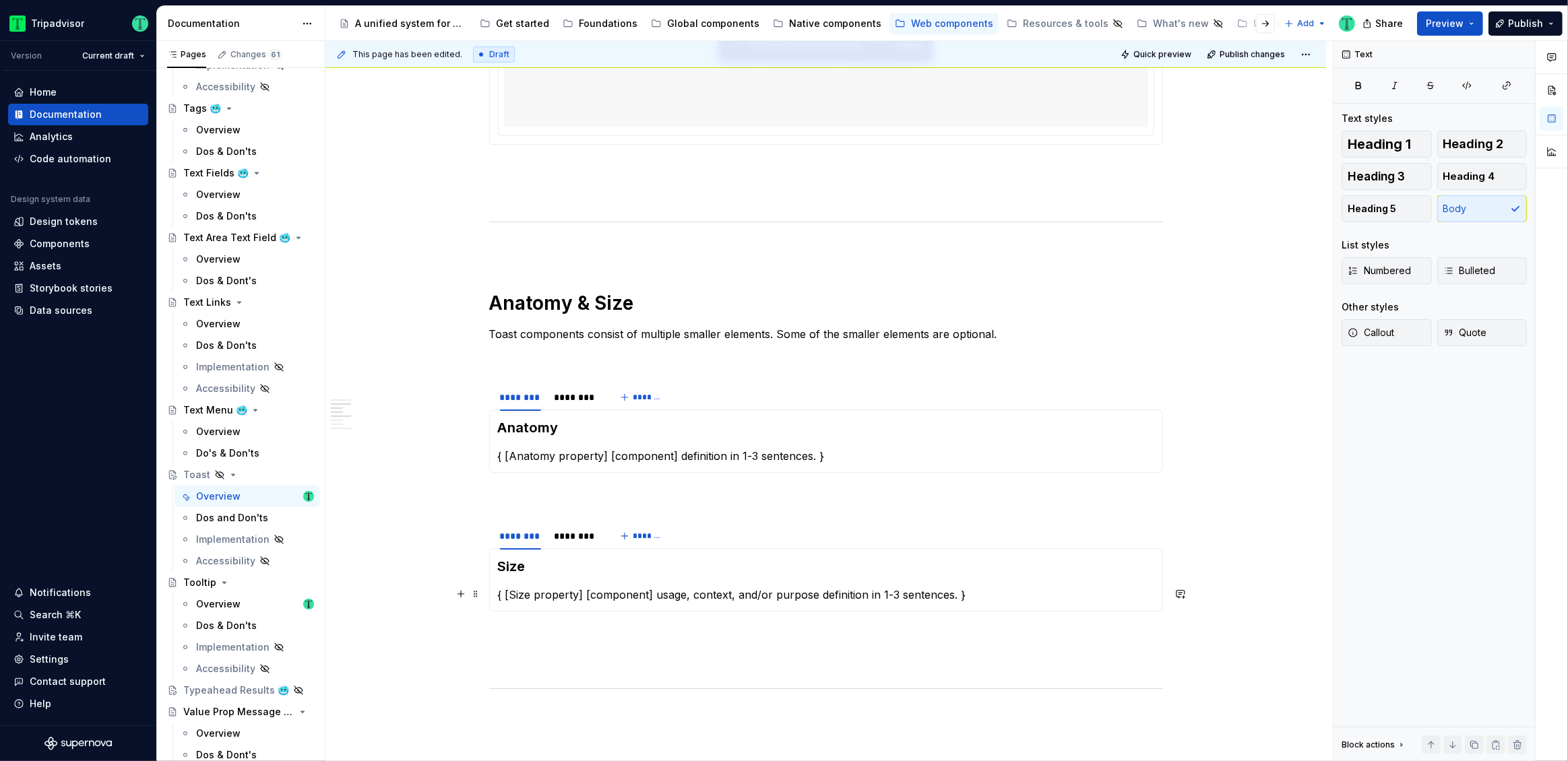
scroll to position [938, 0]
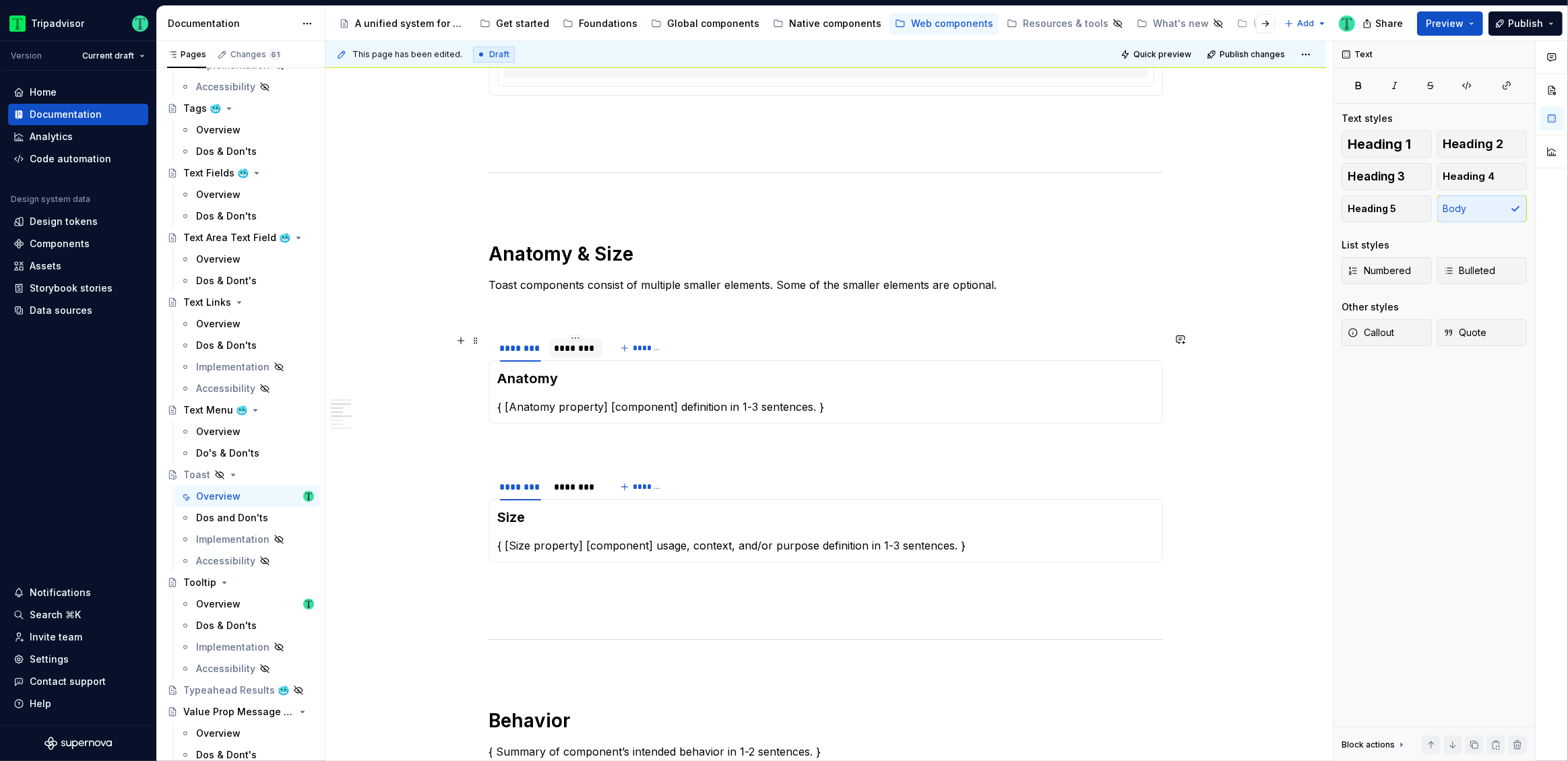
click at [582, 352] on div "********" at bounding box center [576, 348] width 43 height 14
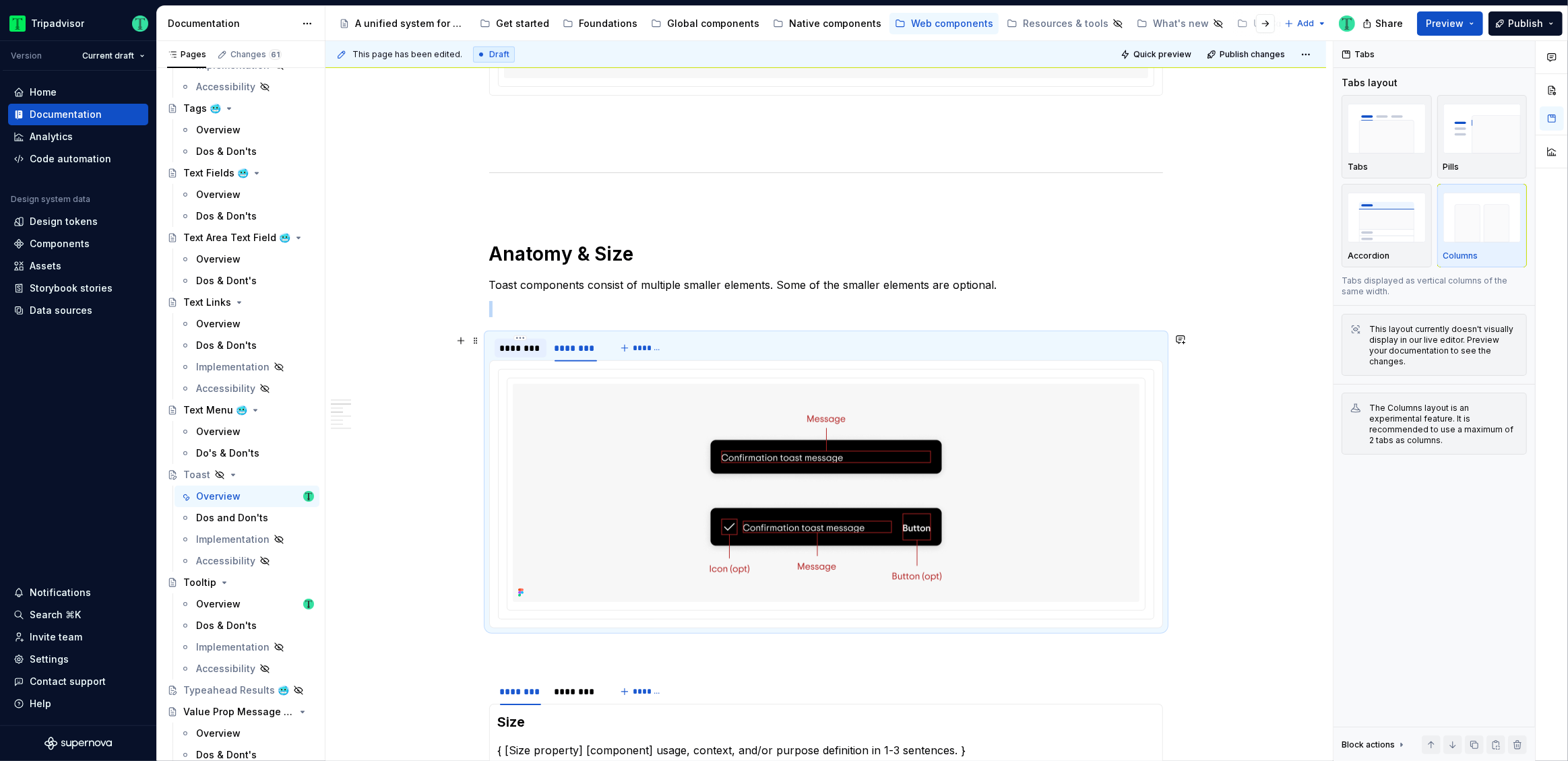
click at [518, 347] on div "********" at bounding box center [520, 348] width 41 height 14
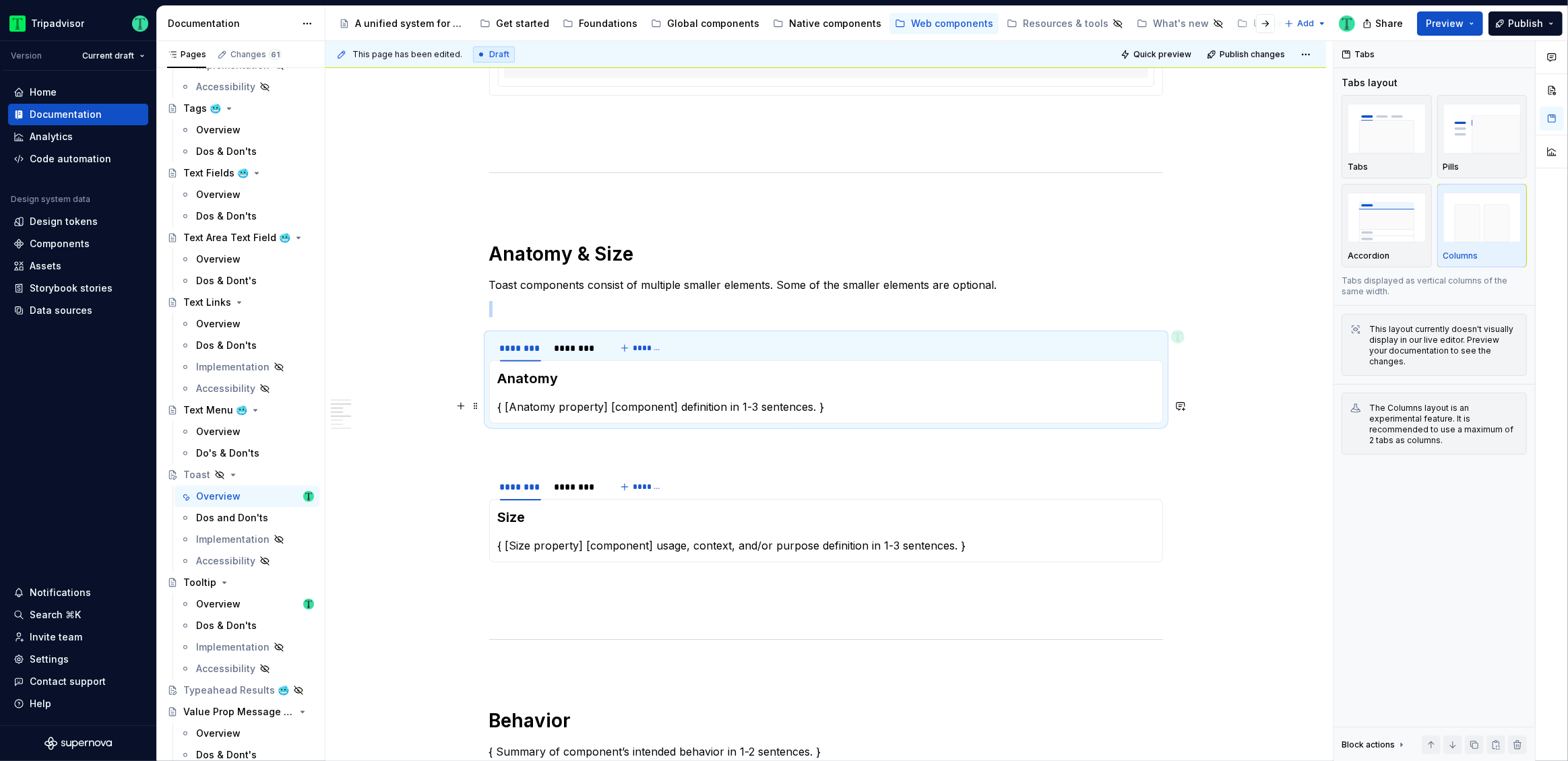
click at [551, 408] on p "{ [Anatomy property] [component] definition in 1-3 sentences. }" at bounding box center [826, 406] width 656 height 16
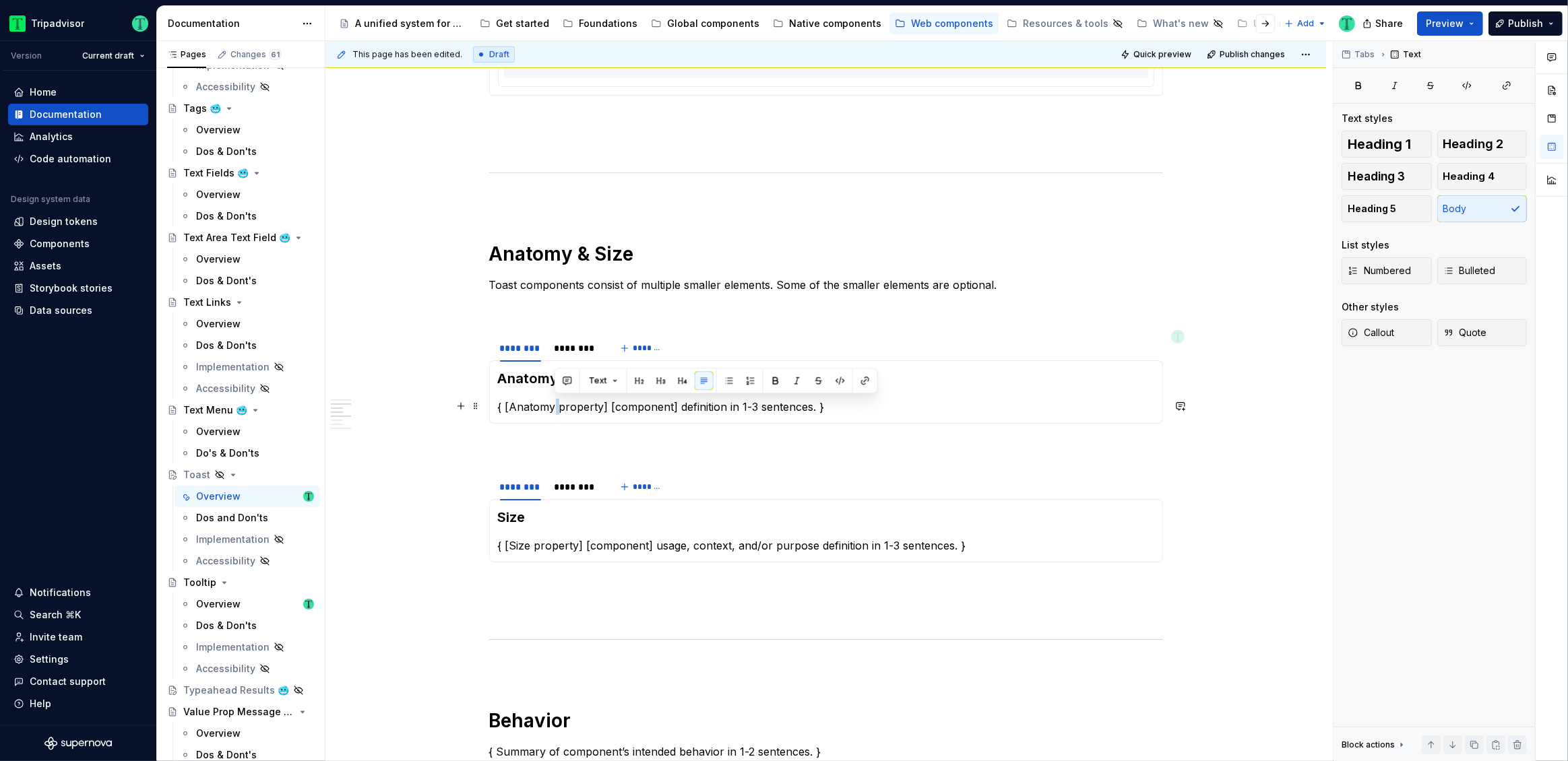
click at [551, 408] on p "{ [Anatomy property] [component] definition in 1-3 sentences. }" at bounding box center [826, 406] width 656 height 16
type textarea "*"
click at [572, 343] on div "********" at bounding box center [576, 348] width 43 height 14
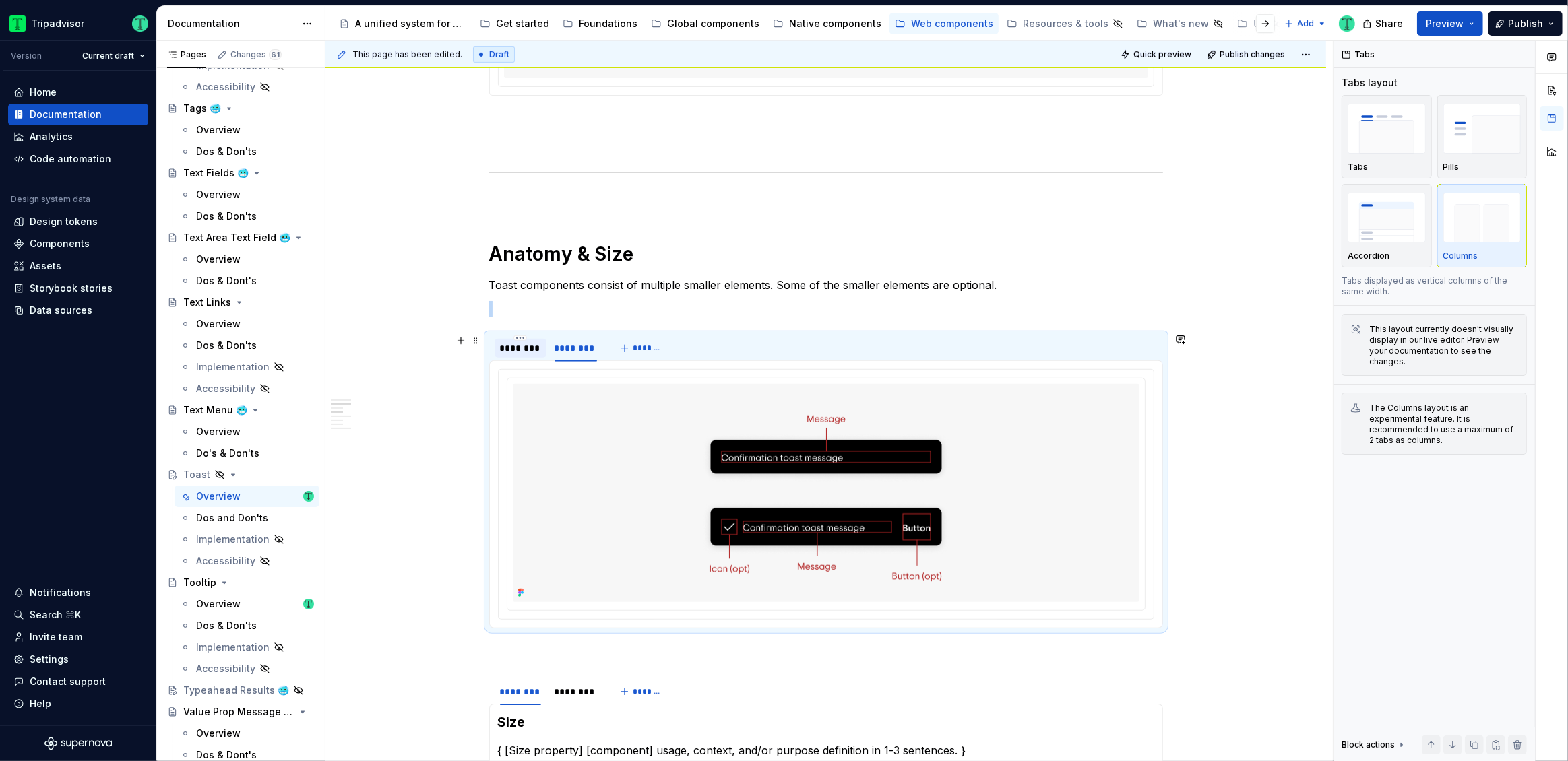
click at [510, 350] on div "********" at bounding box center [520, 348] width 41 height 14
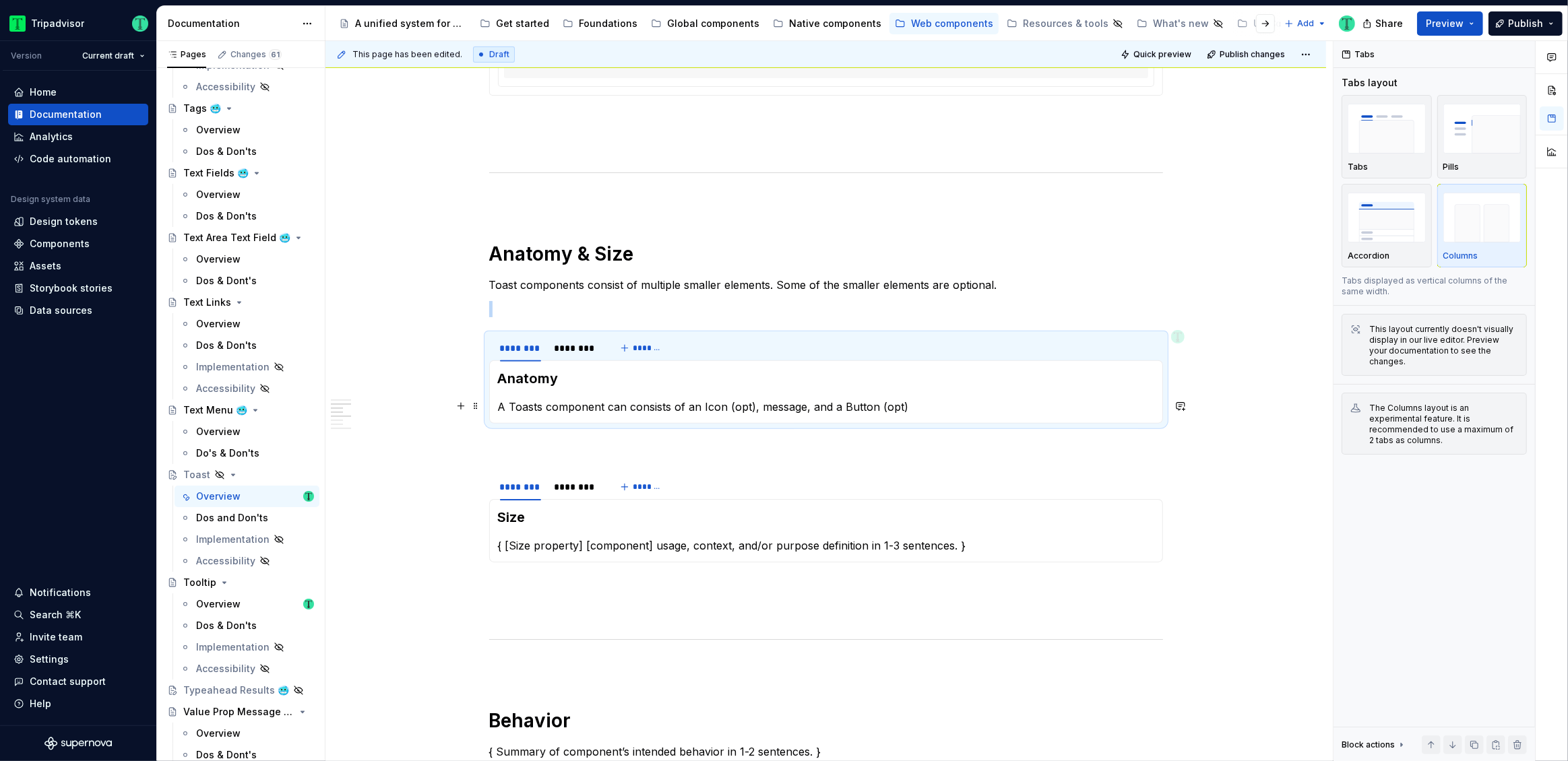
click at [670, 407] on p "A Toasts component can consists of an Icon (opt), message, and a Button (opt)" at bounding box center [826, 406] width 656 height 16
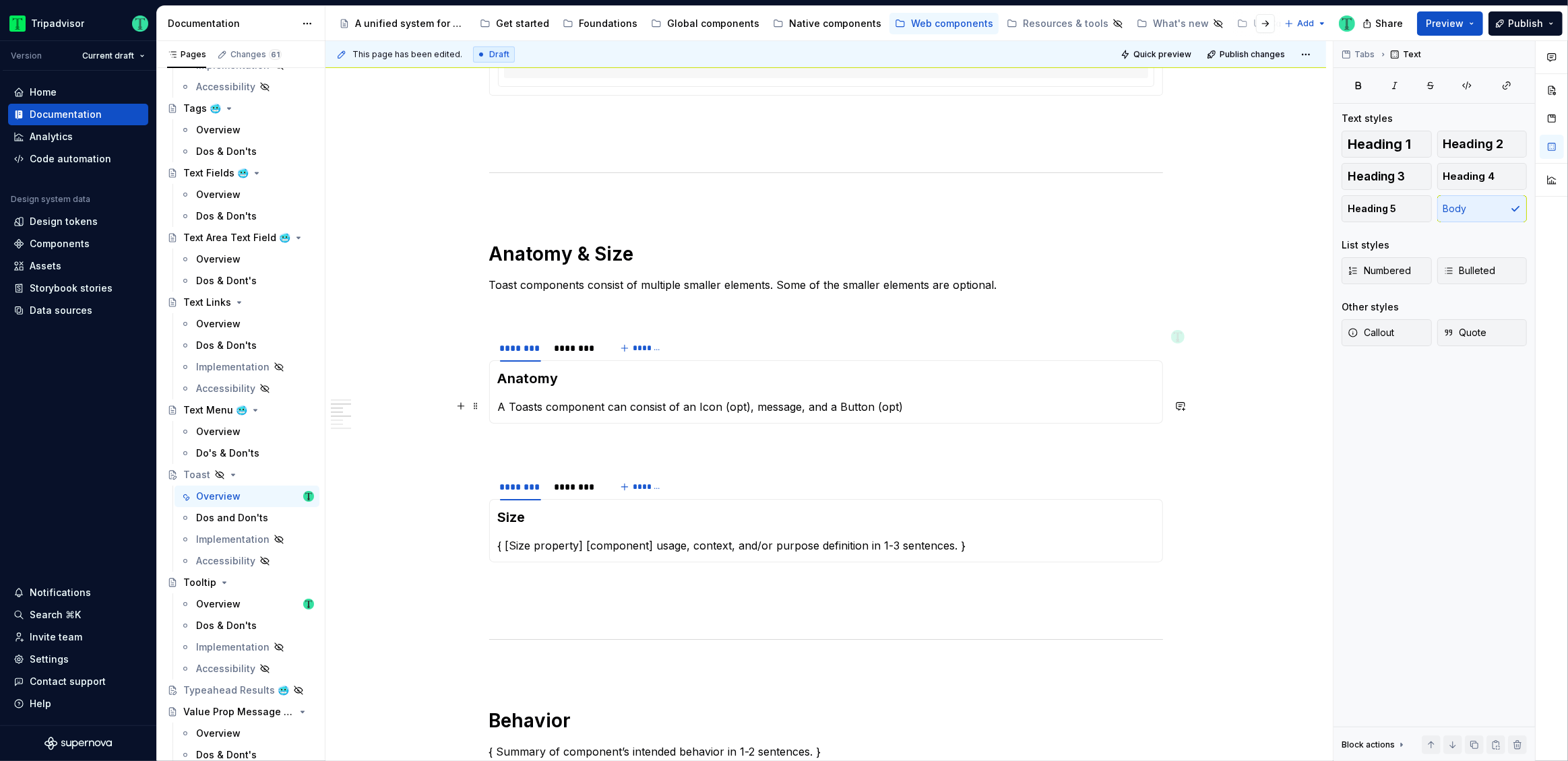
click at [628, 404] on p "A Toasts component can consist of an Icon (opt), message, and a Button (opt)" at bounding box center [826, 406] width 656 height 16
click at [659, 404] on p "A Toasts component can contain an Icon (opt), message, and a Button (opt)" at bounding box center [826, 406] width 656 height 16
click at [606, 406] on p "A Toasts component can contain an Icon (opt), message, and a Button (opt)" at bounding box center [826, 406] width 656 height 16
click at [722, 446] on p at bounding box center [826, 448] width 674 height 16
click at [407, 211] on div "This page has been edited. Draft Quick preview Publish changes Hidden page Toas…" at bounding box center [829, 401] width 1008 height 721
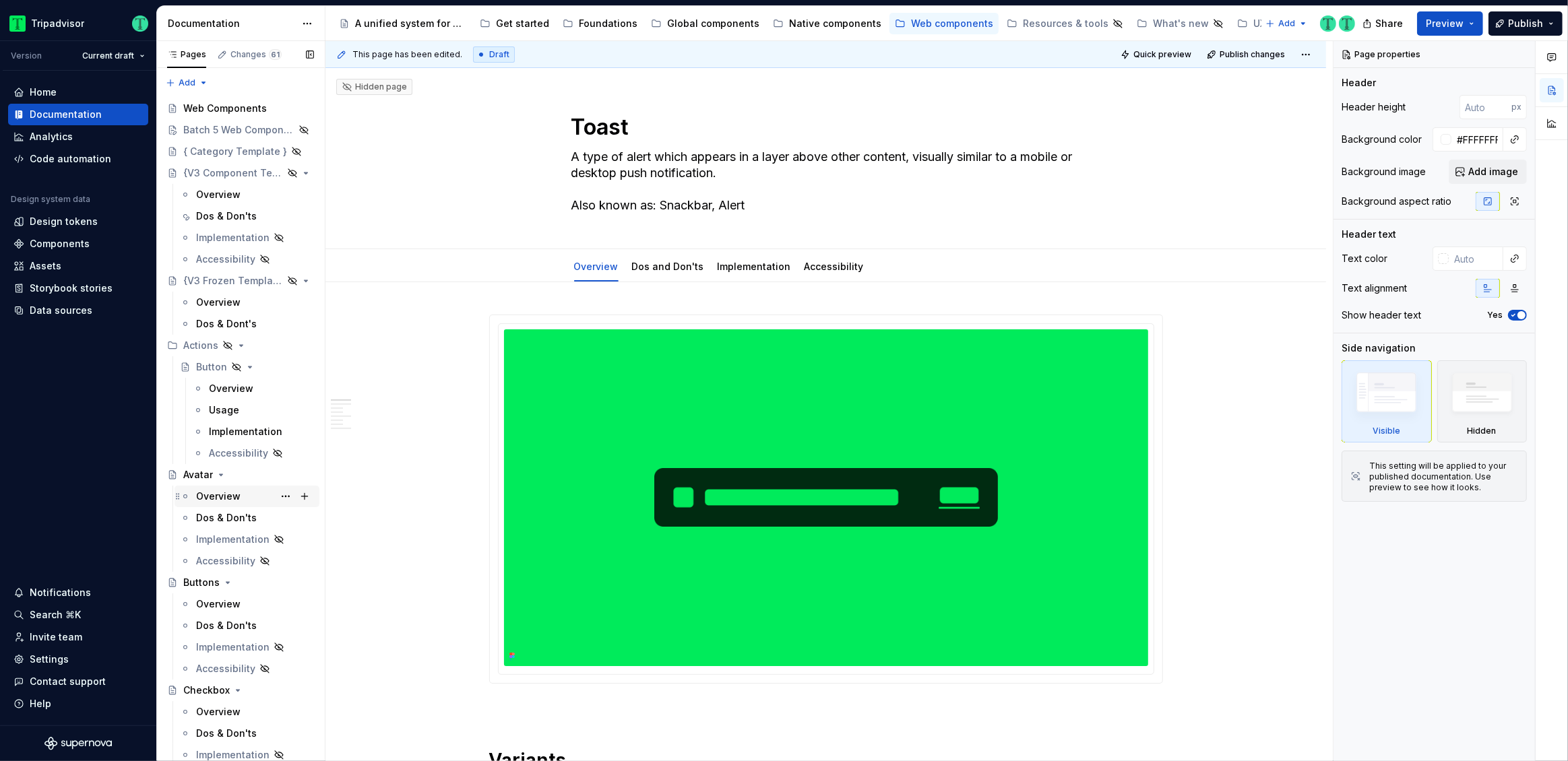
click at [218, 490] on div "Overview" at bounding box center [218, 497] width 45 height 14
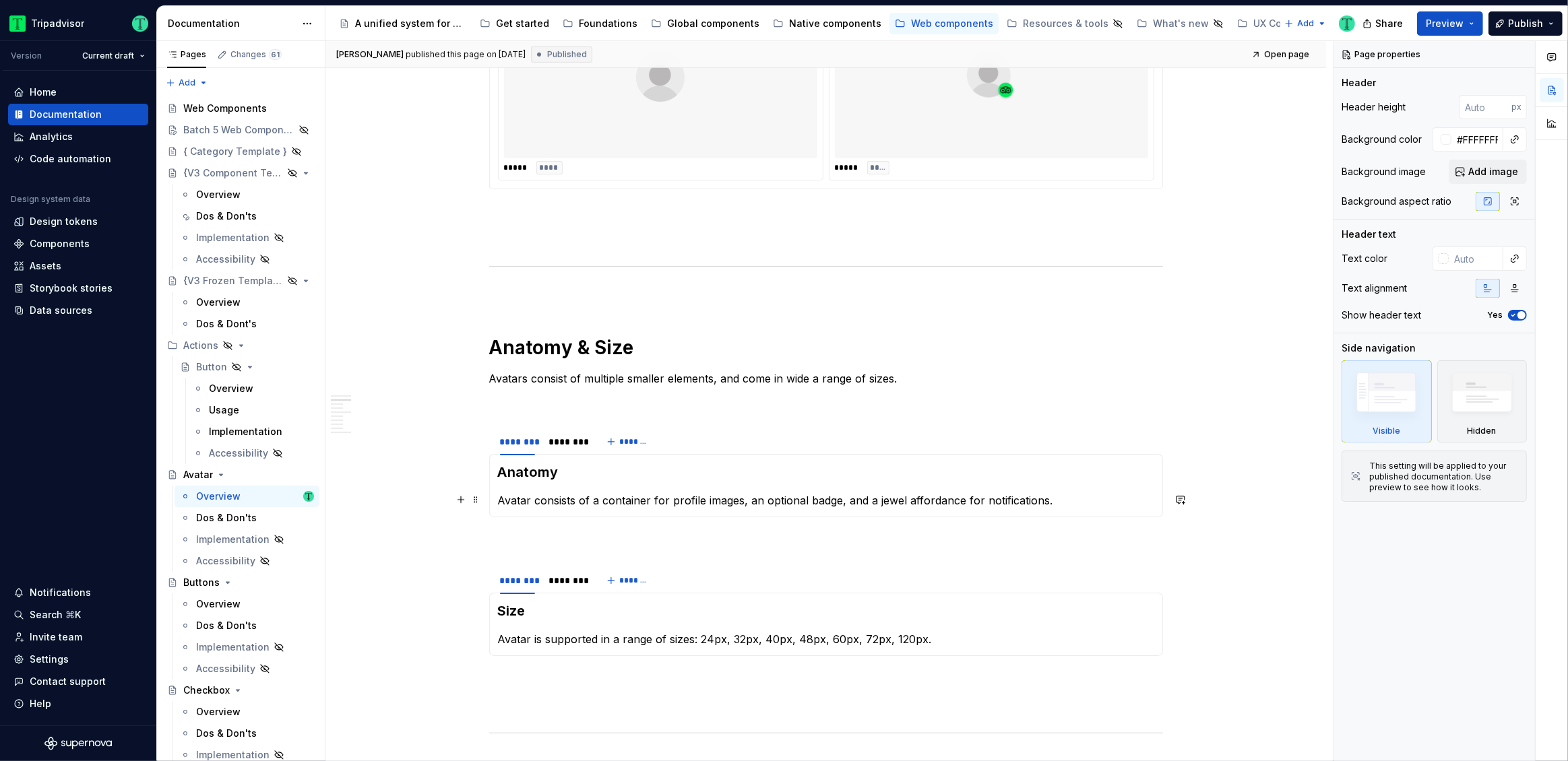
scroll to position [811, 0]
click at [596, 376] on p "Avatars consist of multiple smaller elements, and come in wide a range of sizes." at bounding box center [826, 377] width 674 height 16
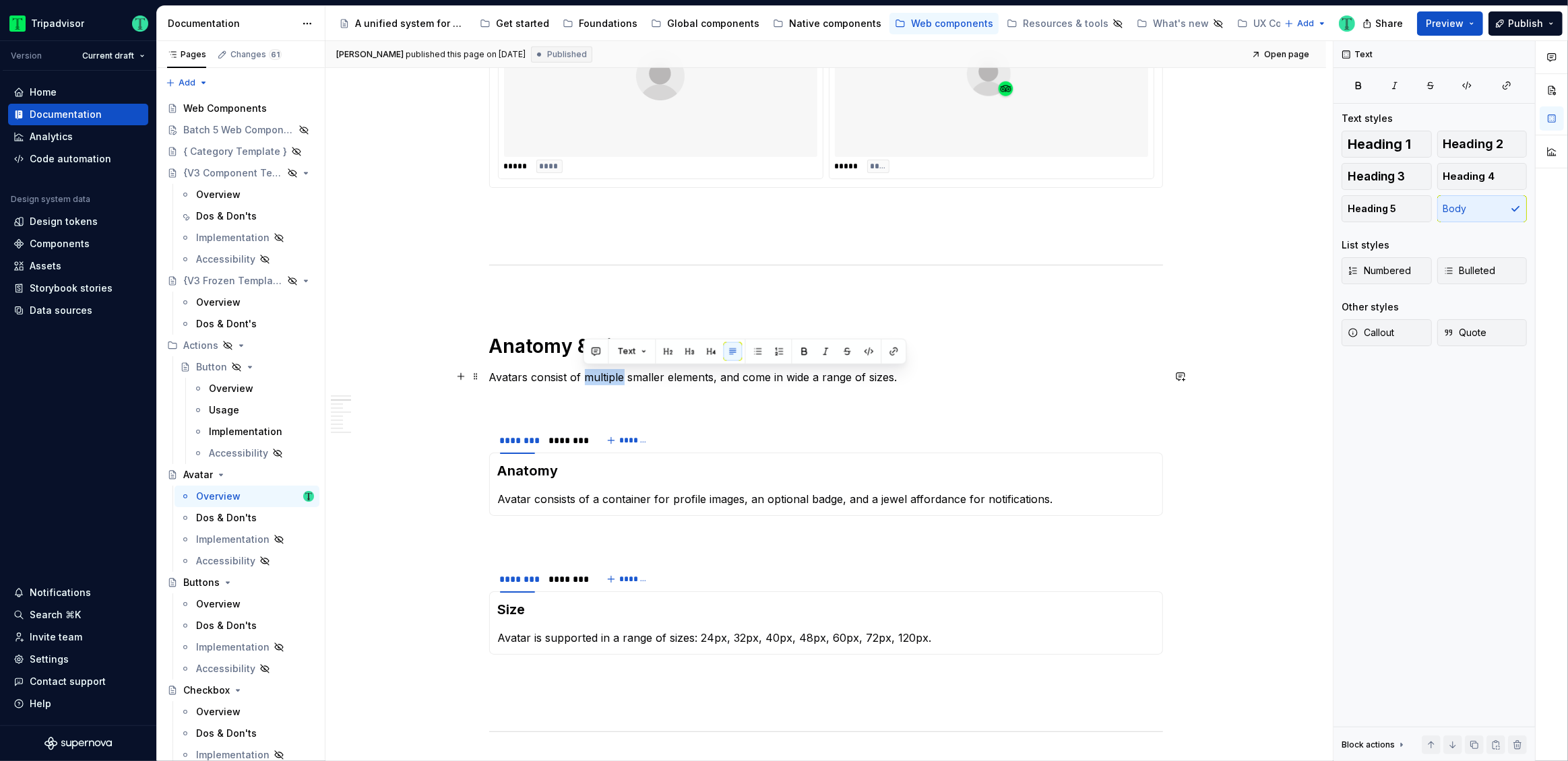
click at [596, 376] on p "Avatars consist of multiple smaller elements, and come in wide a range of sizes." at bounding box center [826, 377] width 674 height 16
copy p "Avatars consist of multiple smaller elements, and come in wide a range of sizes."
click at [621, 501] on p "Avatar consists of a container for profile images, an optional badge, and a jew…" at bounding box center [826, 498] width 656 height 16
type textarea "*"
